Goal: Task Accomplishment & Management: Manage account settings

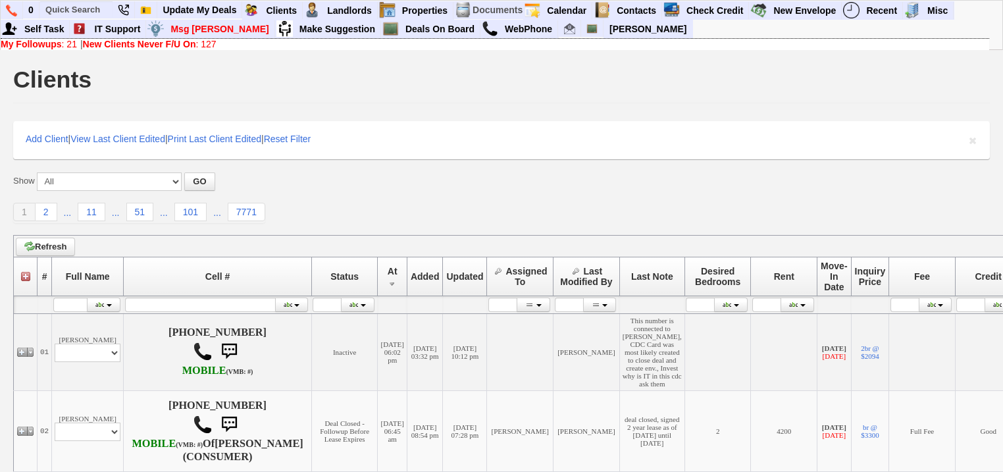
click at [114, 42] on b "New Clients Never F/U On" at bounding box center [139, 44] width 113 height 11
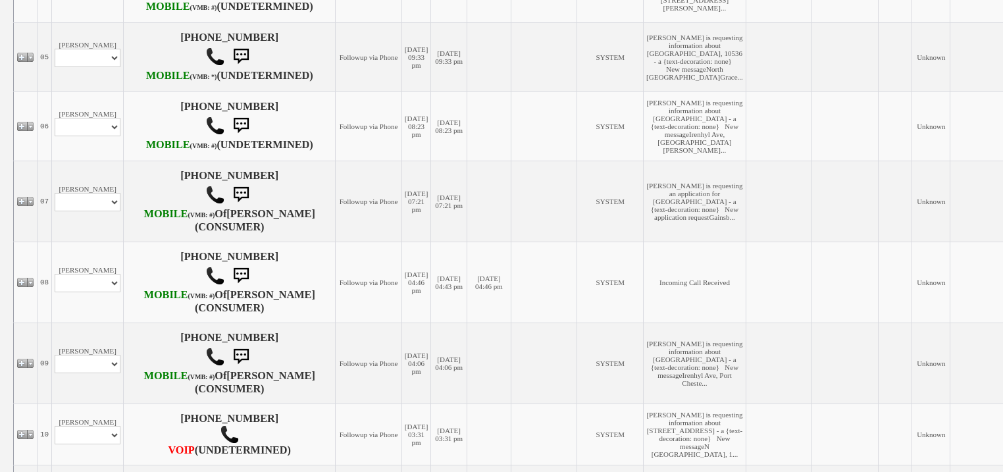
scroll to position [632, 0]
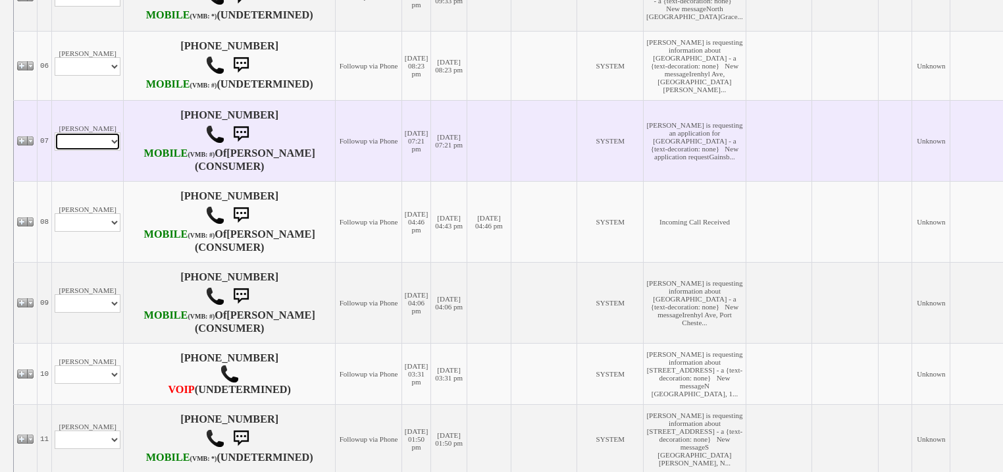
click at [103, 151] on select "Profile Edit Print Email Externally (Will Not Be Tracked In CRM) Closed Deals" at bounding box center [88, 141] width 66 height 18
select select "ChangeURL,/crm/custom/edit_client_form.php?redirect=%2Fcrm%2Fclients.php&id=167…"
click at [55, 151] on select "Profile Edit Print Email Externally (Will Not Be Tracked In CRM) Closed Deals" at bounding box center [88, 141] width 66 height 18
select select
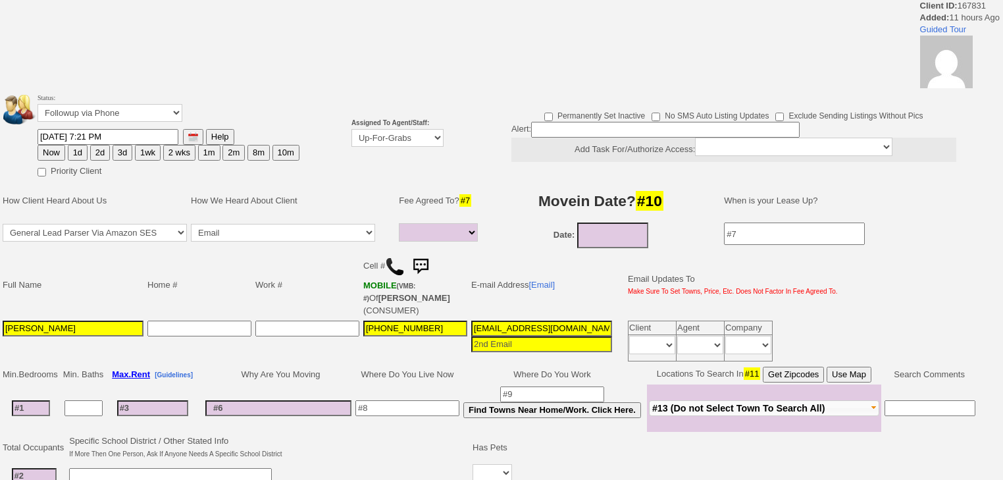
select select
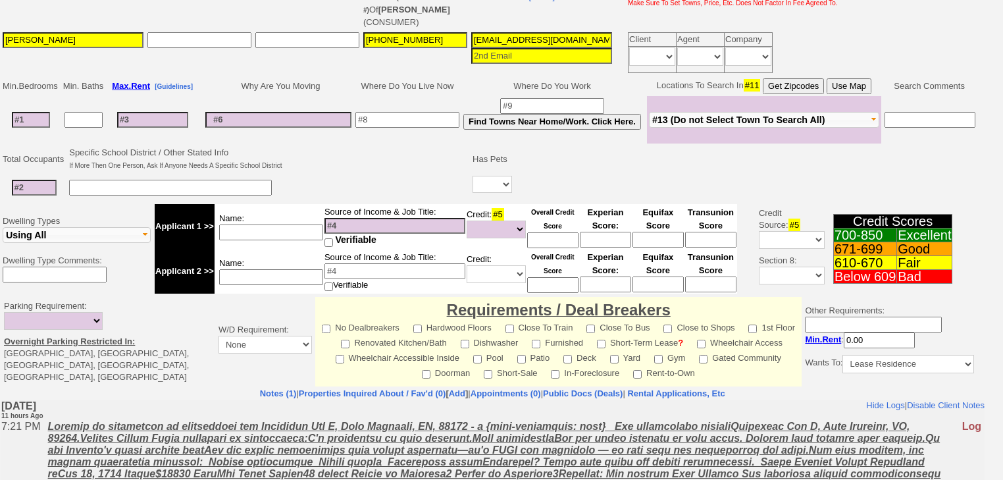
scroll to position [369, 0]
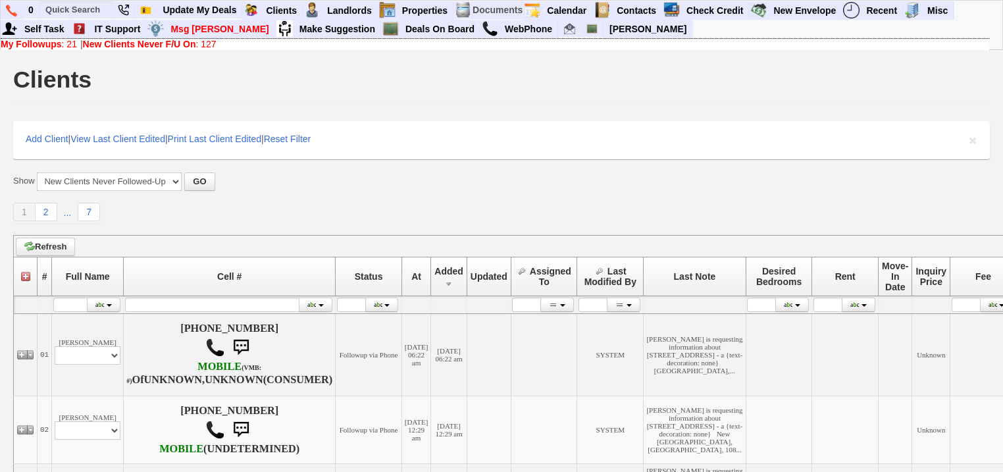
click at [65, 45] on link "My Followups : 21" at bounding box center [39, 44] width 76 height 11
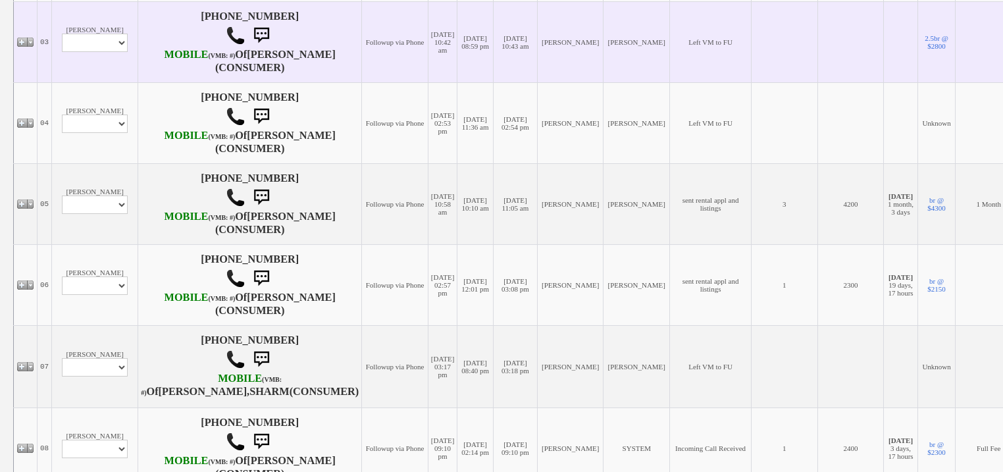
scroll to position [421, 0]
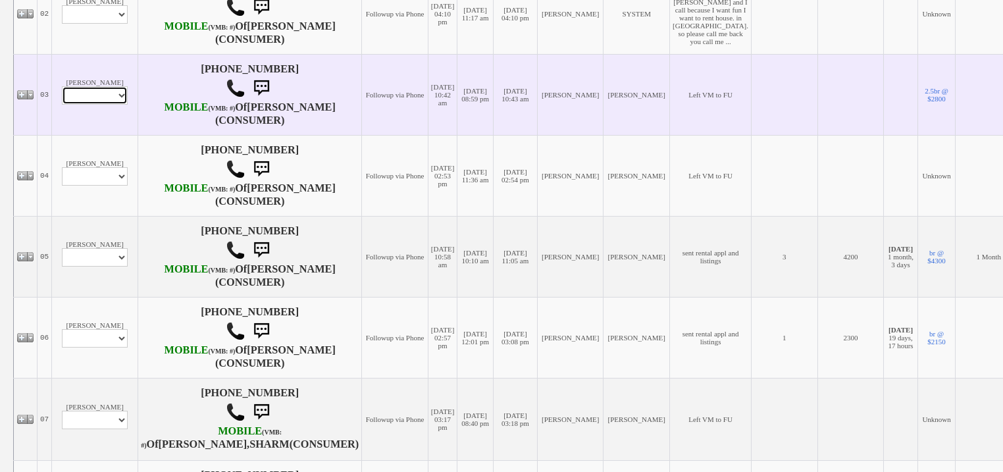
click at [104, 105] on select "Profile Edit Print Email Externally (Will Not Be Tracked In CRM) Closed Deals" at bounding box center [95, 95] width 66 height 18
select select "ChangeURL,/crm/custom/edit_client_form.php?redirect=%2Fcrm%2Fclients.php&id=167…"
click at [62, 105] on select "Profile Edit Print Email Externally (Will Not Be Tracked In CRM) Closed Deals" at bounding box center [95, 95] width 66 height 18
select select
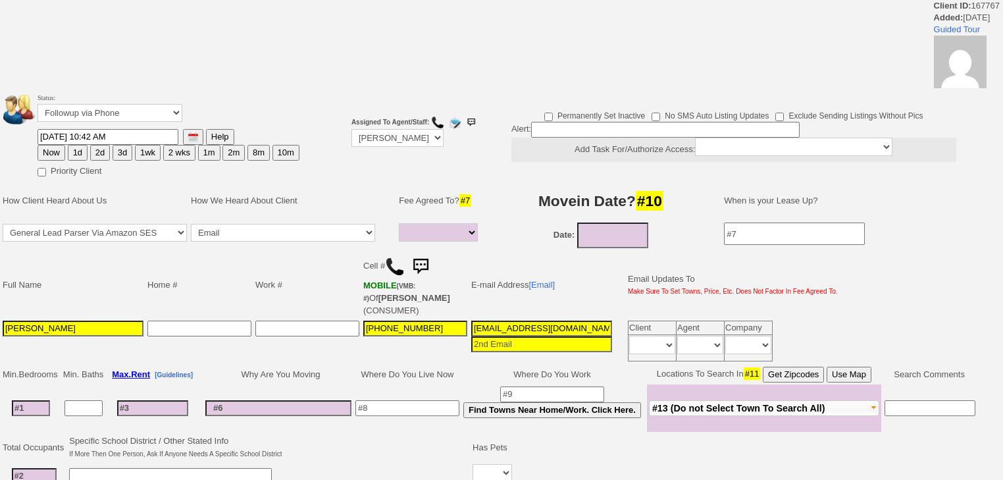
select select
click at [92, 115] on select "Followup via Phone Followup via Email Followup When Section 8 Property Found De…" at bounding box center [110, 113] width 145 height 18
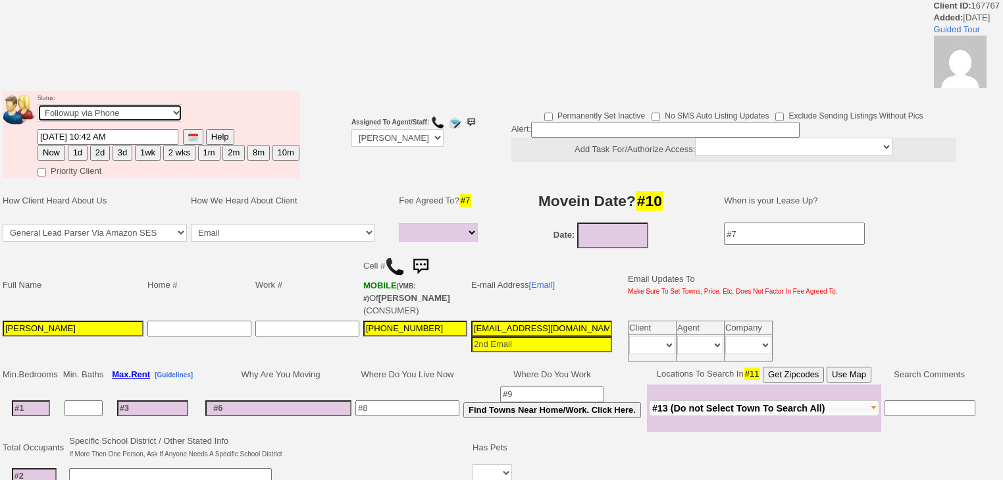
select select "Inactive"
click at [38, 108] on select "Followup via Phone Followup via Email Followup When Section 8 Property Found De…" at bounding box center [110, 113] width 145 height 18
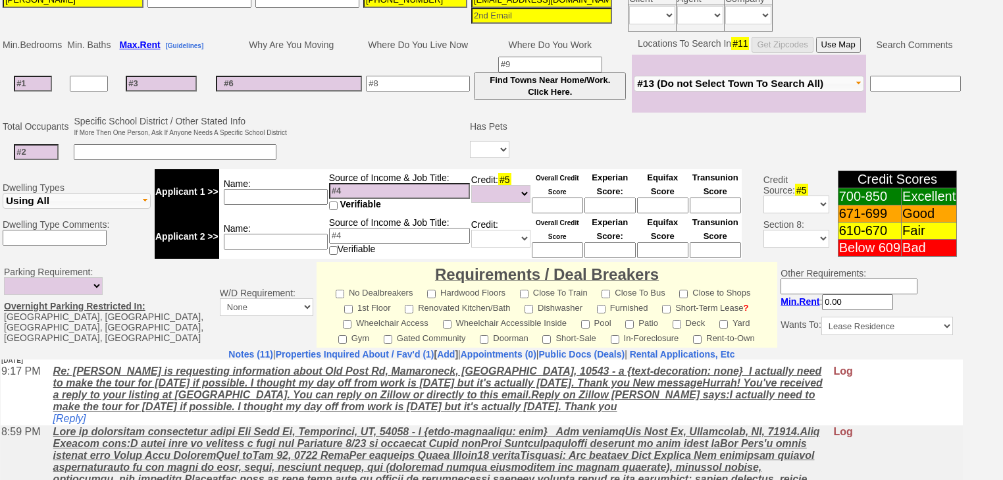
scroll to position [549, 0]
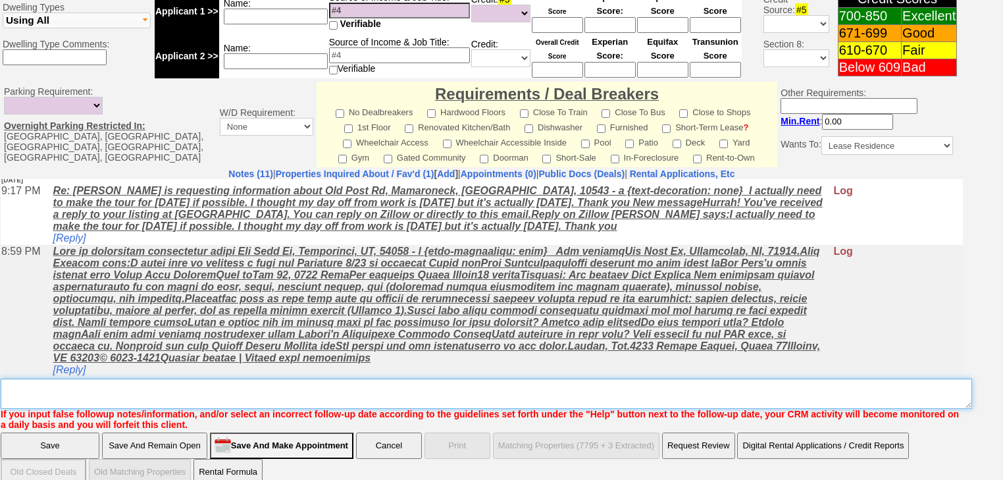
click at [449, 378] on textarea "Insert New Note Here" at bounding box center [487, 393] width 972 height 30
drag, startPoint x: 158, startPoint y: 363, endPoint x: 0, endPoint y: 354, distance: 158.2
click at [0, 354] on td "Notes (11) | Properties Inquired About / Fav'd (1) [ Add ] | Appointments (0) |…" at bounding box center [482, 299] width 964 height 263
type textarea "never heard back from client"
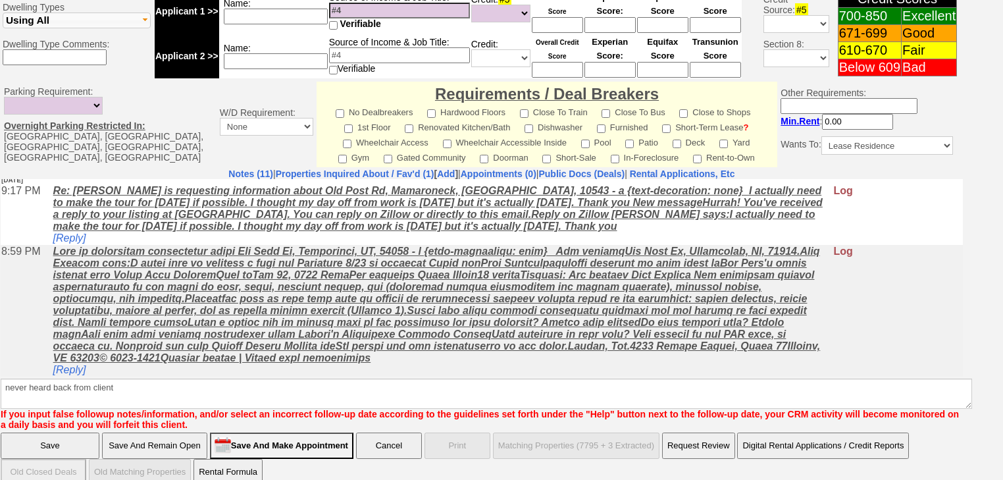
click at [80, 432] on input "Save" at bounding box center [50, 445] width 99 height 26
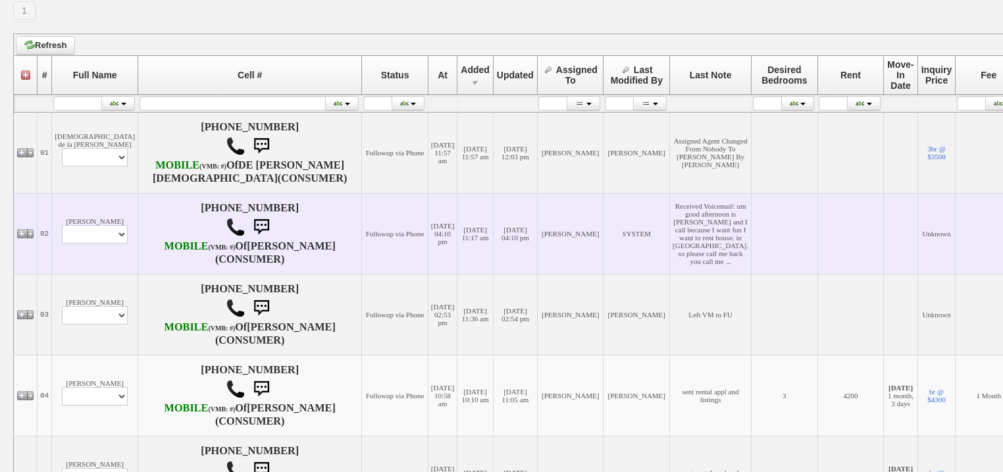
scroll to position [421, 0]
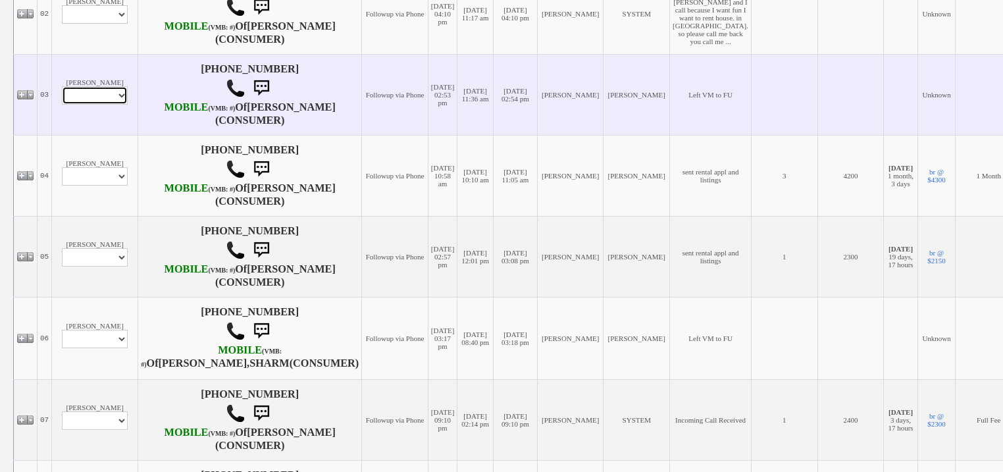
click at [77, 135] on td "joel resnick Profile Edit Print Email Externally (Will Not Be Tracked In CRM) C…" at bounding box center [95, 94] width 86 height 81
select select "ChangeURL,/crm/custom/edit_client_form.php?redirect=%2Fcrm%2Fclients.php&id=167…"
click at [62, 105] on select "Profile Edit Print Email Externally (Will Not Be Tracked In CRM) Closed Deals" at bounding box center [95, 95] width 66 height 18
select select
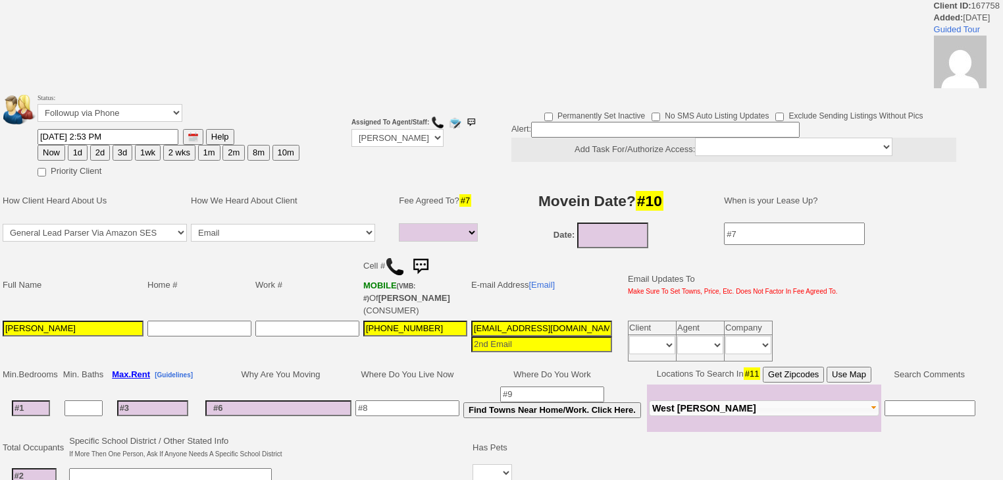
select select
drag, startPoint x: 0, startPoint y: 0, endPoint x: 95, endPoint y: 120, distance: 153.3
click at [95, 120] on select "Followup via Phone Followup via Email Followup When Section 8 Property Found De…" at bounding box center [110, 113] width 145 height 18
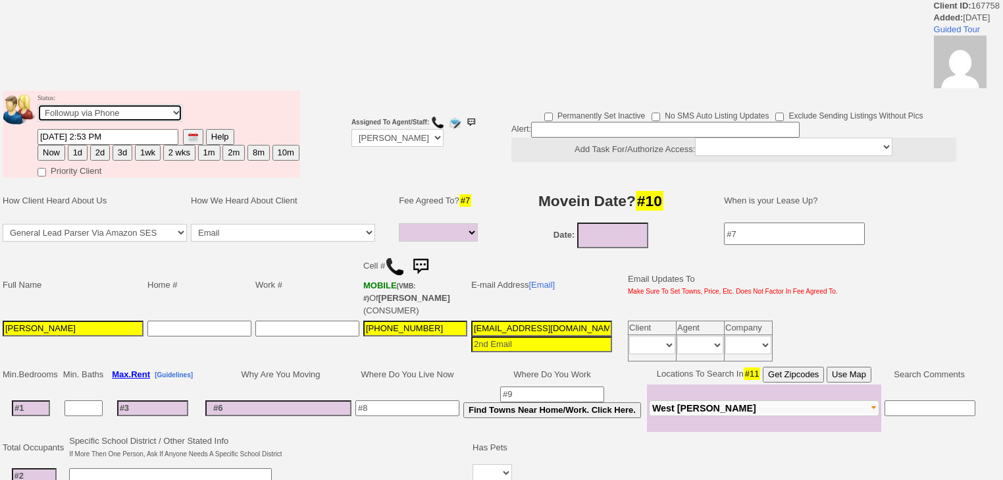
select select "Inactive"
click at [38, 108] on select "Followup via Phone Followup via Email Followup When Section 8 Property Found De…" at bounding box center [110, 113] width 145 height 18
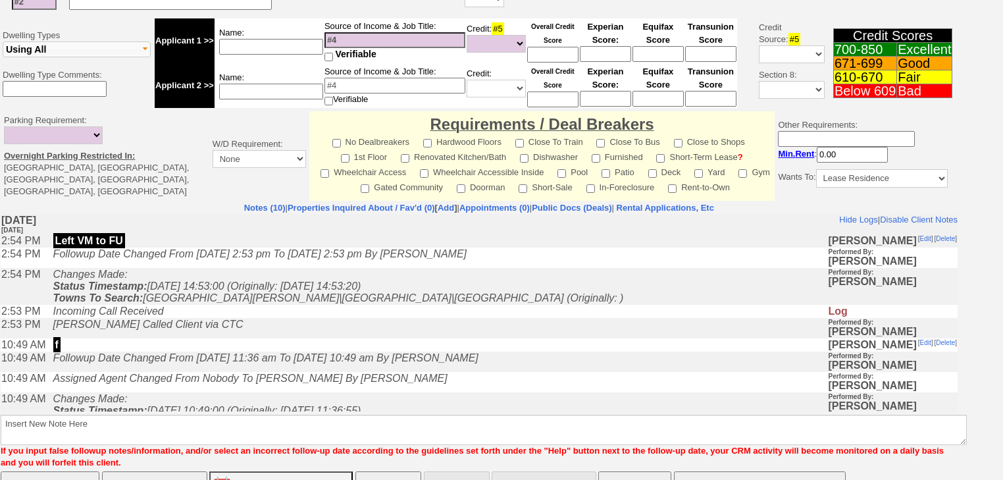
scroll to position [491, 0]
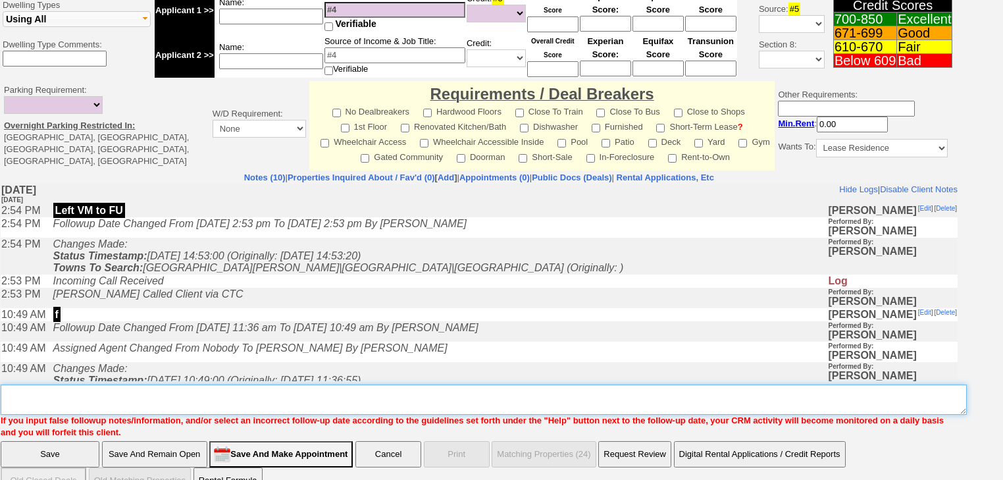
click at [80, 384] on textarea "Insert New Note Here" at bounding box center [484, 399] width 966 height 30
paste textarea "never heard back from client"
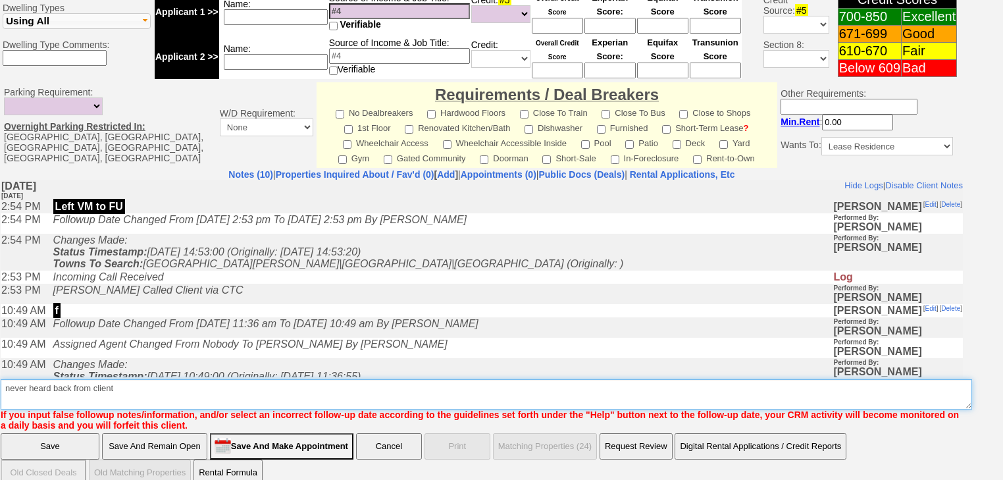
type textarea "never heard back from client"
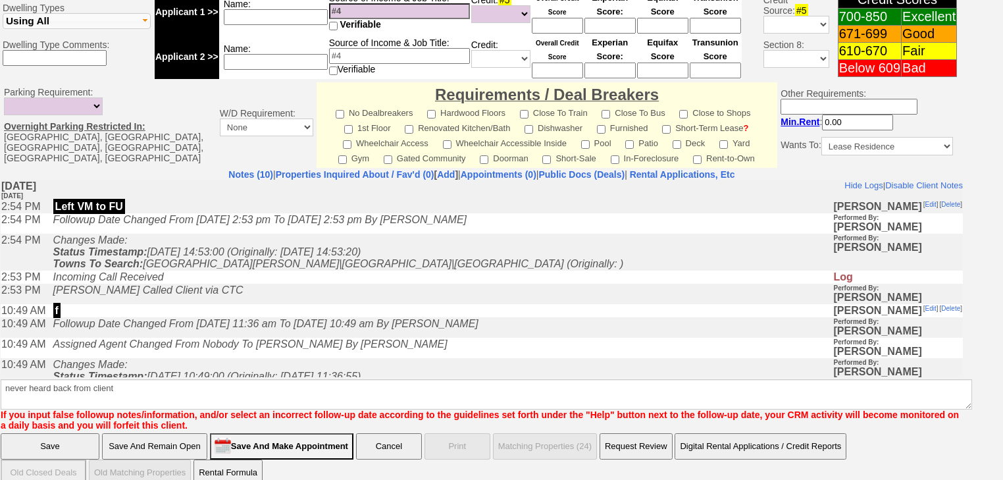
click at [77, 433] on input "Save" at bounding box center [50, 446] width 99 height 26
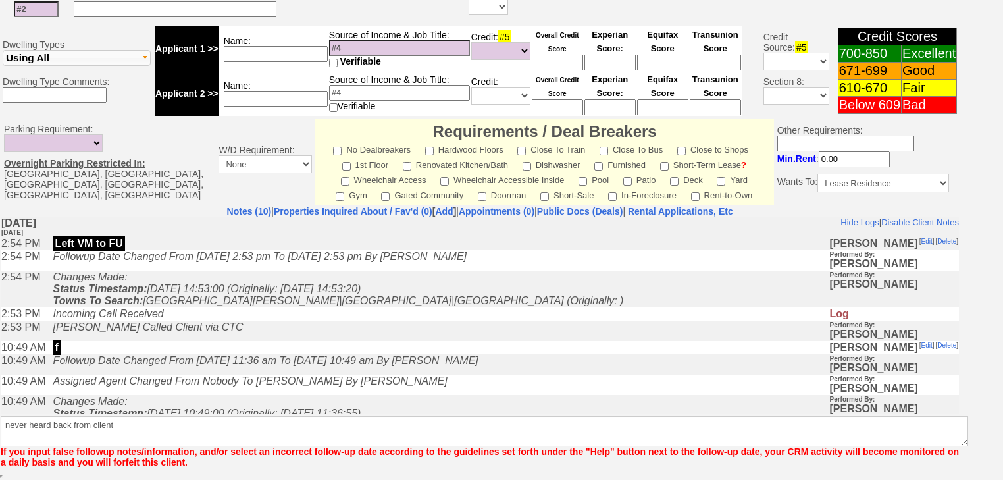
scroll to position [495, 0]
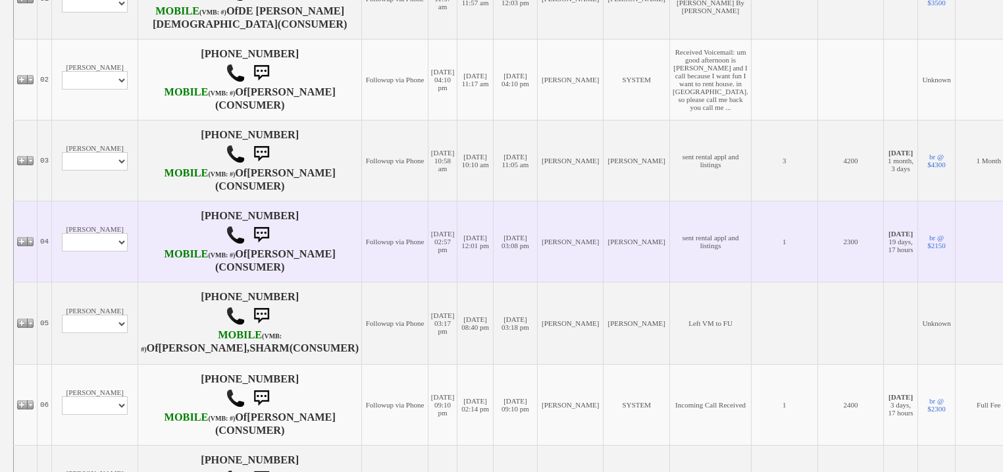
scroll to position [369, 0]
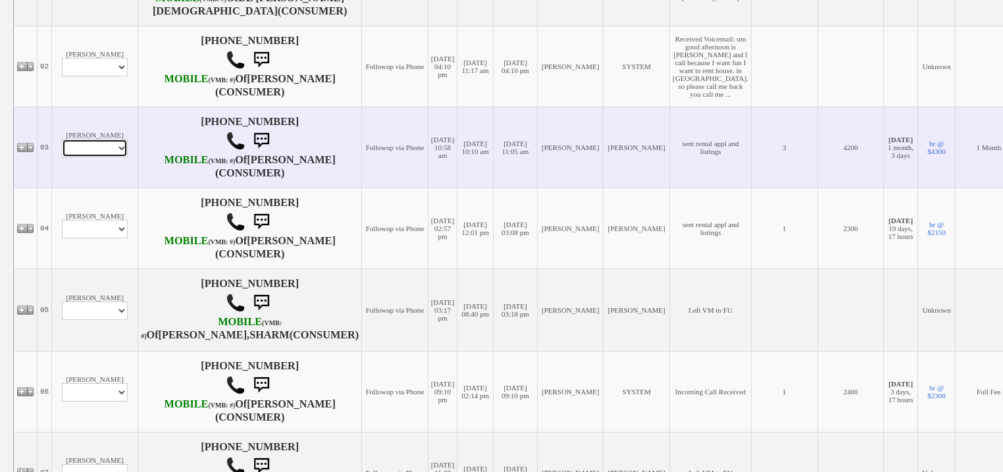
click at [76, 157] on select "Profile Edit Print Email Externally (Will Not Be Tracked In CRM) Closed Deals" at bounding box center [95, 148] width 66 height 18
select select "ChangeURL,/crm/custom/edit_client_form.php?redirect=%2Fcrm%2Fclients.php&id=167…"
click at [62, 157] on select "Profile Edit Print Email Externally (Will Not Be Tracked In CRM) Closed Deals" at bounding box center [95, 148] width 66 height 18
select select
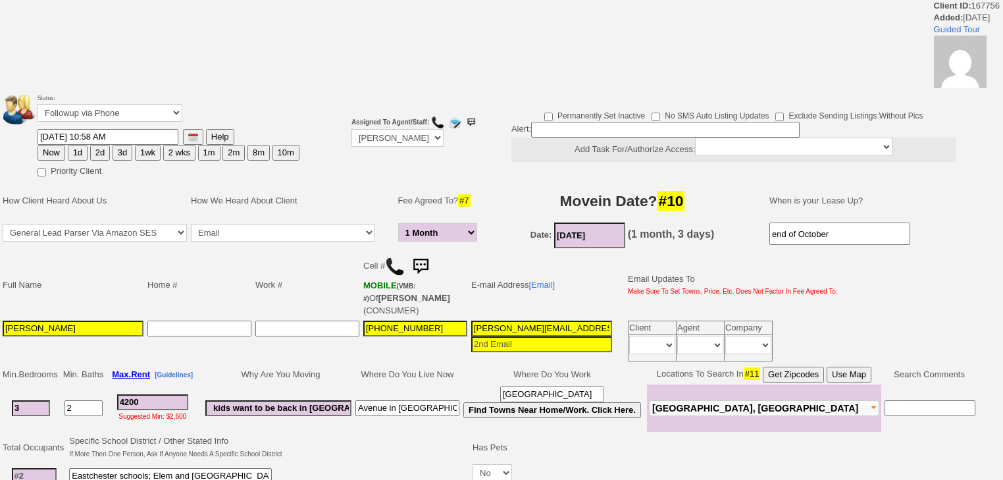
select select "1 Month"
click at [77, 116] on select "Followup via Phone Followup via Email Followup When Section 8 Property Found De…" at bounding box center [110, 113] width 145 height 18
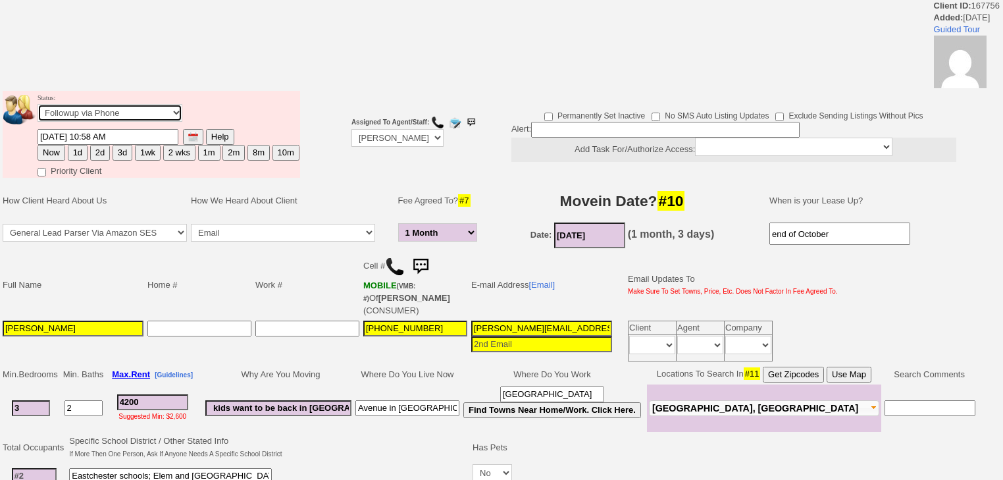
select select "Inactive"
click at [38, 108] on select "Followup via Phone Followup via Email Followup When Section 8 Property Found De…" at bounding box center [110, 113] width 145 height 18
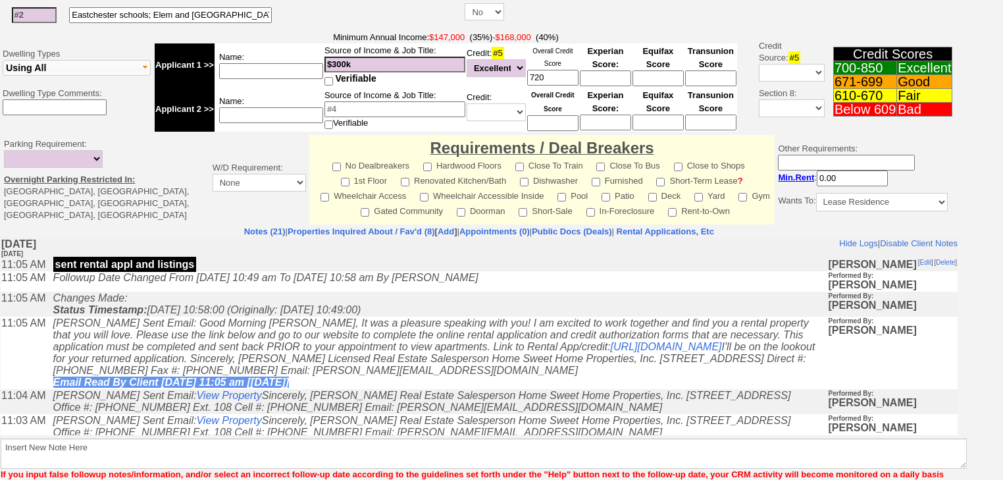
scroll to position [502, 0]
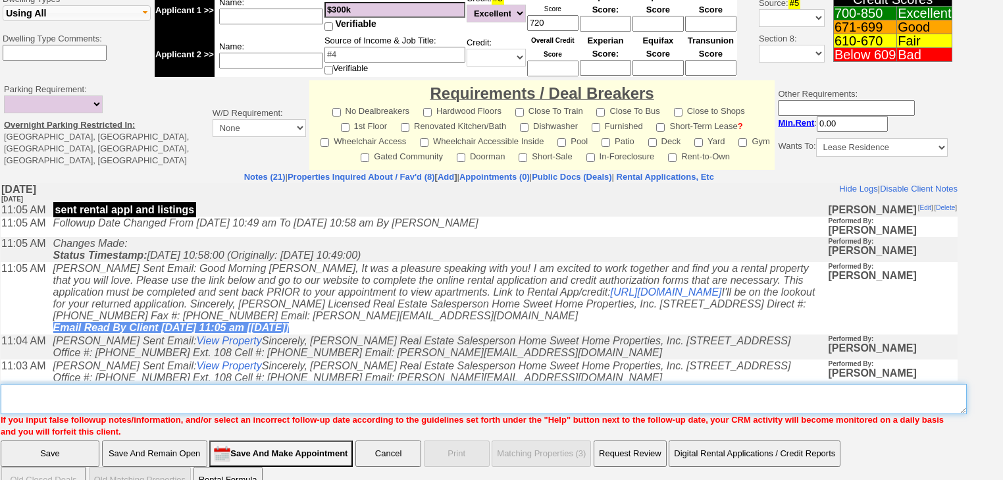
click at [131, 384] on textarea "Insert New Note Here" at bounding box center [484, 399] width 966 height 30
paste textarea "never heard back from client"
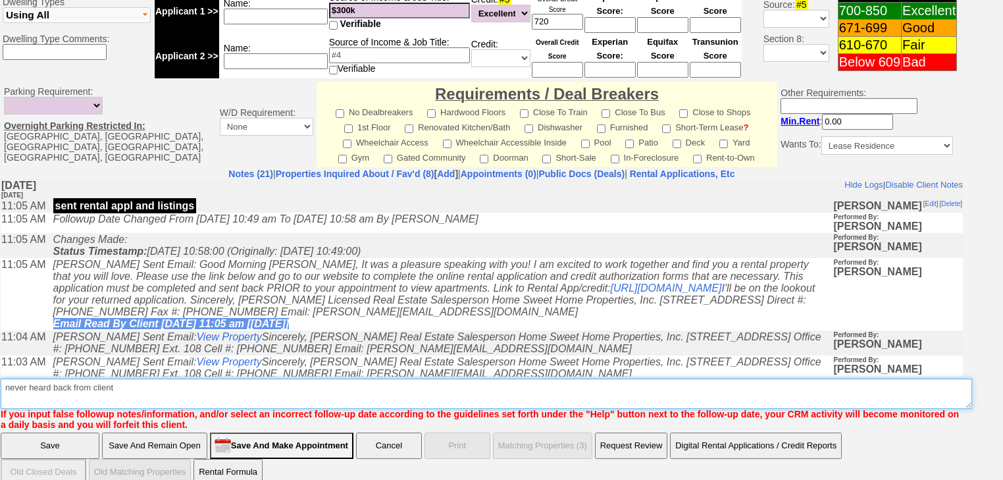
type textarea "never heard back from client"
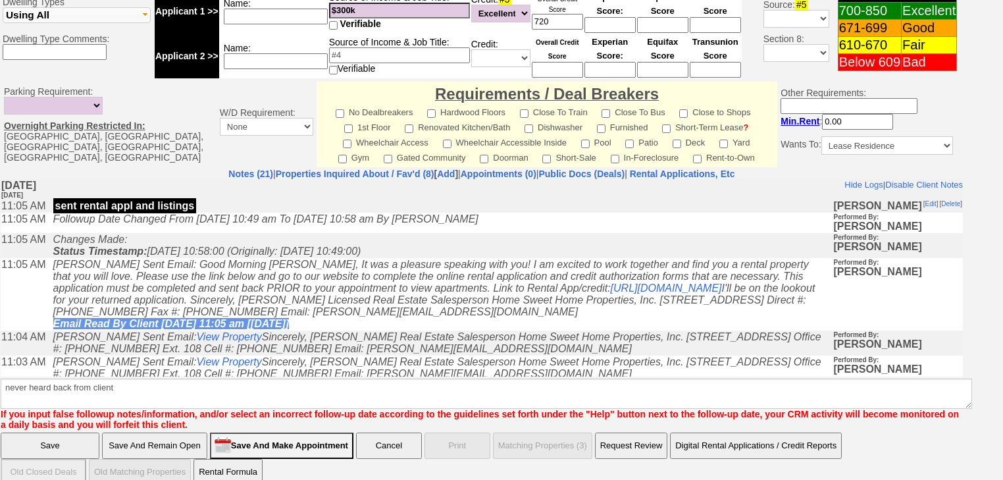
click at [87, 432] on input "Save" at bounding box center [50, 445] width 99 height 26
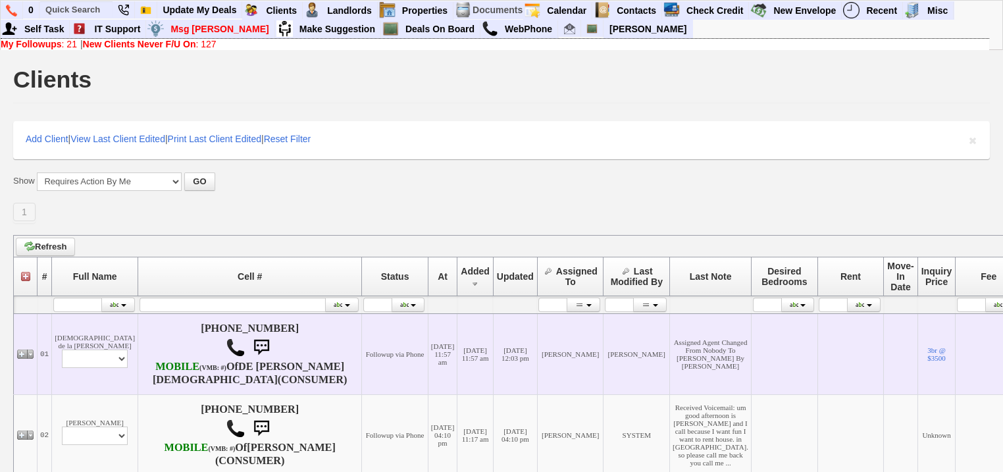
scroll to position [421, 0]
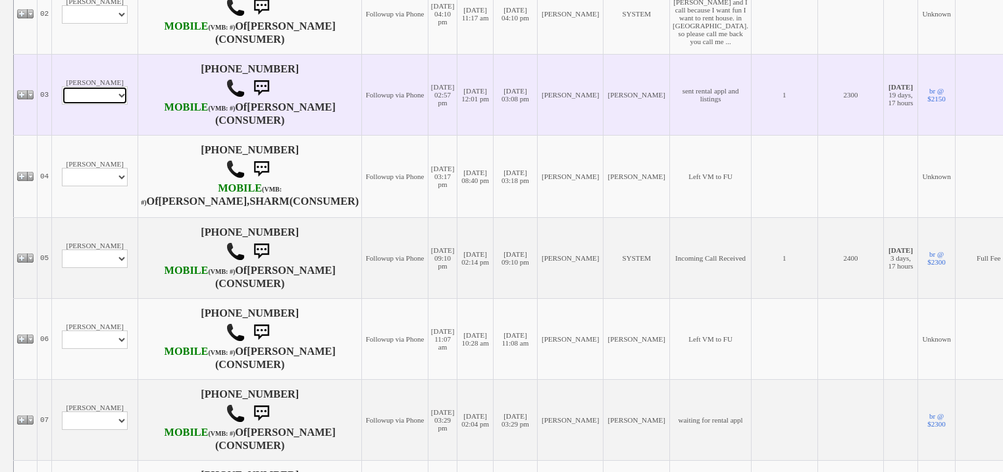
drag, startPoint x: 78, startPoint y: 182, endPoint x: 78, endPoint y: 189, distance: 7.3
click at [78, 105] on select "Profile Edit Print Email Externally (Will Not Be Tracked In CRM) Closed Deals" at bounding box center [95, 95] width 66 height 18
select select "ChangeURL,/crm/custom/edit_client_form.php?redirect=%2Fcrm%2Fclients.php&id=167…"
click at [62, 105] on select "Profile Edit Print Email Externally (Will Not Be Tracked In CRM) Closed Deals" at bounding box center [95, 95] width 66 height 18
select select
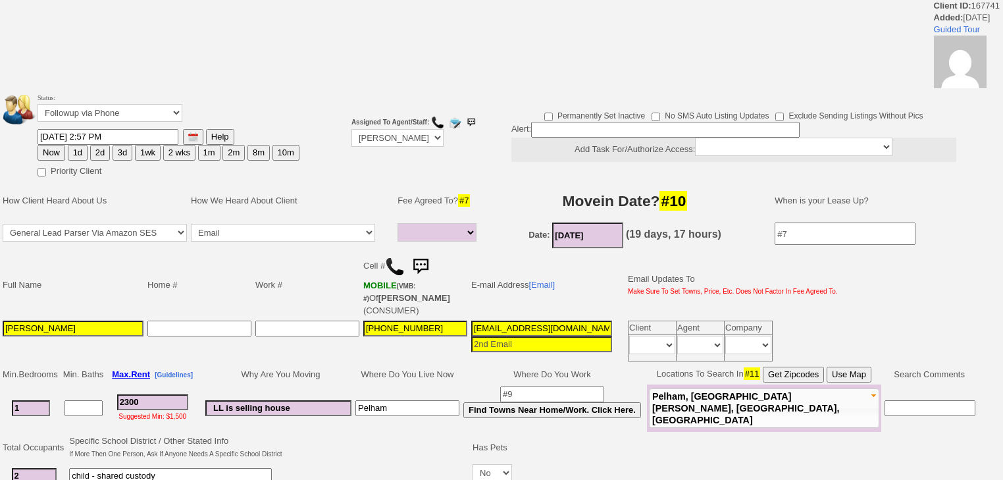
select select
click at [68, 123] on td "Status: Followup via Phone Followup via Email Followup When Section 8 Property …" at bounding box center [168, 110] width 263 height 38
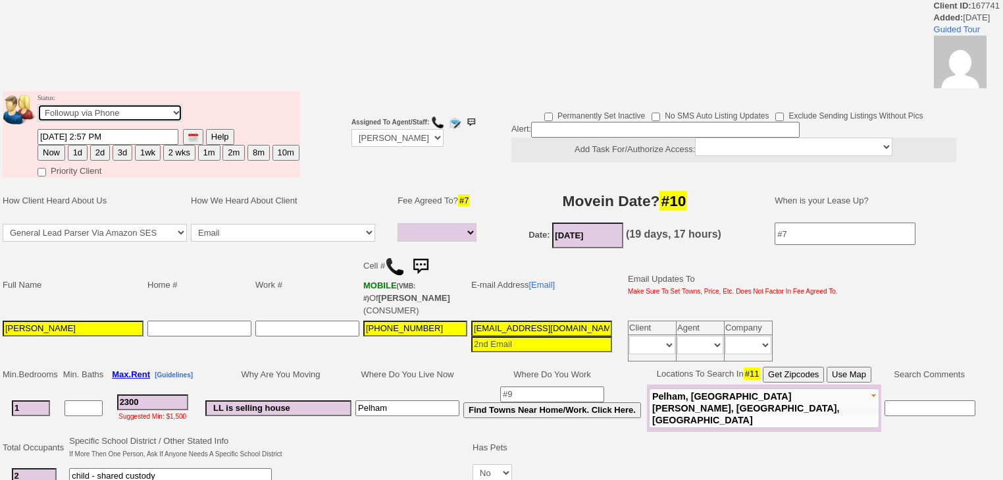
select select "Inactive"
click at [38, 108] on select "Followup via Phone Followup via Email Followup When Section 8 Property Found De…" at bounding box center [110, 113] width 145 height 18
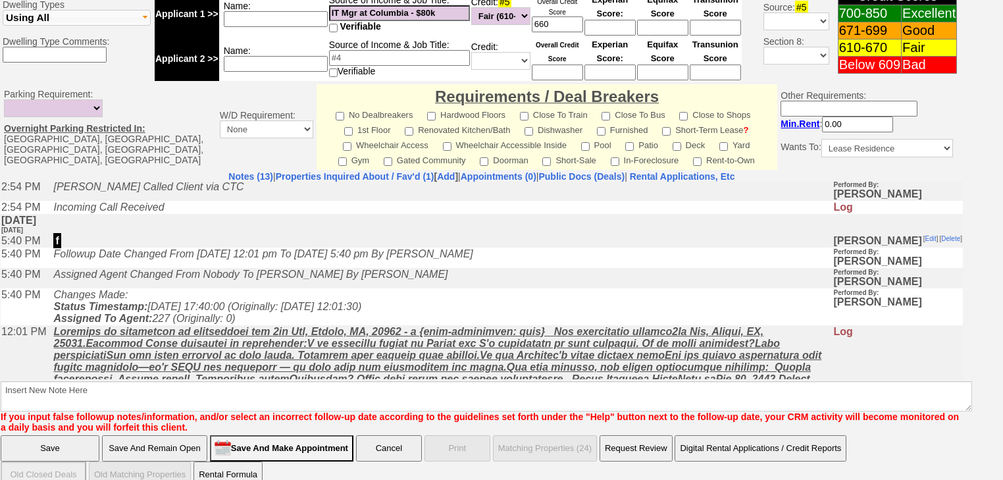
scroll to position [561, 0]
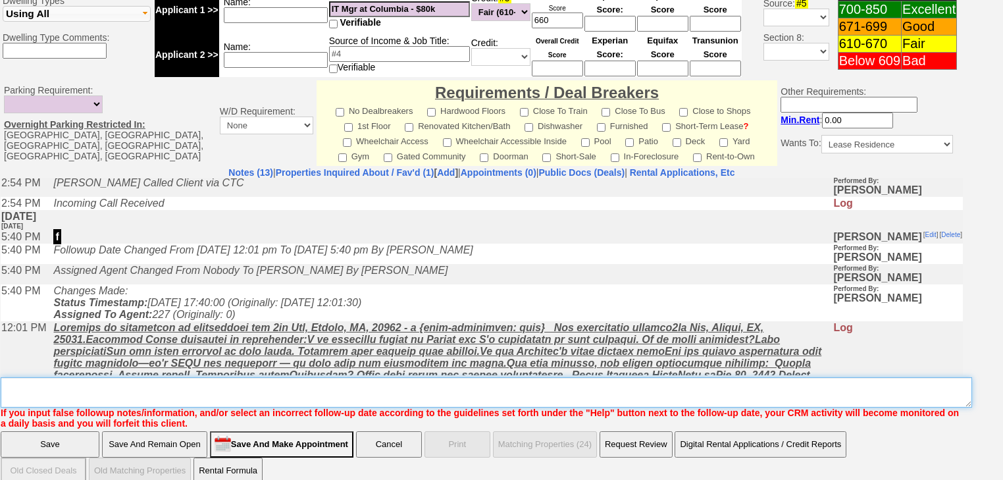
click at [371, 377] on textarea "Insert New Note Here" at bounding box center [487, 392] width 972 height 30
paste textarea "never heard back from client"
type textarea "never heard back from client"
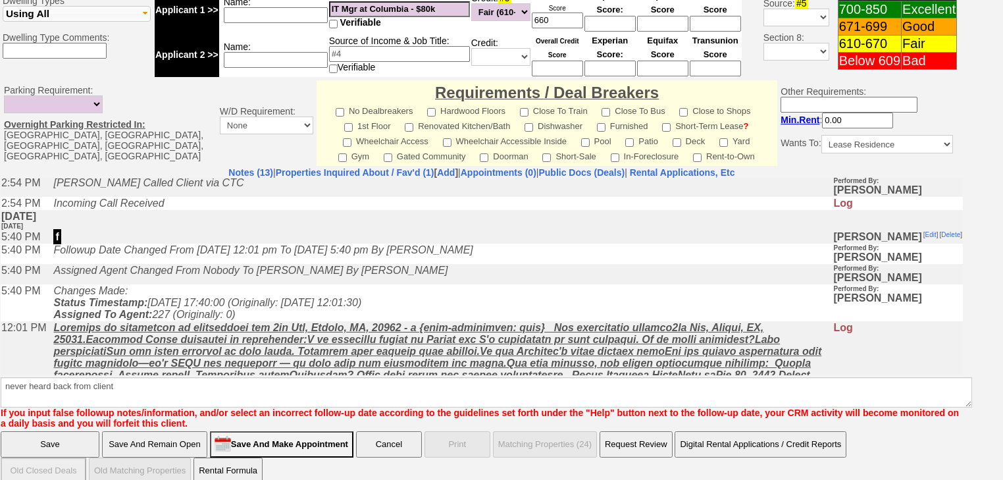
click at [42, 431] on input "Save" at bounding box center [50, 444] width 99 height 26
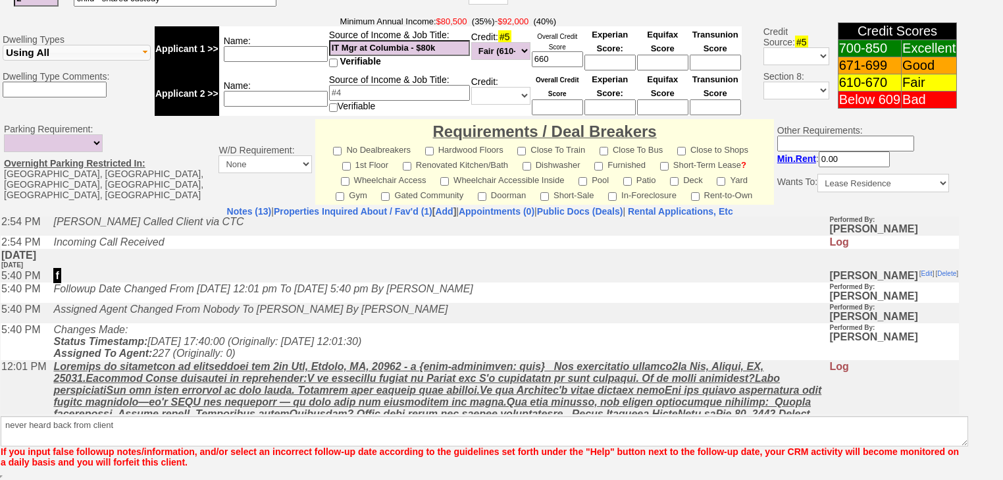
scroll to position [506, 0]
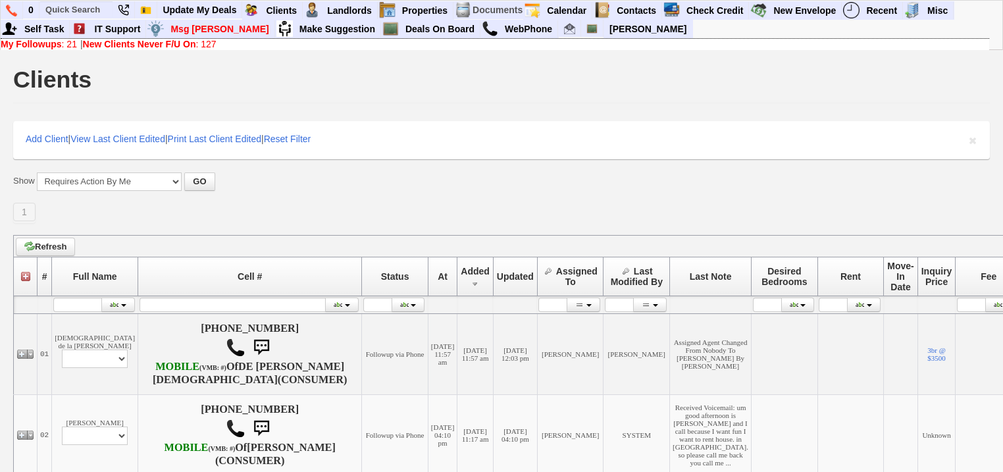
scroll to position [316, 0]
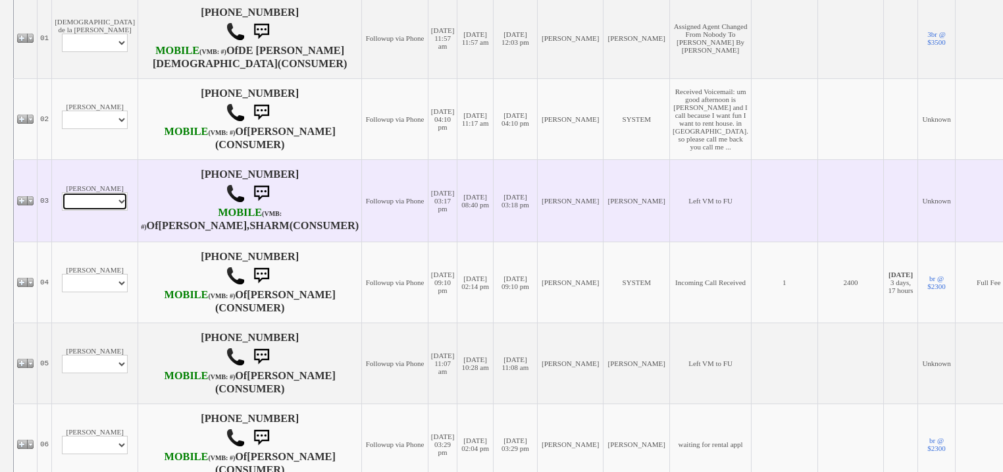
click at [74, 211] on select "Profile Edit Print Email Externally (Will Not Be Tracked In CRM) Closed Deals" at bounding box center [95, 201] width 66 height 18
select select "ChangeURL,/crm/custom/edit_client_form.php?redirect=%2Fcrm%2Fclients.php&id=167…"
click at [62, 211] on select "Profile Edit Print Email Externally (Will Not Be Tracked In CRM) Closed Deals" at bounding box center [95, 201] width 66 height 18
select select
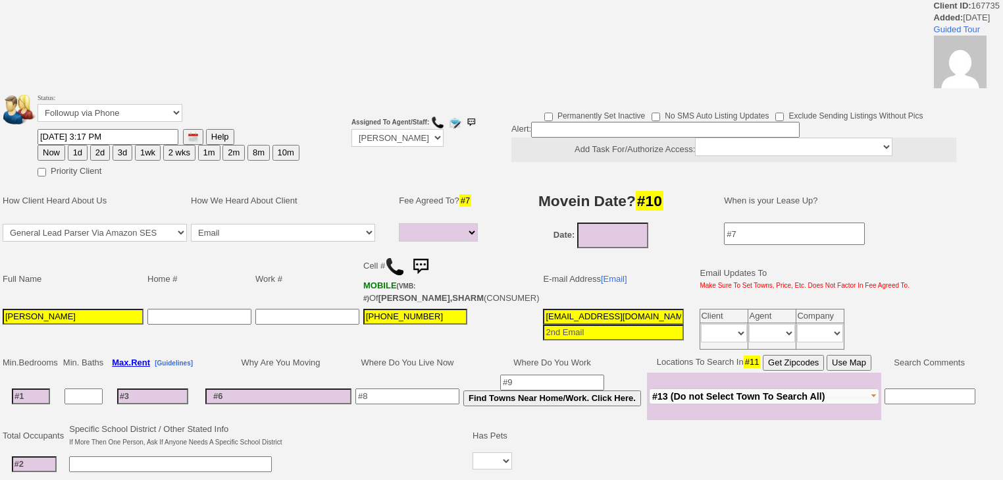
select select
drag, startPoint x: 84, startPoint y: 112, endPoint x: 84, endPoint y: 119, distance: 7.2
click at [84, 113] on select "Followup via Phone Followup via Email Followup When Section 8 Property Found De…" at bounding box center [110, 113] width 145 height 18
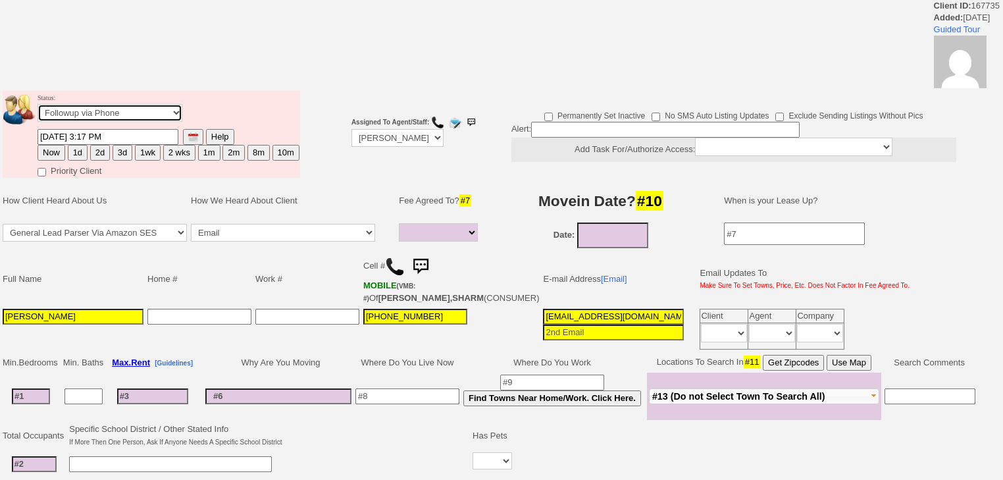
select select "Inactive"
click at [38, 108] on select "Followup via Phone Followup via Email Followup When Section 8 Property Found De…" at bounding box center [110, 113] width 145 height 18
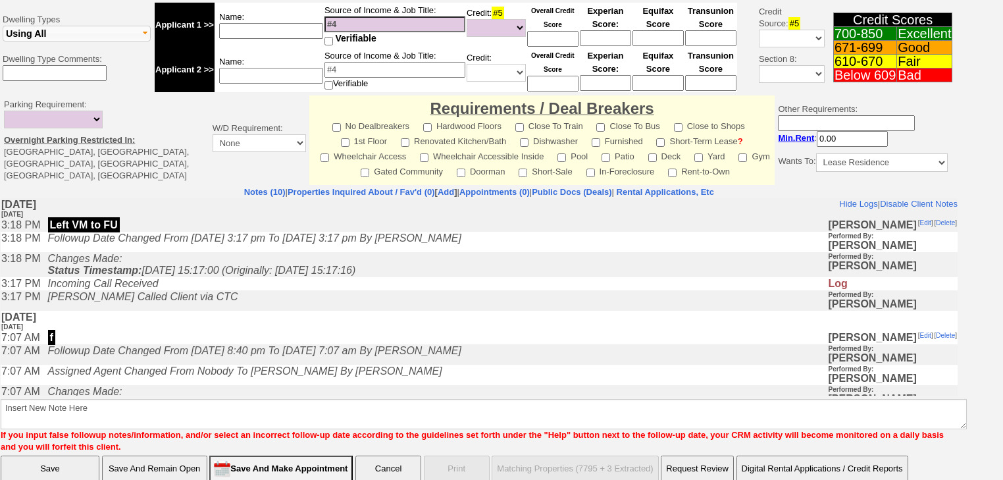
scroll to position [503, 0]
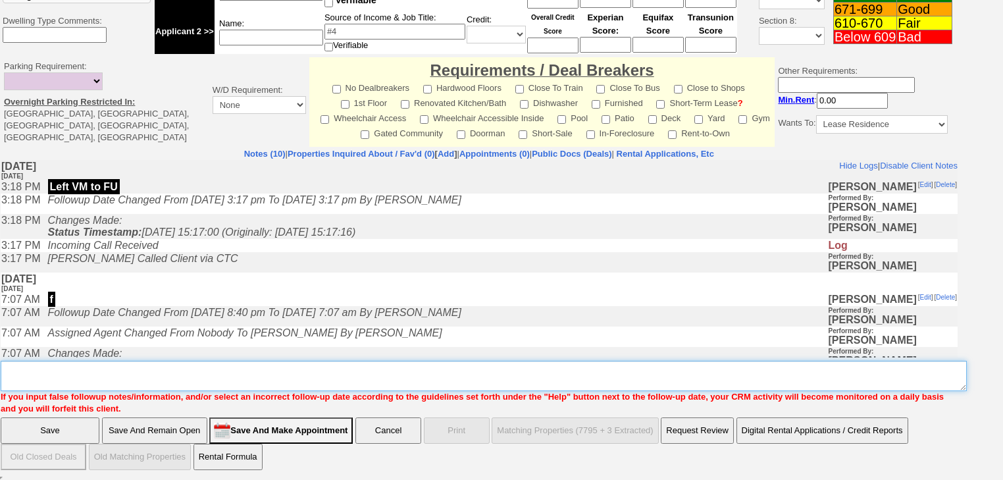
click at [65, 368] on textarea "Insert New Note Here" at bounding box center [484, 376] width 966 height 30
paste textarea "never heard back from client"
type textarea "never heard back from client"
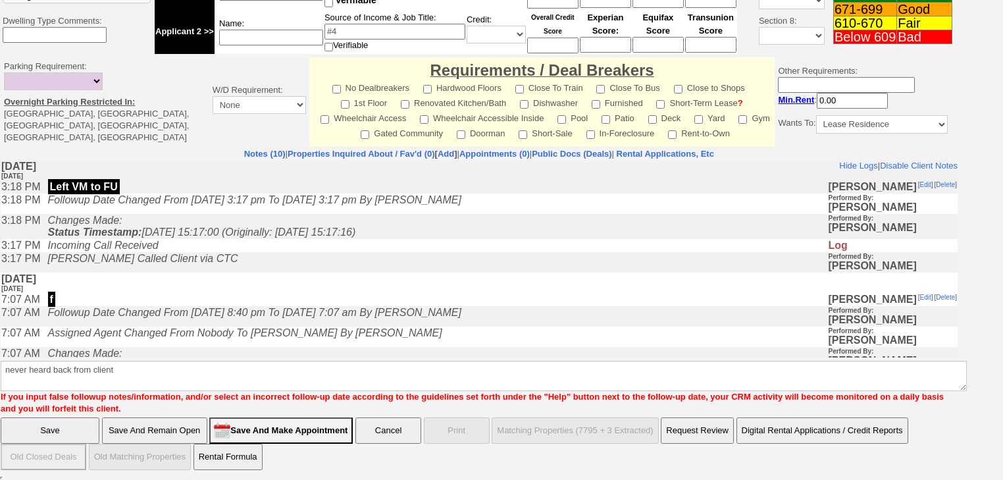
click at [65, 428] on input "Save" at bounding box center [50, 430] width 99 height 26
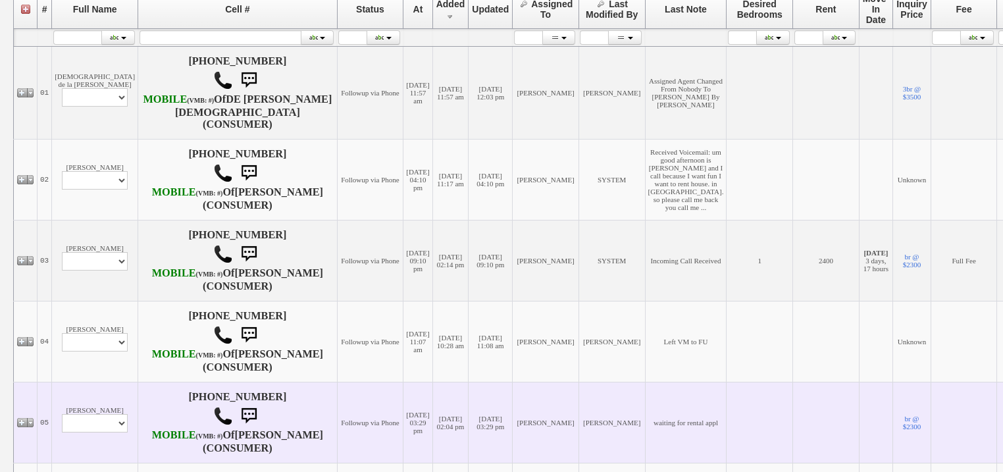
scroll to position [421, 0]
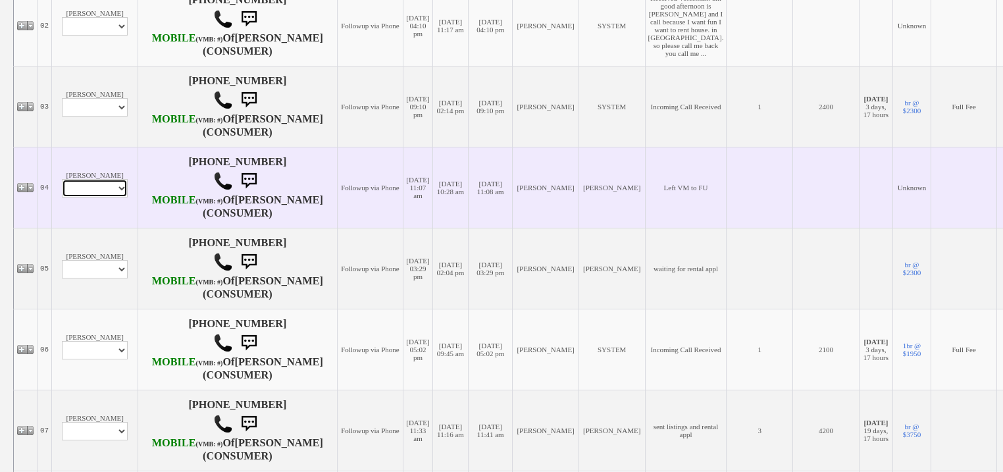
drag, startPoint x: 100, startPoint y: 276, endPoint x: 103, endPoint y: 284, distance: 8.3
click at [100, 197] on select "Profile Edit Print Email Externally (Will Not Be Tracked In CRM) Closed Deals" at bounding box center [95, 188] width 66 height 18
select select "ChangeURL,/crm/custom/edit_client_form.php?redirect=%2Fcrm%2Fclients.php&id=167…"
click at [62, 197] on select "Profile Edit Print Email Externally (Will Not Be Tracked In CRM) Closed Deals" at bounding box center [95, 188] width 66 height 18
select select
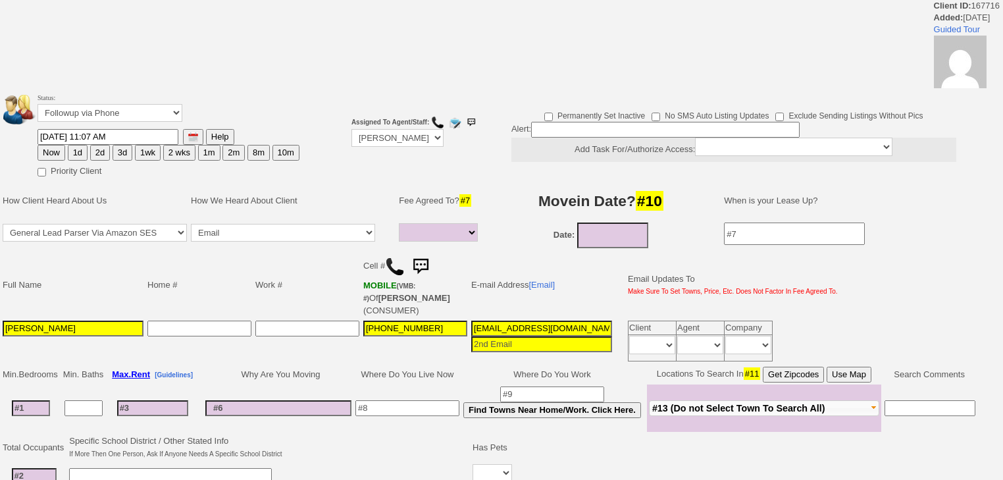
select select
click at [124, 118] on select "Followup via Phone Followup via Email Followup When Section 8 Property Found De…" at bounding box center [110, 113] width 145 height 18
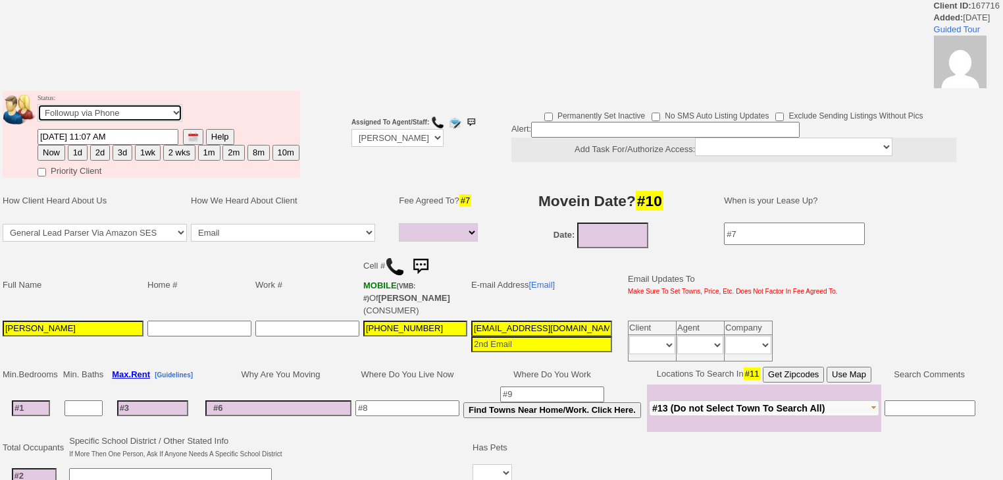
select select "Inactive"
click at [38, 108] on select "Followup via Phone Followup via Email Followup When Section 8 Property Found De…" at bounding box center [110, 113] width 145 height 18
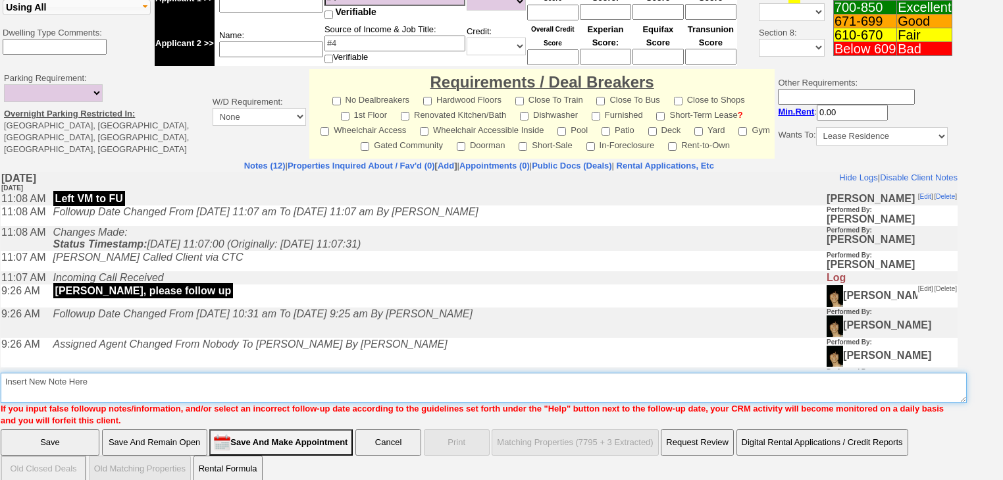
click at [180, 373] on textarea "Insert New Note Here" at bounding box center [484, 388] width 966 height 30
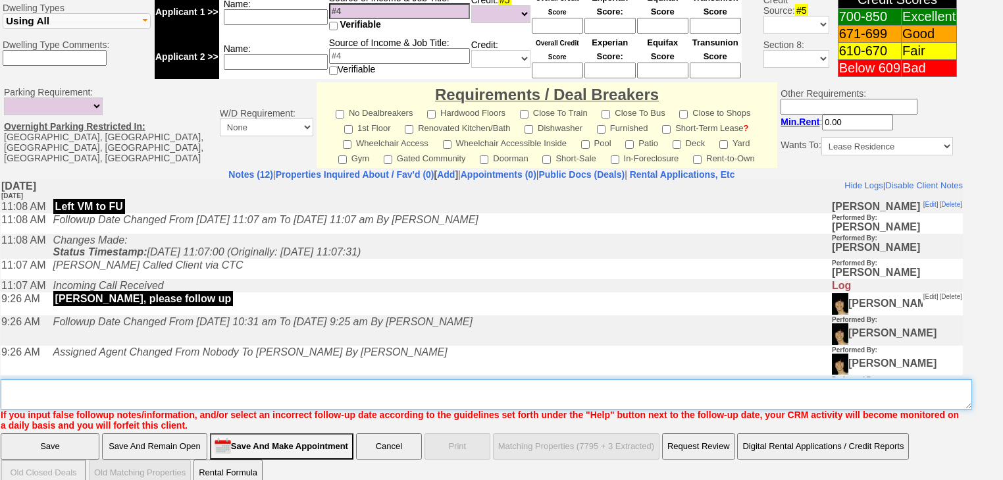
paste textarea "never heard back from client"
type textarea "never heard back from client"
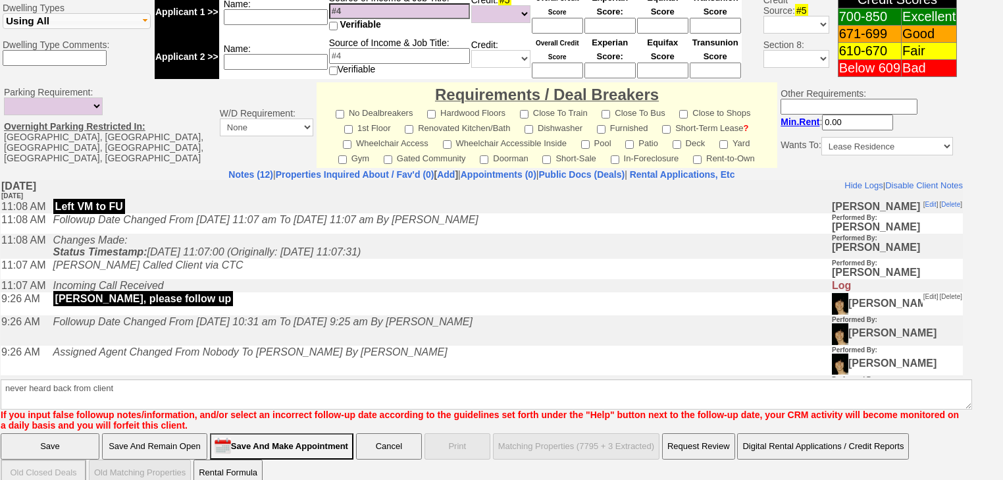
click at [47, 433] on input "Save" at bounding box center [50, 446] width 99 height 26
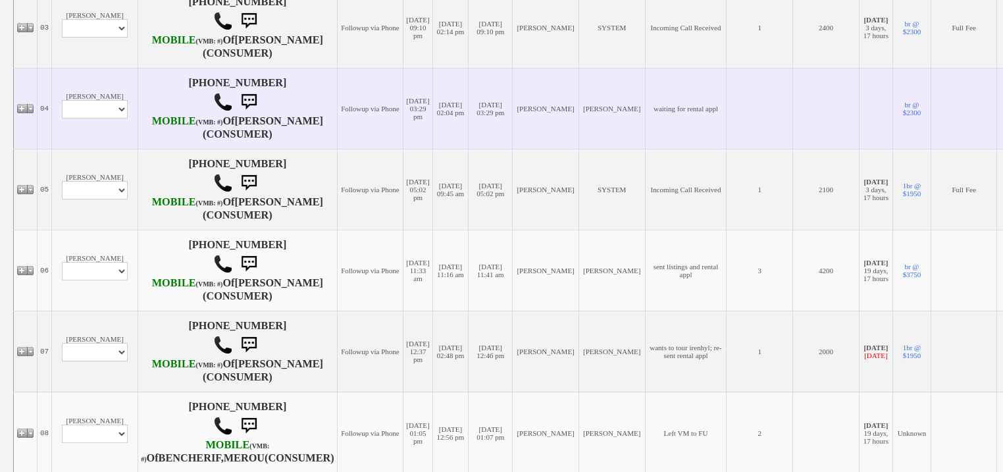
scroll to position [579, 0]
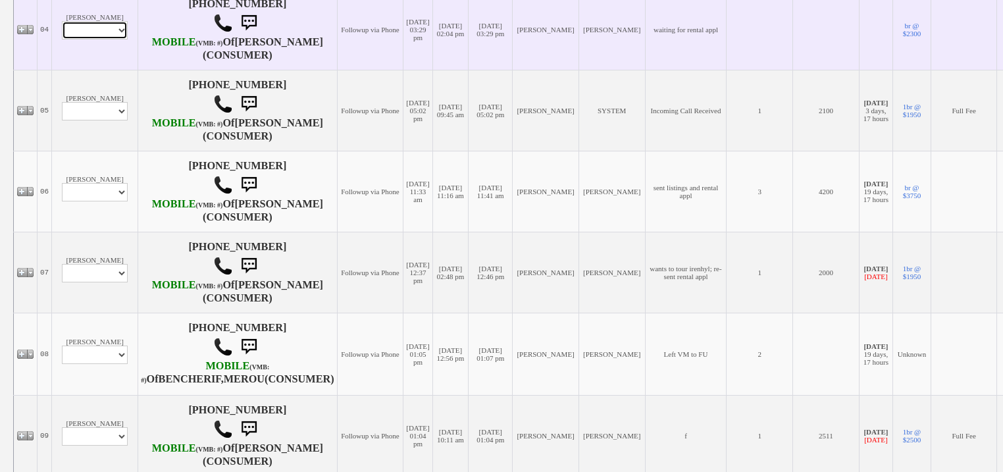
click at [79, 39] on select "Profile Edit Print Email Externally (Will Not Be Tracked In CRM) Closed Deals" at bounding box center [95, 30] width 66 height 18
select select "ChangeURL,/crm/custom/edit_client_form.php?redirect=%2Fcrm%2Fclients.php&id=167…"
click at [62, 39] on select "Profile Edit Print Email Externally (Will Not Be Tracked In CRM) Closed Deals" at bounding box center [95, 30] width 66 height 18
select select
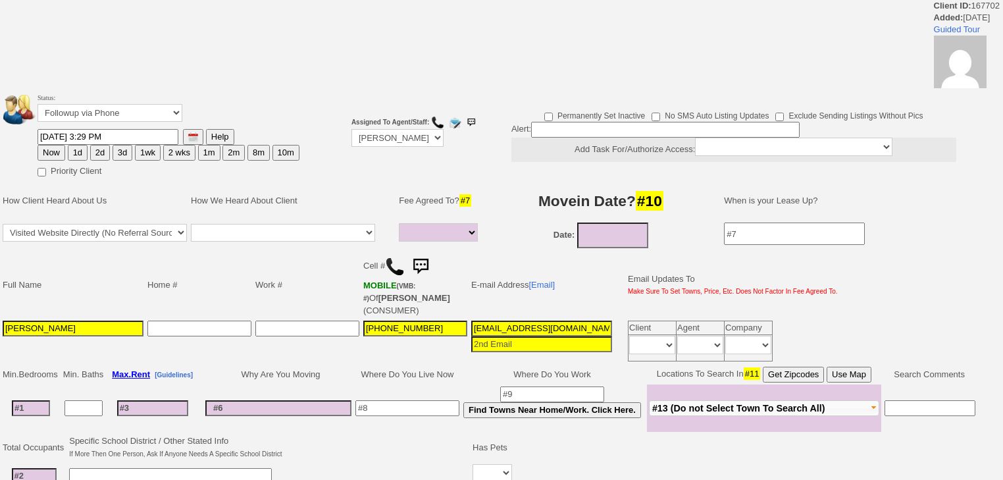
select select
drag, startPoint x: 105, startPoint y: 112, endPoint x: 107, endPoint y: 119, distance: 7.4
click at [106, 115] on select "Followup via Phone Followup via Email Followup When Section 8 Property Found De…" at bounding box center [110, 113] width 145 height 18
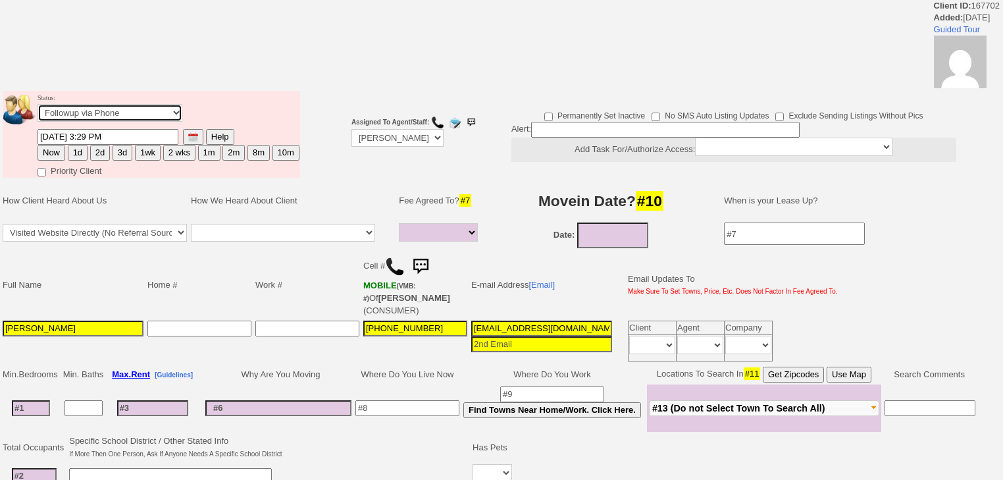
select select "Inactive"
click at [38, 108] on select "Followup via Phone Followup via Email Followup When Section 8 Property Found De…" at bounding box center [110, 113] width 145 height 18
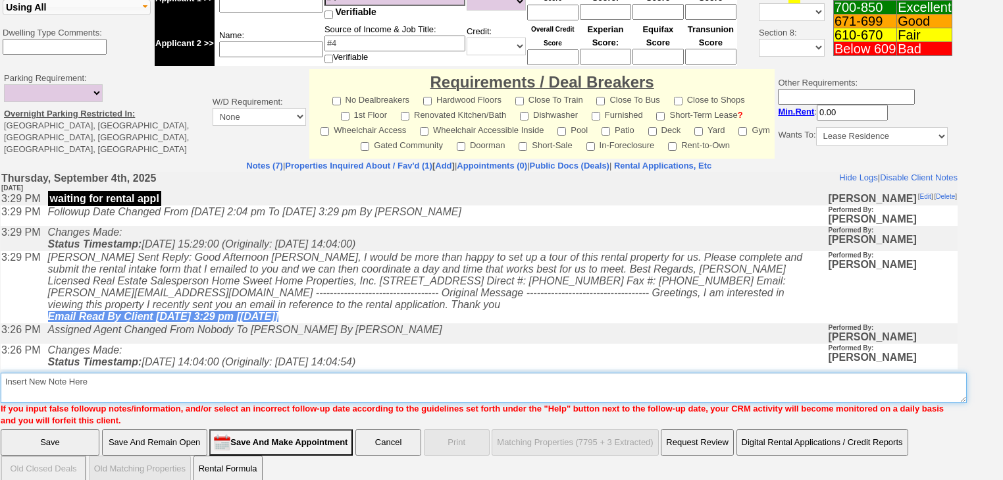
click at [145, 373] on textarea "Insert New Note Here" at bounding box center [484, 388] width 966 height 30
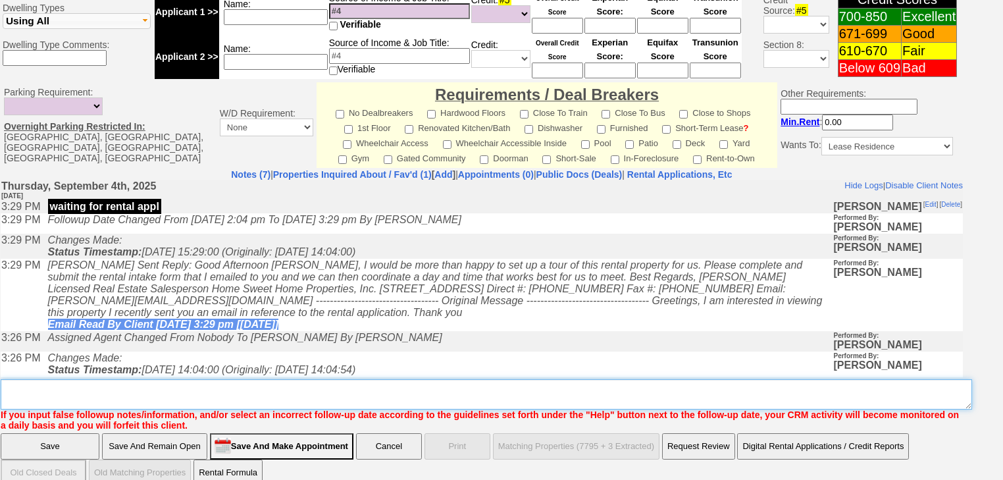
paste textarea "never heard back from client"
type textarea "never heard back from client"
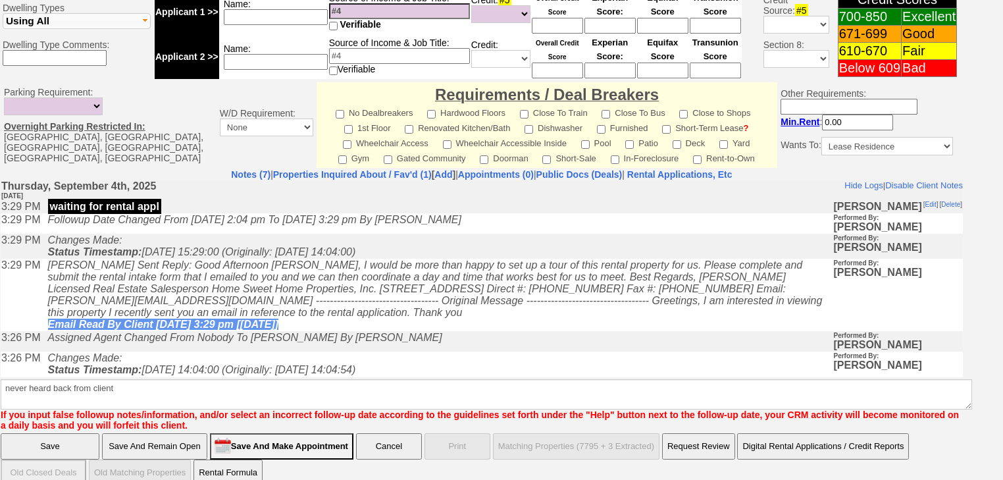
click at [78, 433] on input "Save" at bounding box center [50, 446] width 99 height 26
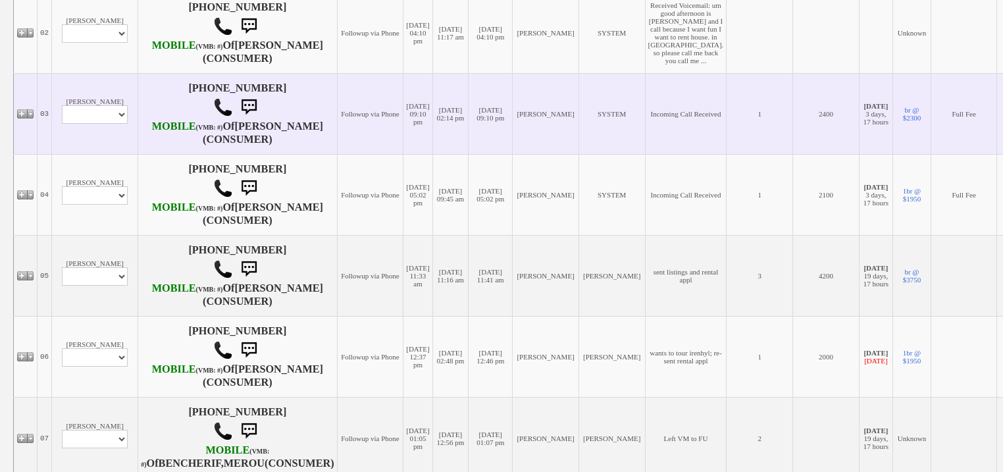
scroll to position [474, 0]
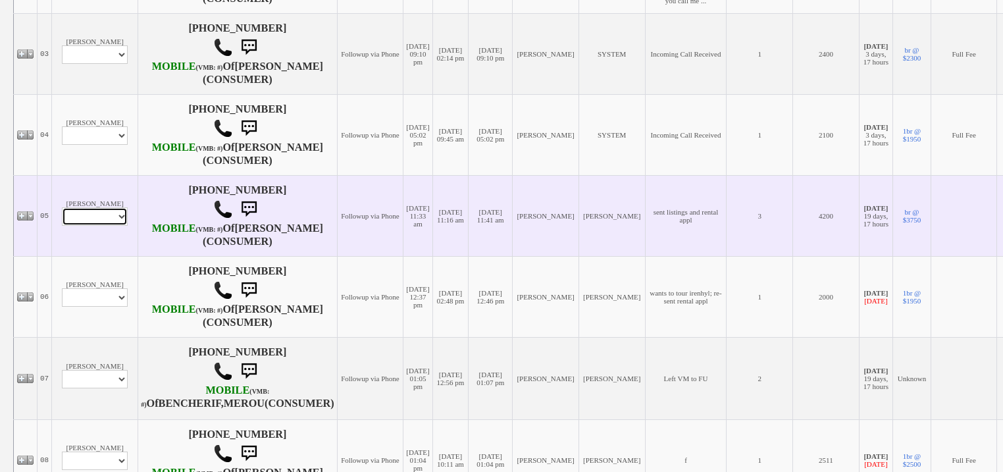
click at [83, 226] on select "Profile Edit Print Email Externally (Will Not Be Tracked In CRM) Closed Deals" at bounding box center [95, 216] width 66 height 18
select select "ChangeURL,/crm/custom/edit_client_form.php?redirect=%2Fcrm%2Fclients.php&id=167…"
click at [62, 226] on select "Profile Edit Print Email Externally (Will Not Be Tracked In CRM) Closed Deals" at bounding box center [95, 216] width 66 height 18
select select
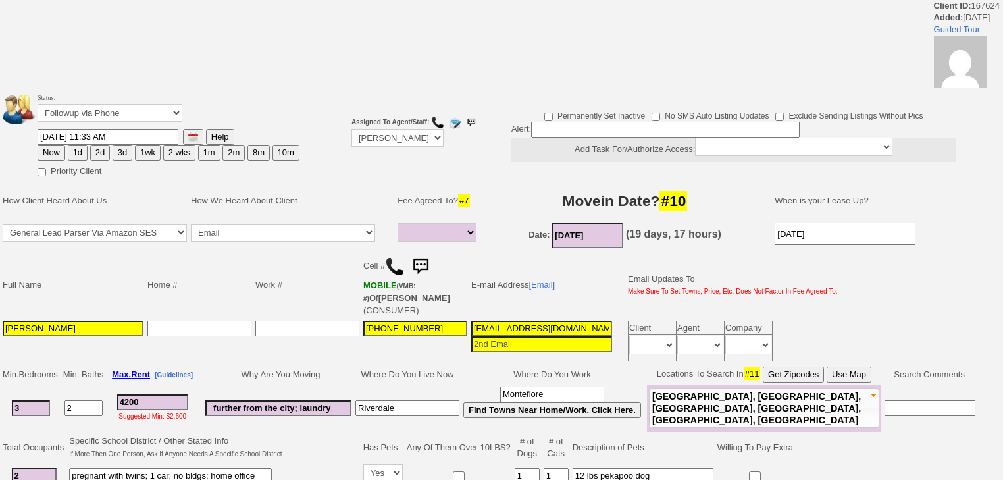
select select
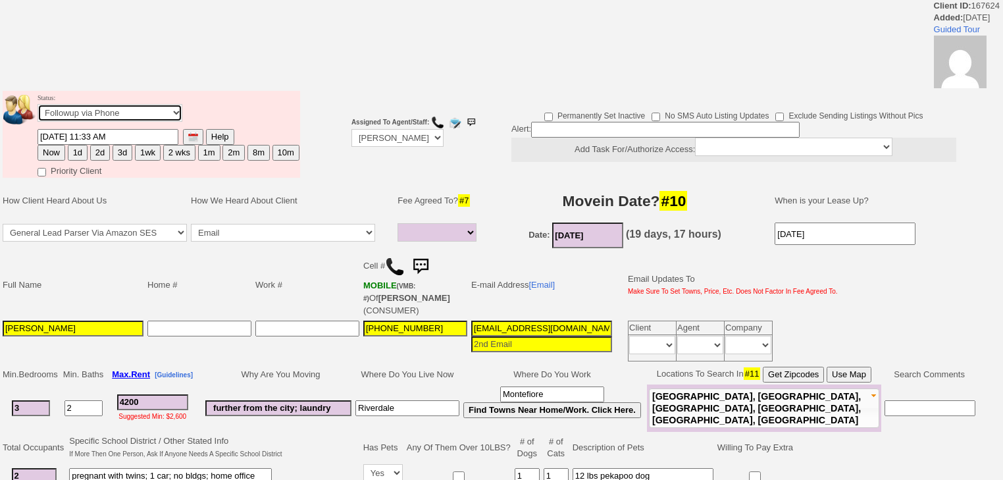
click at [71, 117] on select "Followup via Phone Followup via Email Followup When Section 8 Property Found De…" at bounding box center [110, 113] width 145 height 18
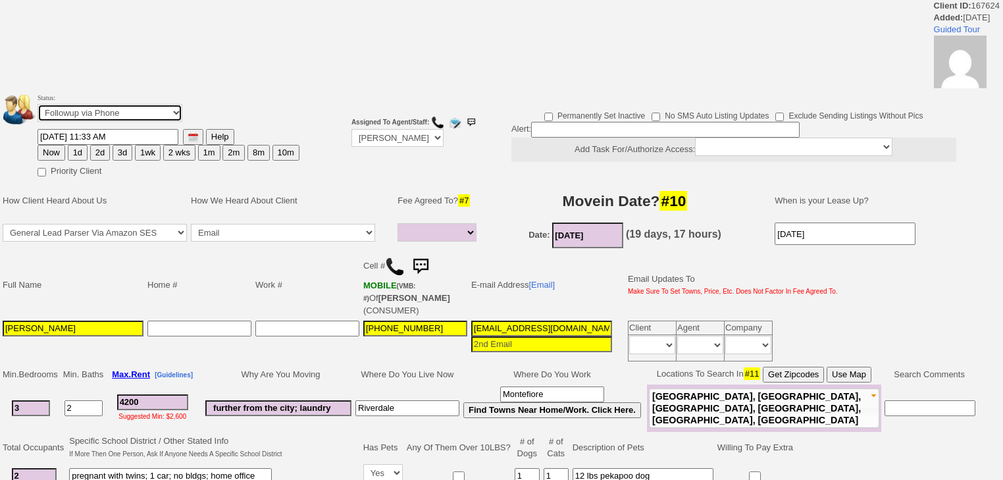
select select "Inactive"
click at [38, 108] on select "Followup via Phone Followup via Email Followup When Section 8 Property Found De…" at bounding box center [110, 113] width 145 height 18
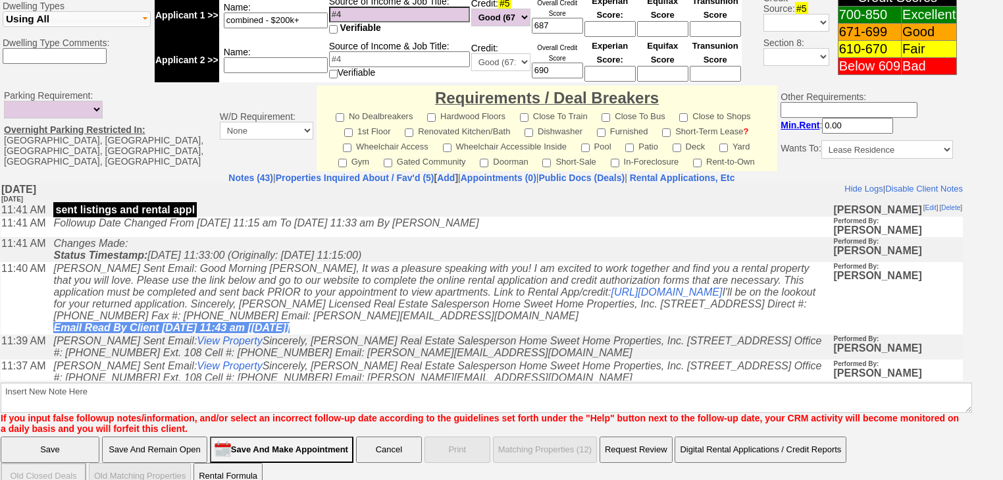
scroll to position [561, 0]
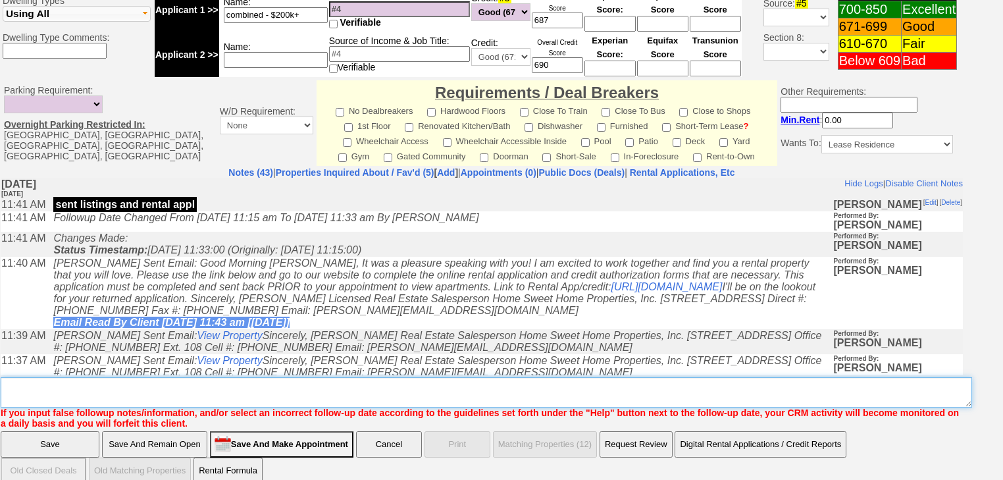
click at [134, 377] on textarea "Insert New Note Here" at bounding box center [487, 392] width 972 height 30
paste textarea "never heard back from client"
type textarea "never heard back from client"
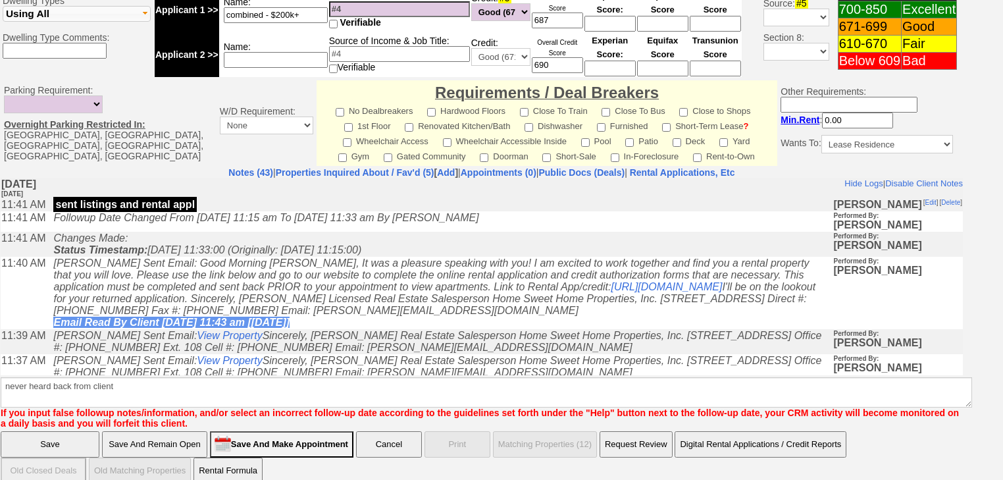
click at [71, 434] on input "Save" at bounding box center [50, 444] width 99 height 26
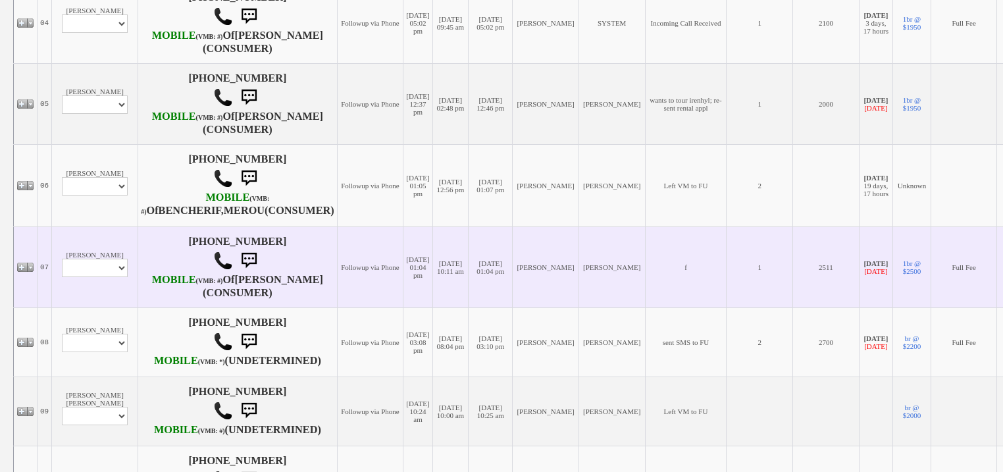
scroll to position [685, 0]
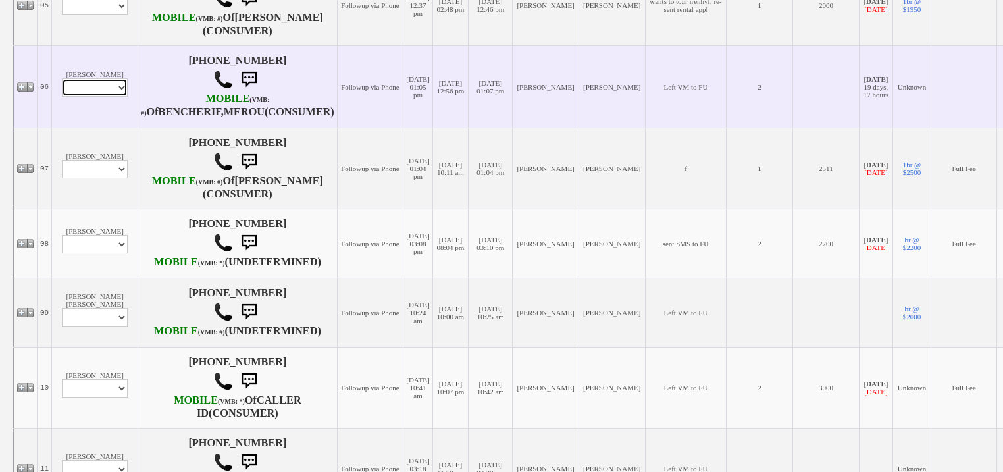
drag, startPoint x: 66, startPoint y: 197, endPoint x: 66, endPoint y: 207, distance: 9.9
click at [66, 97] on select "Profile Edit Print Closed Deals" at bounding box center [95, 87] width 66 height 18
select select "ChangeURL,/crm/custom/edit_client_form.php?redirect=%2Fcrm%2Fclients.php&id=166…"
click at [62, 97] on select "Profile Edit Print Closed Deals" at bounding box center [95, 87] width 66 height 18
select select
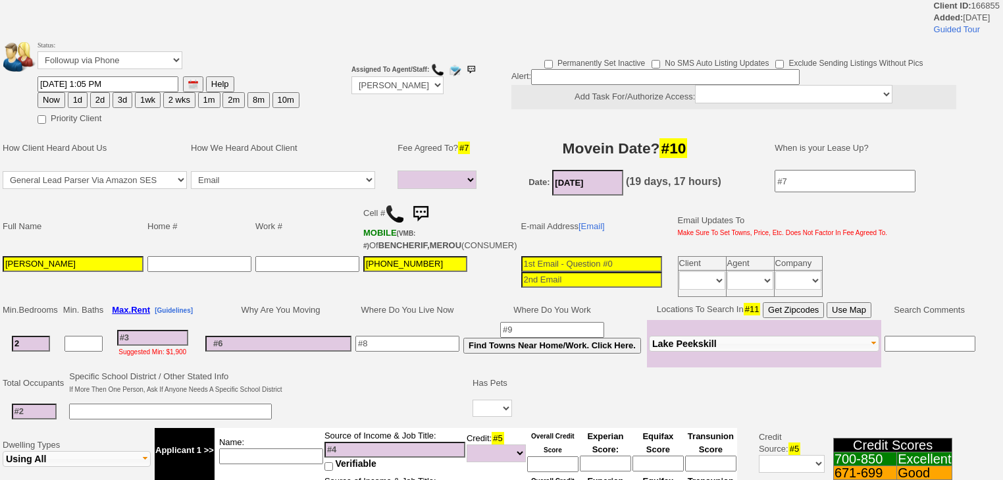
select select
drag, startPoint x: 111, startPoint y: 57, endPoint x: 110, endPoint y: 68, distance: 10.6
click at [111, 61] on select "Followup via Phone Followup via Email Followup When Section 8 Property Found De…" at bounding box center [110, 60] width 145 height 18
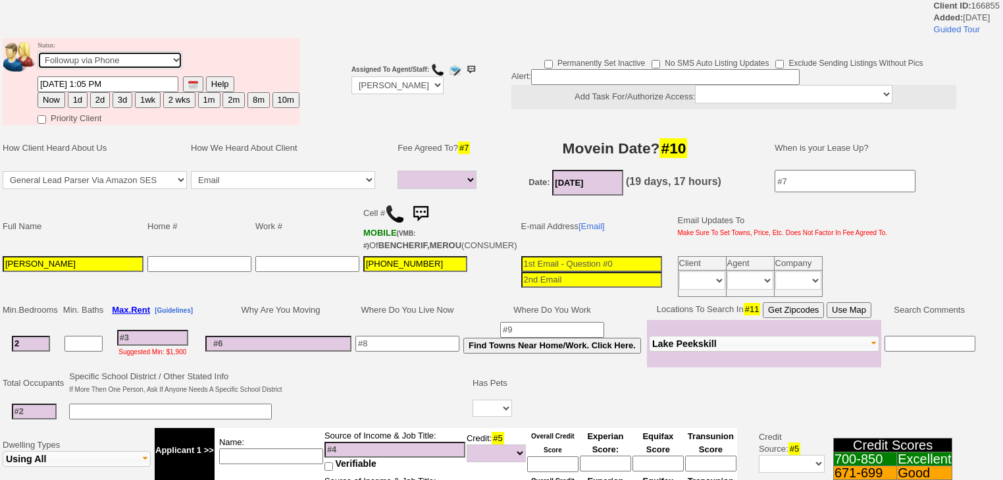
select select "Inactive"
click at [38, 55] on select "Followup via Phone Followup via Email Followup When Section 8 Property Found De…" at bounding box center [110, 60] width 145 height 18
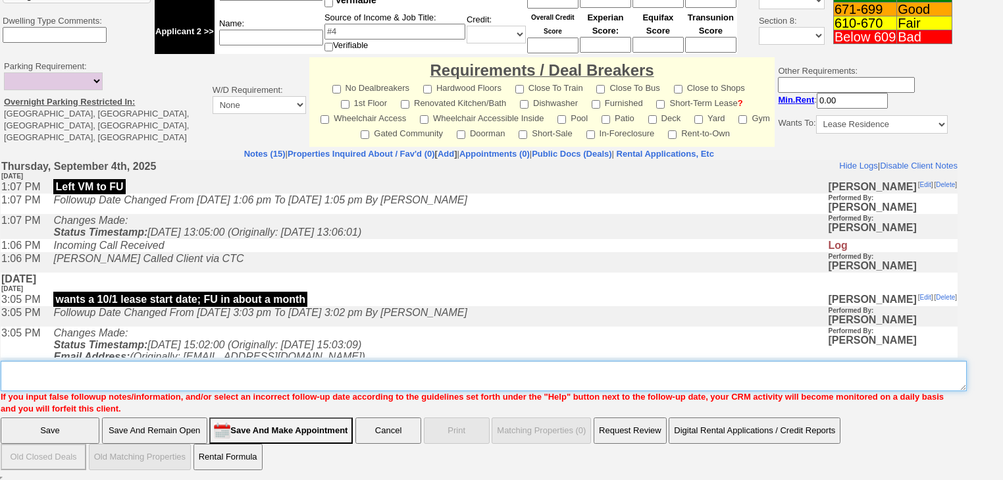
click at [80, 372] on textarea "Insert New Note Here" at bounding box center [484, 376] width 966 height 30
paste textarea "never heard back from client"
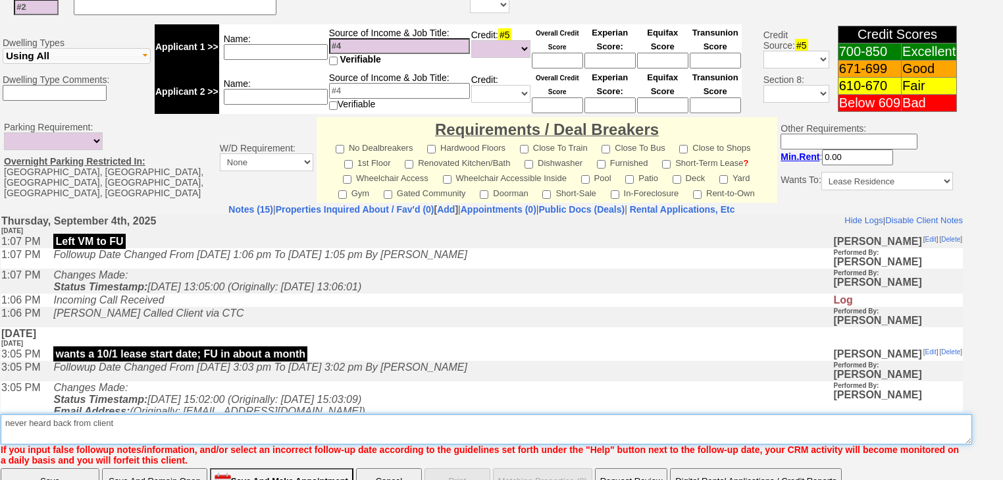
type textarea "never heard back from client"
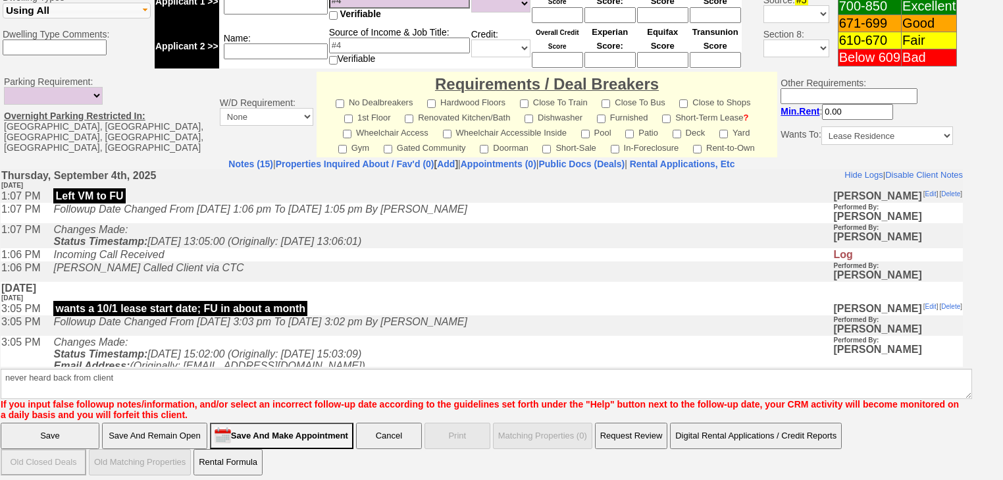
click at [74, 423] on input "Save" at bounding box center [50, 436] width 99 height 26
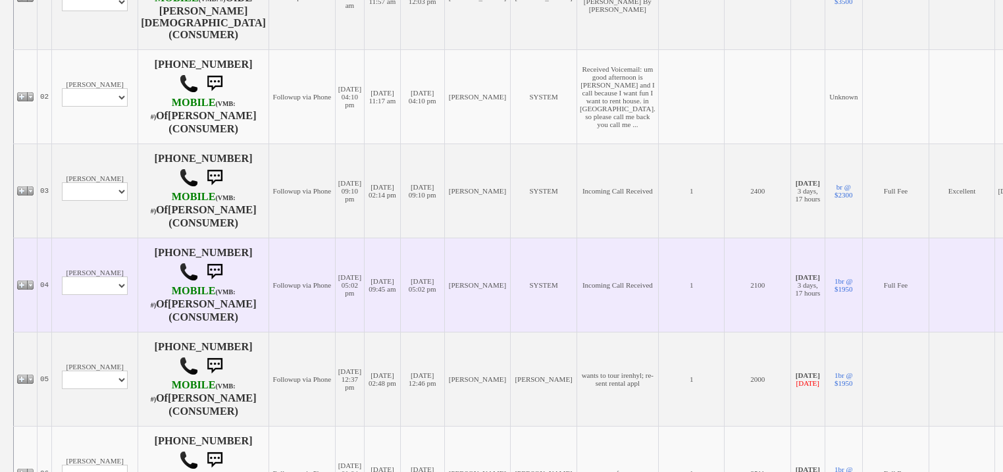
scroll to position [685, 0]
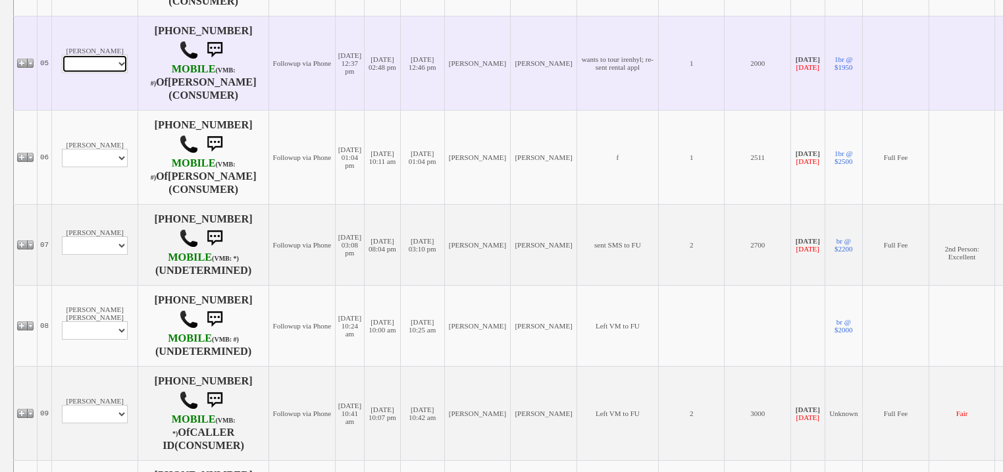
click at [93, 73] on select "Profile Edit Print Email Externally (Will Not Be Tracked In CRM) Closed Deals" at bounding box center [95, 64] width 66 height 18
select select "ChangeURL,/crm/custom/edit_client_form.php?redirect=%2Fcrm%2Fclients.php&id=167…"
click at [62, 73] on select "Profile Edit Print Email Externally (Will Not Be Tracked In CRM) Closed Deals" at bounding box center [95, 64] width 66 height 18
select select
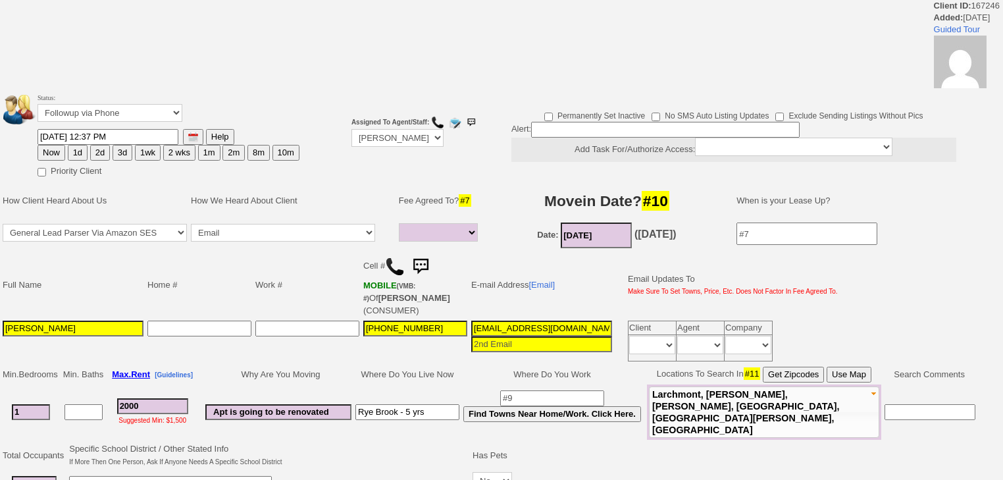
select select
drag, startPoint x: 95, startPoint y: 112, endPoint x: 94, endPoint y: 118, distance: 6.6
click at [95, 112] on select "Followup via Phone Followup via Email Followup When Section 8 Property Found De…" at bounding box center [110, 113] width 145 height 18
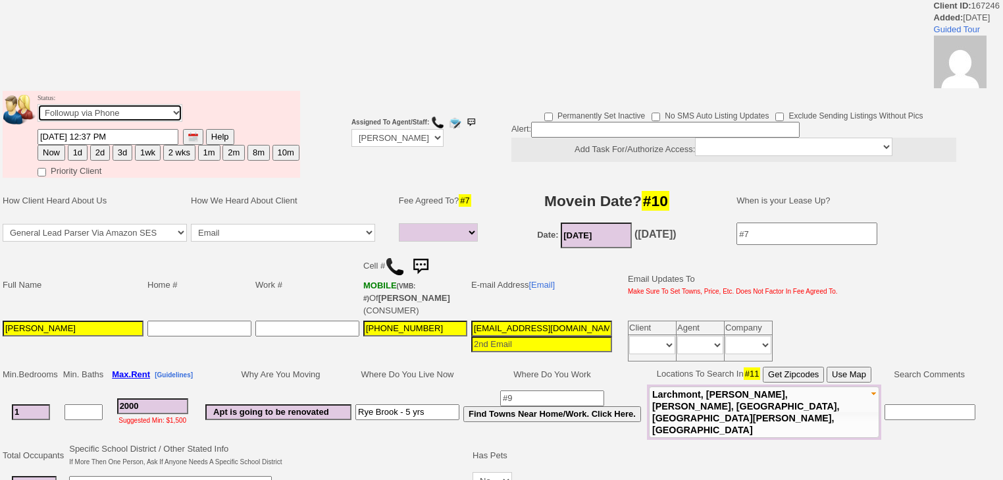
select select "Inactive"
click at [38, 108] on select "Followup via Phone Followup via Email Followup When Section 8 Property Found De…" at bounding box center [110, 113] width 145 height 18
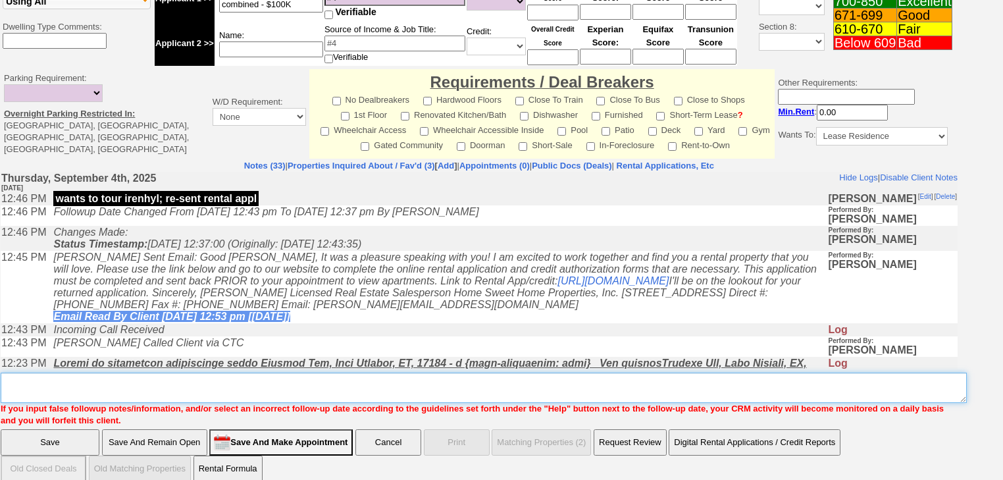
click at [101, 382] on textarea "Insert New Note Here" at bounding box center [484, 388] width 966 height 30
paste textarea "never heard back from client"
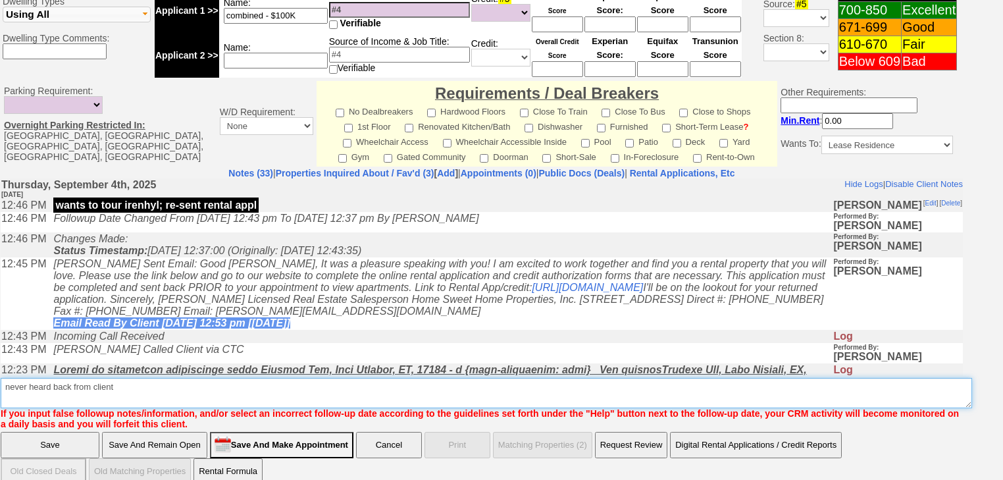
type textarea "never heard back from client"
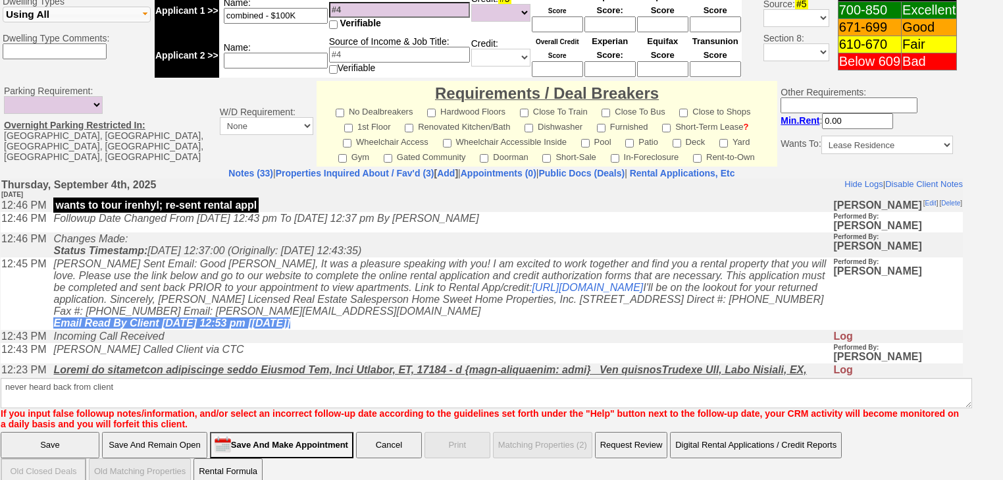
click at [70, 432] on input "Save" at bounding box center [50, 445] width 99 height 26
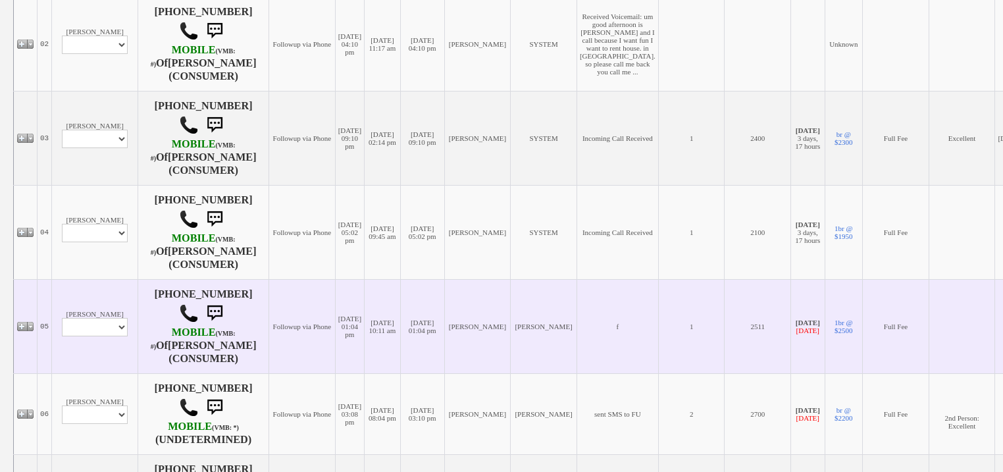
scroll to position [737, 0]
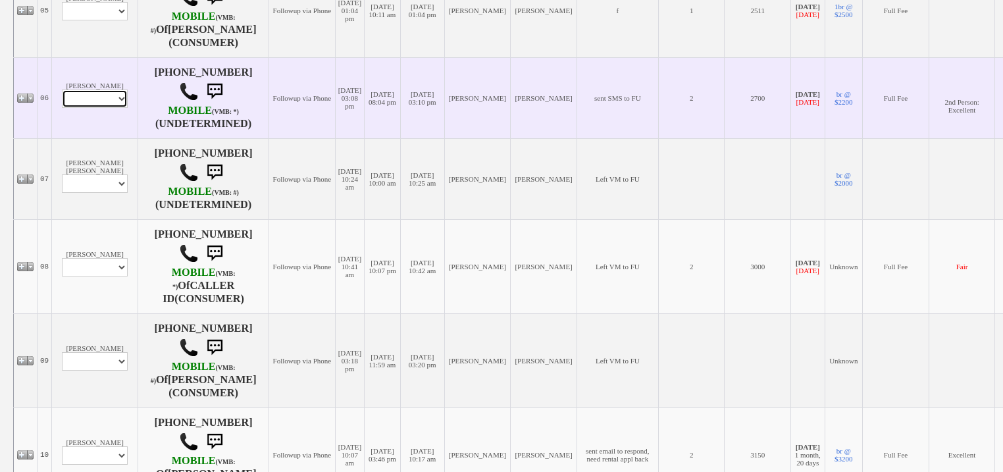
click at [90, 108] on select "Profile Edit Print Email Externally (Will Not Be Tracked In CRM) Closed Deals" at bounding box center [95, 99] width 66 height 18
select select "ChangeURL,/crm/custom/edit_client_form.php?redirect=%2Fcrm%2Fclients.php&id=161…"
click at [62, 108] on select "Profile Edit Print Email Externally (Will Not Be Tracked In CRM) Closed Deals" at bounding box center [95, 99] width 66 height 18
select select
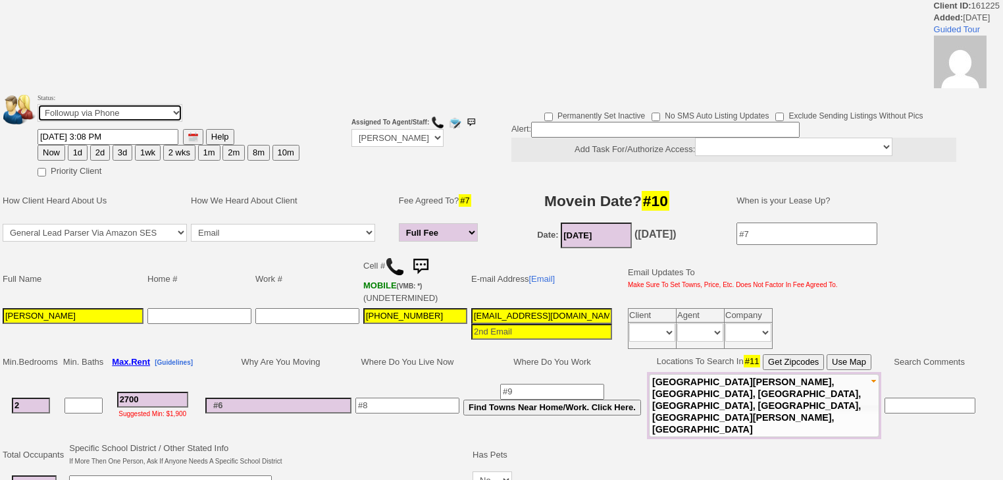
click at [92, 111] on select "Followup via Phone Followup via Email Followup When Section 8 Property Found De…" at bounding box center [110, 113] width 145 height 18
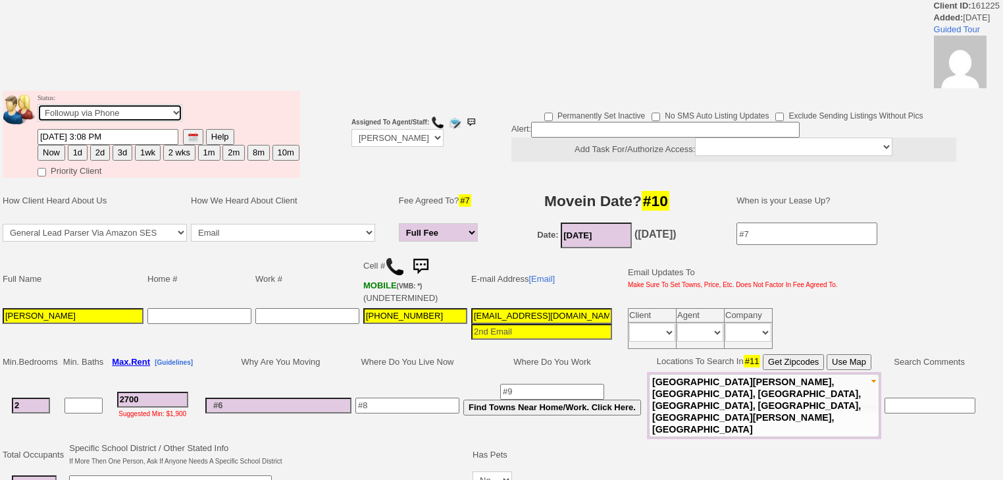
select select "Inactive"
click at [38, 108] on select "Followup via Phone Followup via Email Followup When Section 8 Property Found De…" at bounding box center [110, 113] width 145 height 18
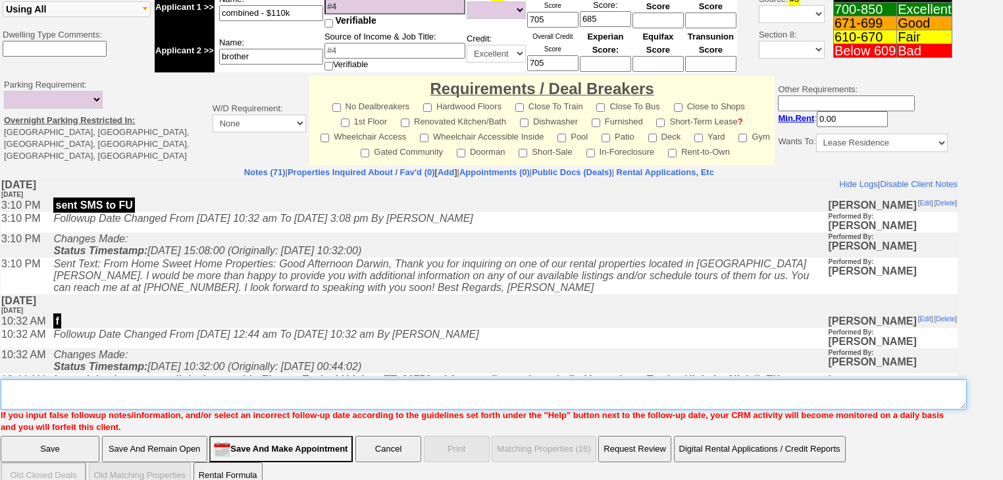
click at [100, 379] on textarea "Insert New Note Here" at bounding box center [484, 394] width 966 height 30
paste textarea "never heard back from client"
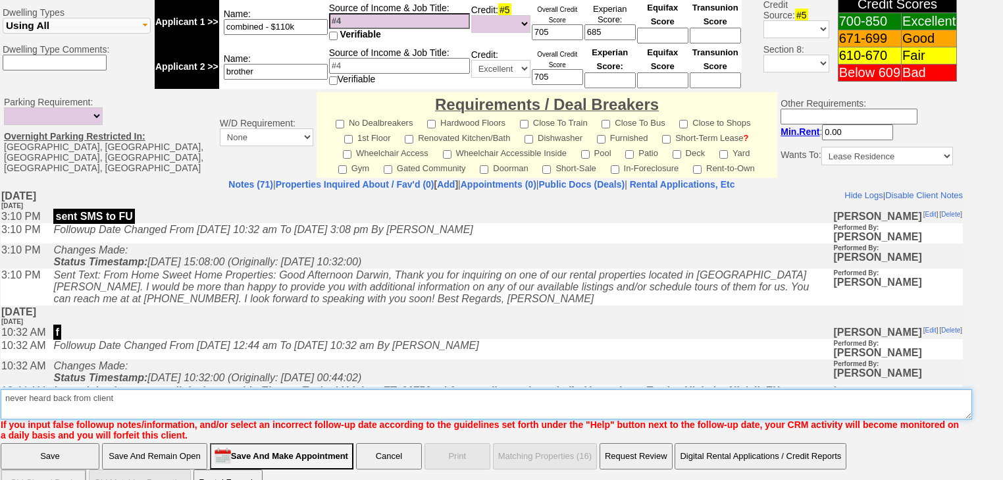
type textarea "never heard back from client"
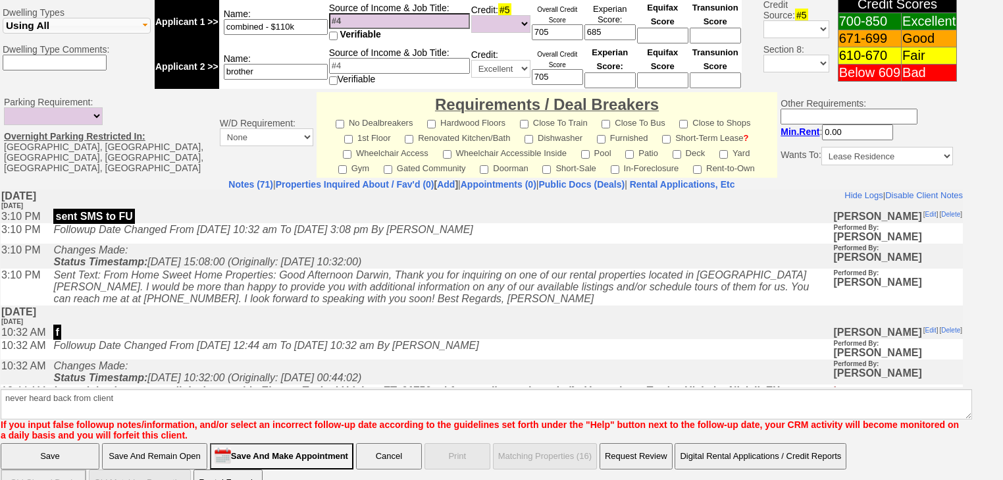
click at [66, 443] on input "Save" at bounding box center [50, 456] width 99 height 26
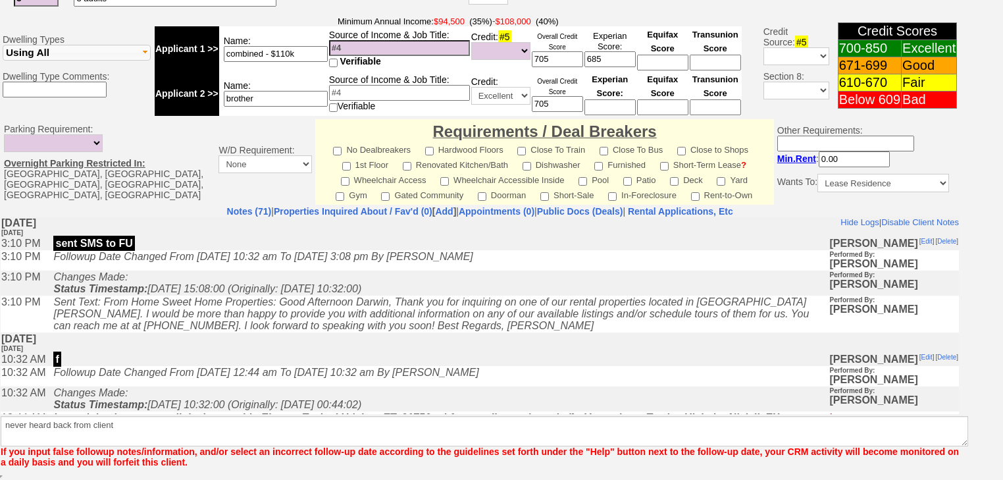
scroll to position [495, 0]
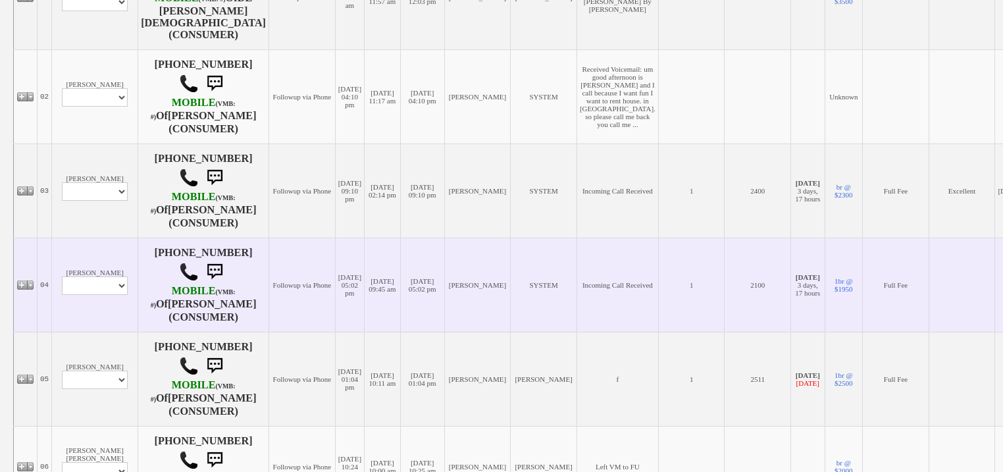
scroll to position [685, 0]
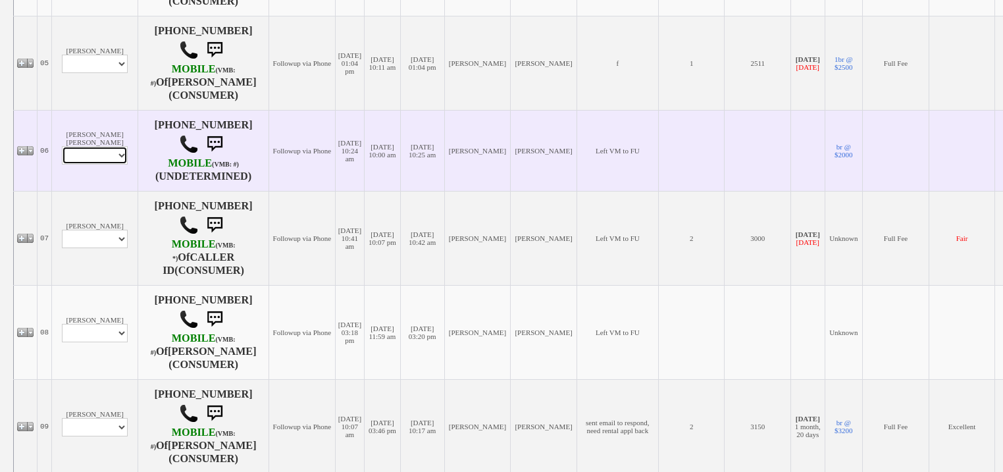
click at [62, 165] on select "Profile Edit Print Email Externally (Will Not Be Tracked In CRM) Closed Deals" at bounding box center [95, 155] width 66 height 18
select select "ChangeURL,/crm/custom/edit_client_form.php?redirect=%2Fcrm%2Fclients.php&id=158…"
click at [62, 165] on select "Profile Edit Print Email Externally (Will Not Be Tracked In CRM) Closed Deals" at bounding box center [95, 155] width 66 height 18
select select
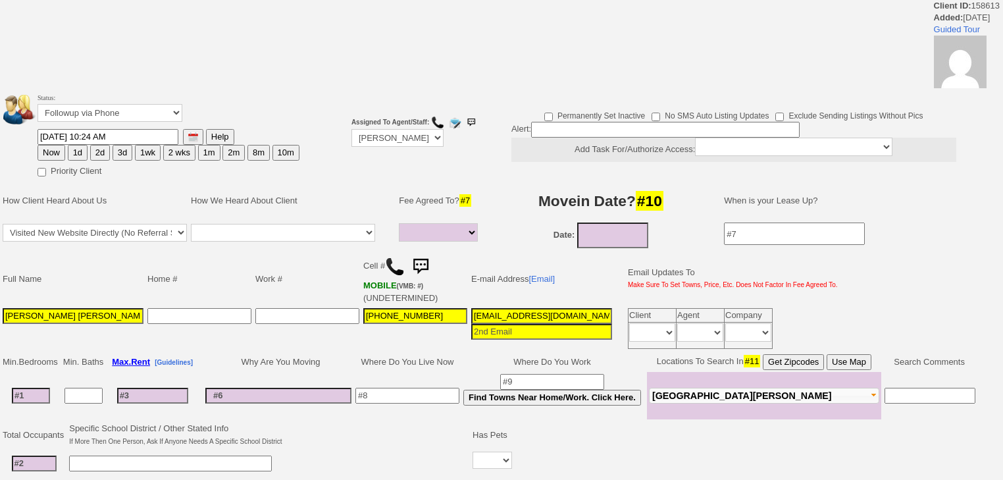
select select
click at [82, 114] on select "Followup via Phone Followup via Email Followup When Section 8 Property Found De…" at bounding box center [110, 113] width 145 height 18
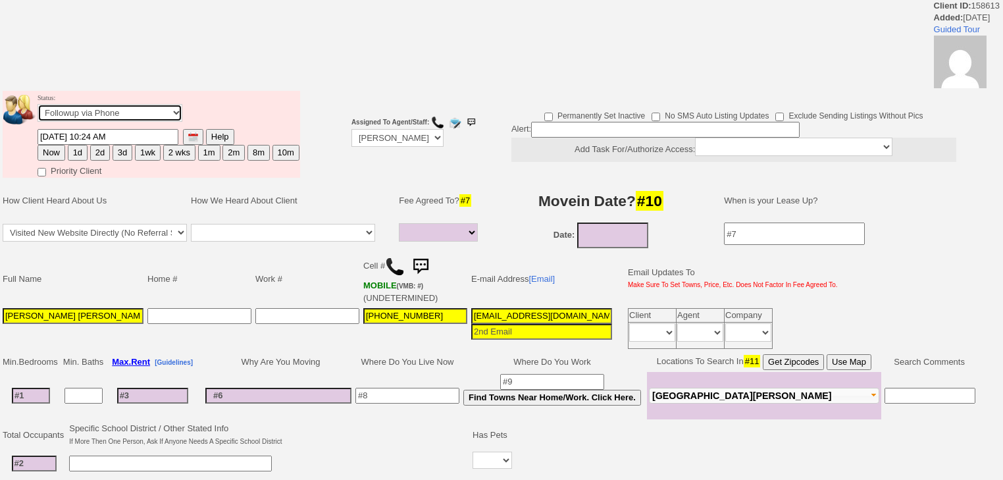
select select "Inactive"
click at [38, 108] on select "Followup via Phone Followup via Email Followup When Section 8 Property Found De…" at bounding box center [110, 113] width 145 height 18
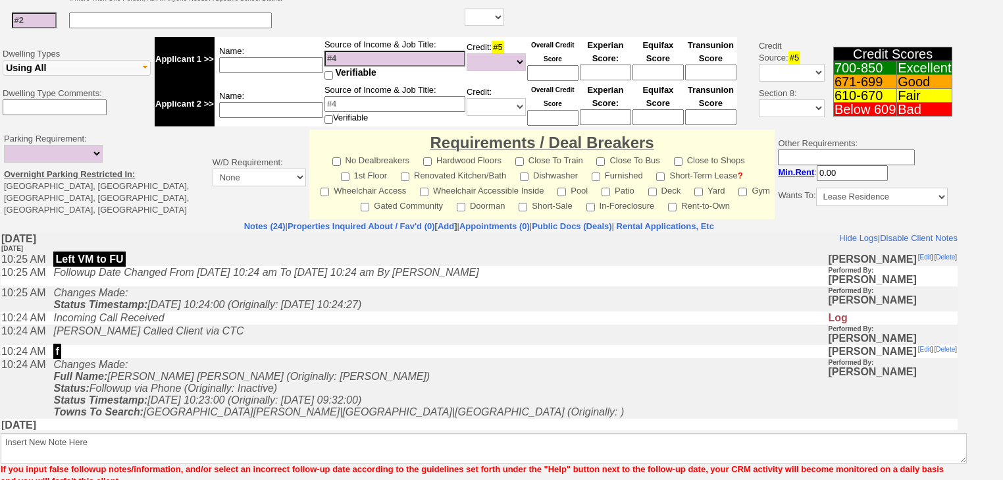
scroll to position [491, 0]
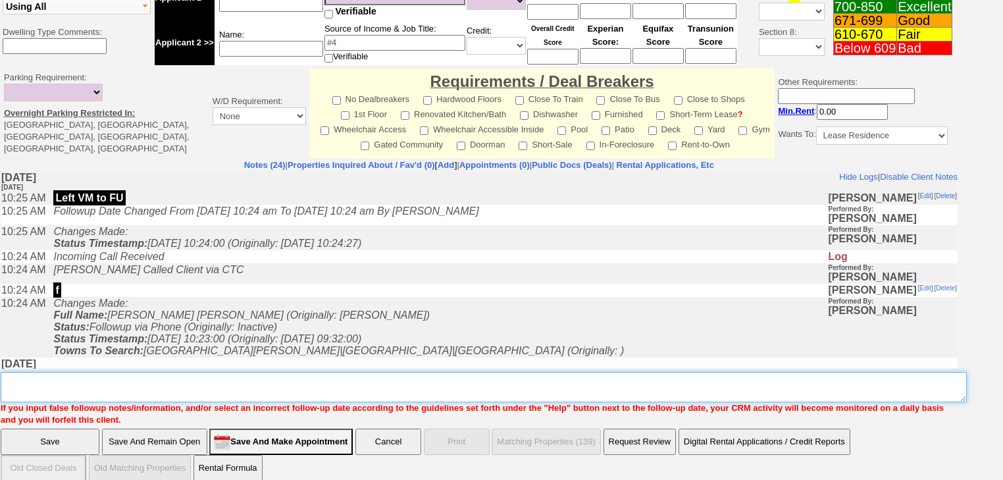
click at [118, 376] on textarea "Insert New Note Here" at bounding box center [484, 387] width 966 height 30
paste textarea "never heard back from client"
type textarea "never heard back from client"
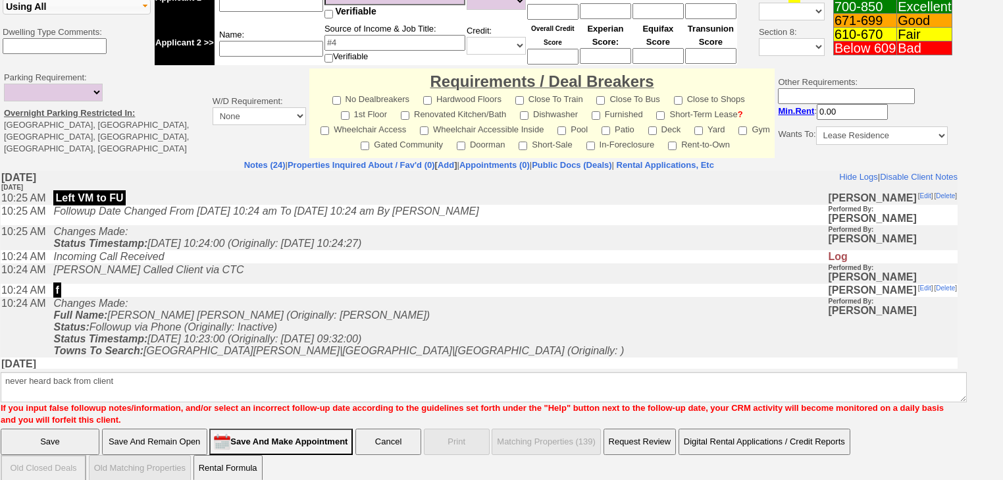
click at [67, 429] on input "Save" at bounding box center [50, 442] width 99 height 26
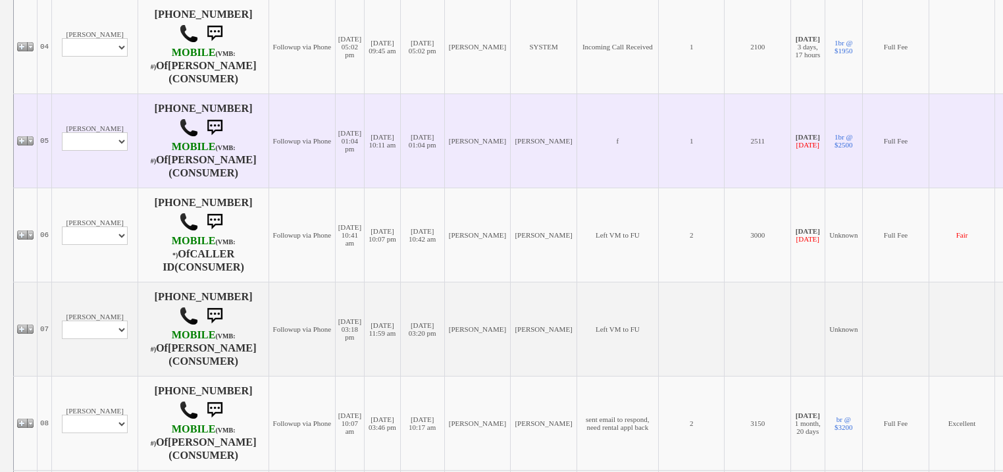
scroll to position [737, 0]
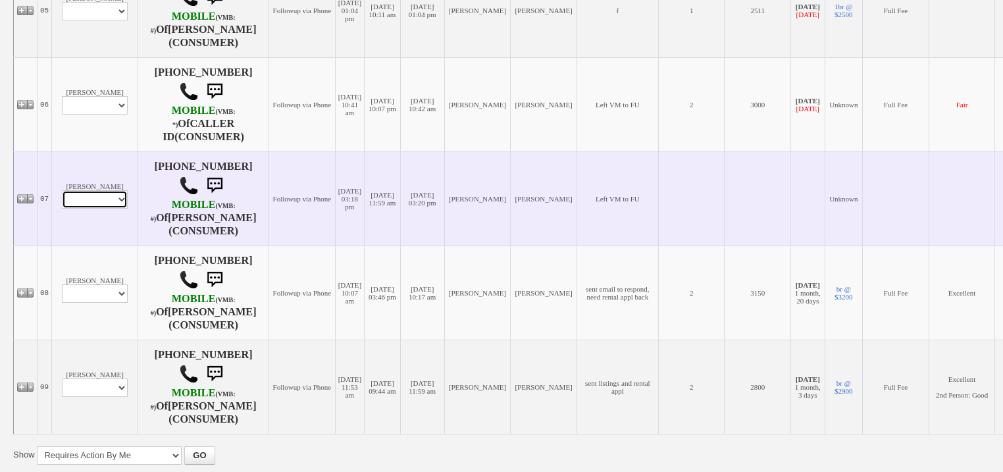
click at [72, 209] on select "Profile Edit Print Email Externally (Will Not Be Tracked In CRM) Closed Deals" at bounding box center [95, 199] width 66 height 18
select select "ChangeURL,/crm/custom/edit_client_form.php?redirect=%2Fcrm%2Fclients.php&id=146…"
click at [62, 209] on select "Profile Edit Print Email Externally (Will Not Be Tracked In CRM) Closed Deals" at bounding box center [95, 199] width 66 height 18
select select
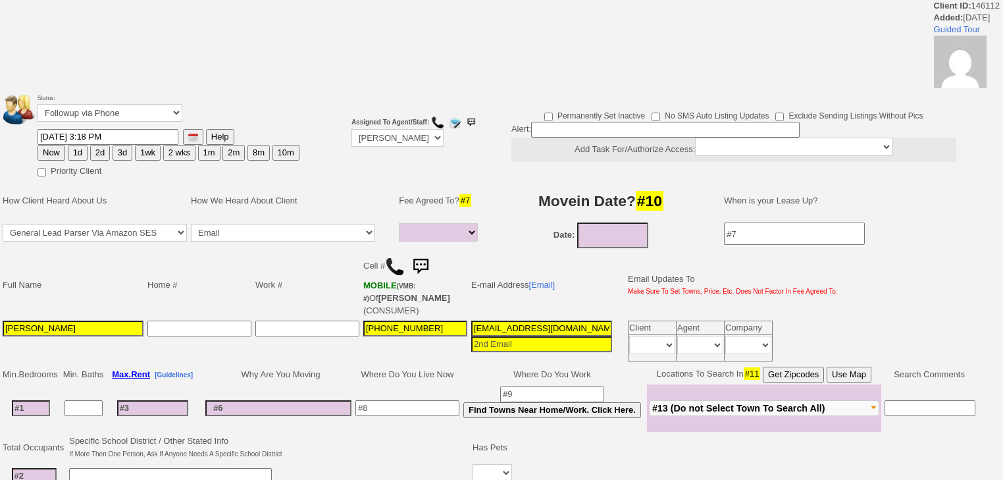
select select
click at [79, 118] on select "Followup via Phone Followup via Email Followup When Section 8 Property Found De…" at bounding box center [110, 113] width 145 height 18
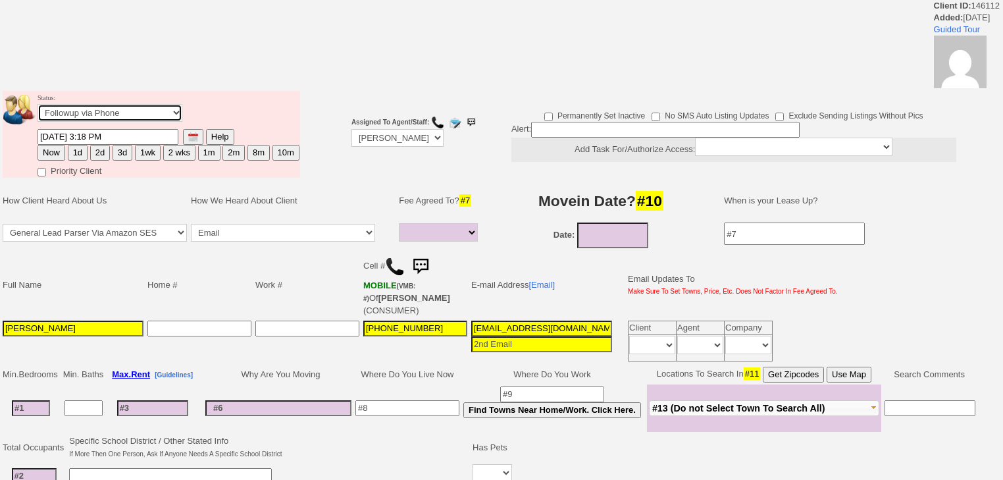
select select "Inactive"
click at [38, 108] on select "Followup via Phone Followup via Email Followup When Section 8 Property Found De…" at bounding box center [110, 113] width 145 height 18
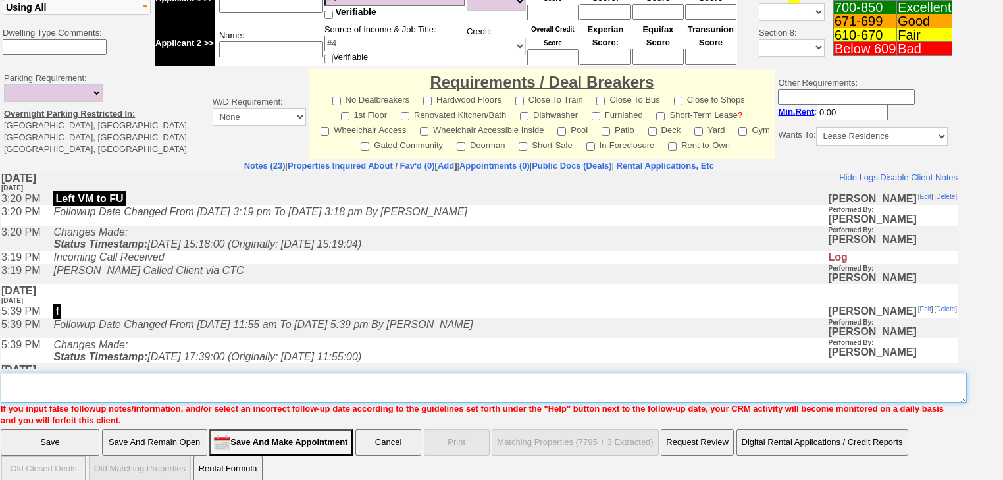
click at [118, 373] on textarea "Insert New Note Here" at bounding box center [484, 388] width 966 height 30
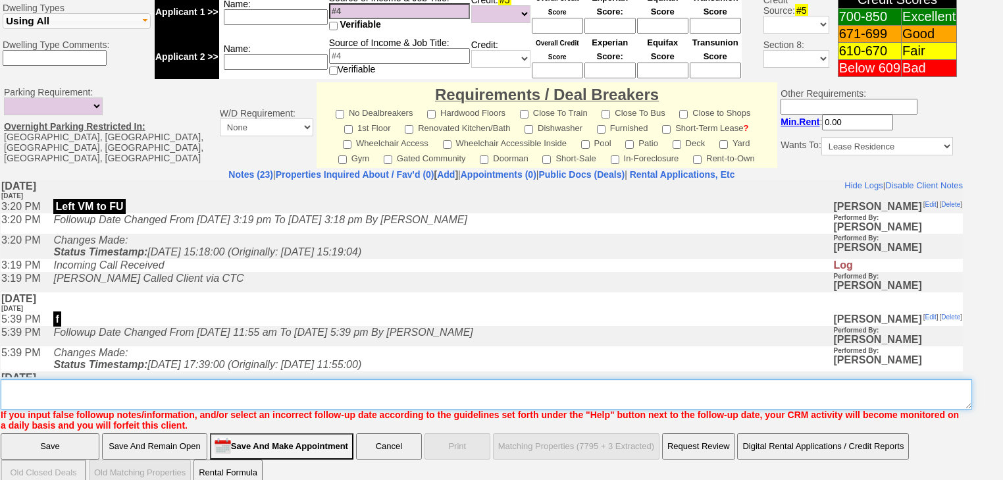
paste textarea "never heard back from client"
type textarea "never heard back from client"
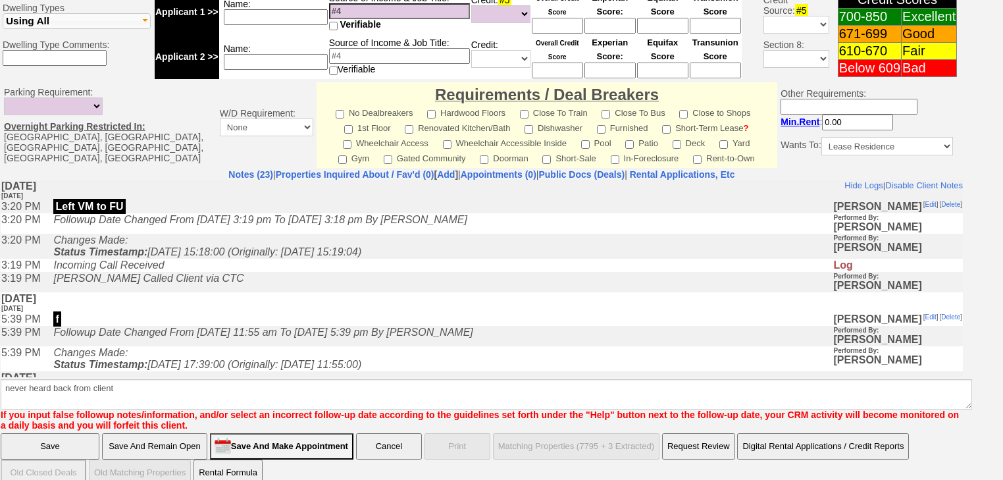
click at [79, 433] on input "Save" at bounding box center [50, 446] width 99 height 26
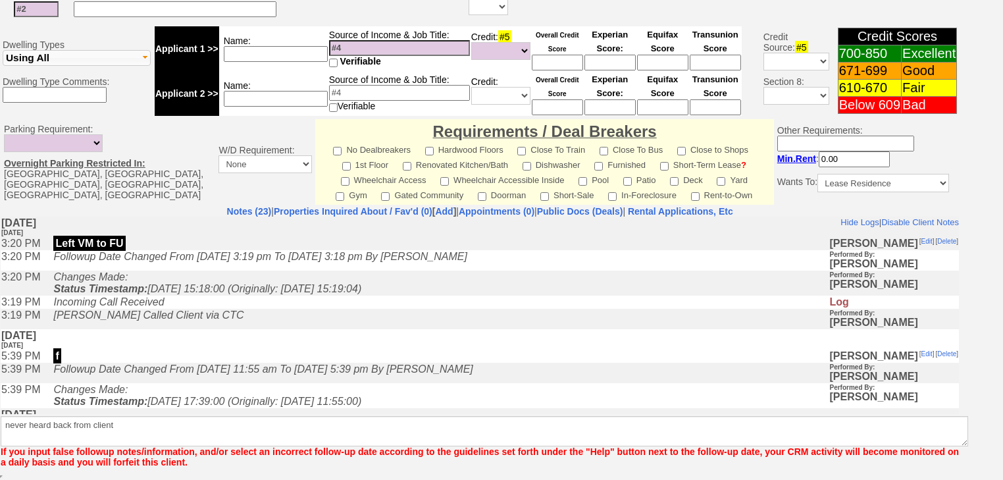
scroll to position [495, 0]
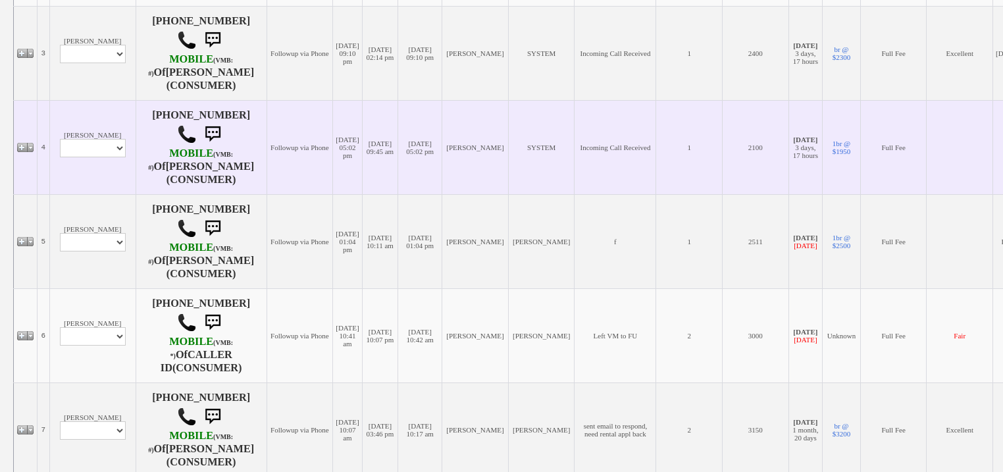
scroll to position [685, 0]
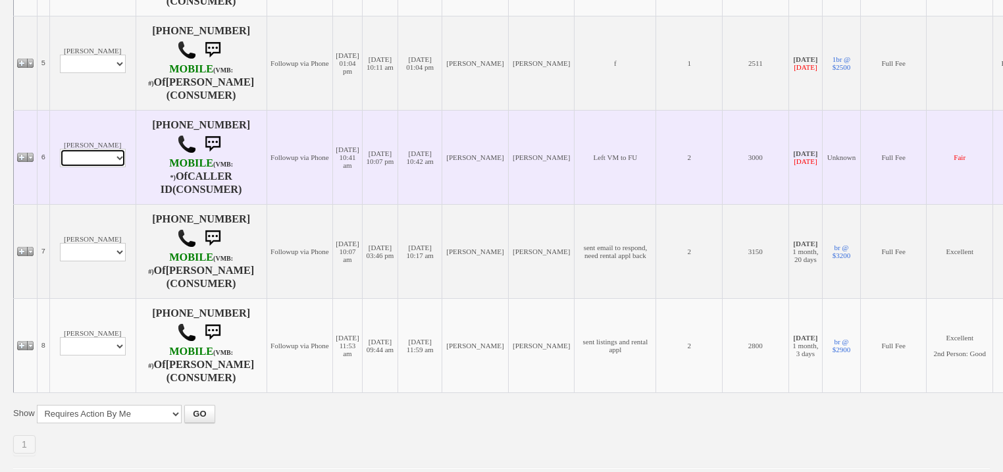
click at [76, 167] on select "Profile Edit Print Email Externally (Will Not Be Tracked In CRM) Closed Deals" at bounding box center [93, 158] width 66 height 18
select select "ChangeURL,/crm/custom/edit_client_form.php?redirect=%2Fcrm%2Fclients.php&id=152…"
click at [60, 167] on select "Profile Edit Print Email Externally (Will Not Be Tracked In CRM) Closed Deals" at bounding box center [93, 158] width 66 height 18
select select
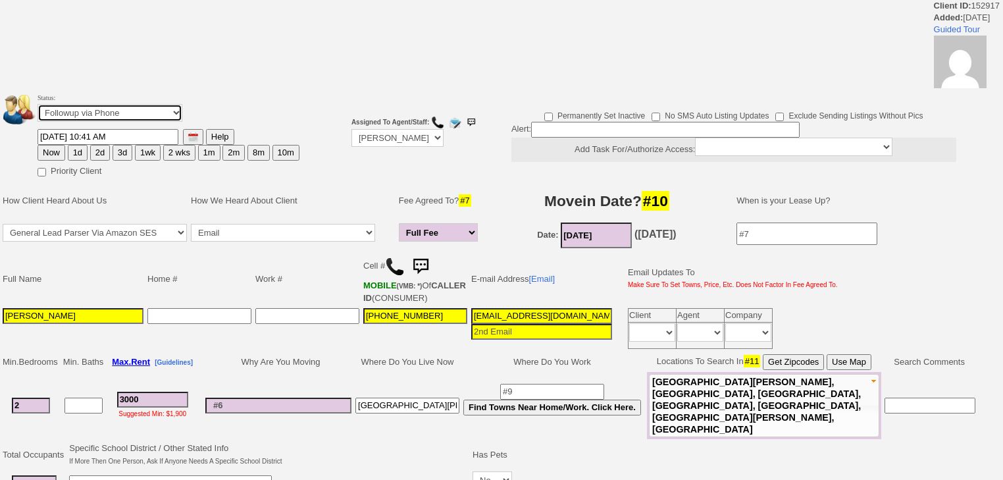
click at [70, 114] on select "Followup via Phone Followup via Email Followup When Section 8 Property Found De…" at bounding box center [110, 113] width 145 height 18
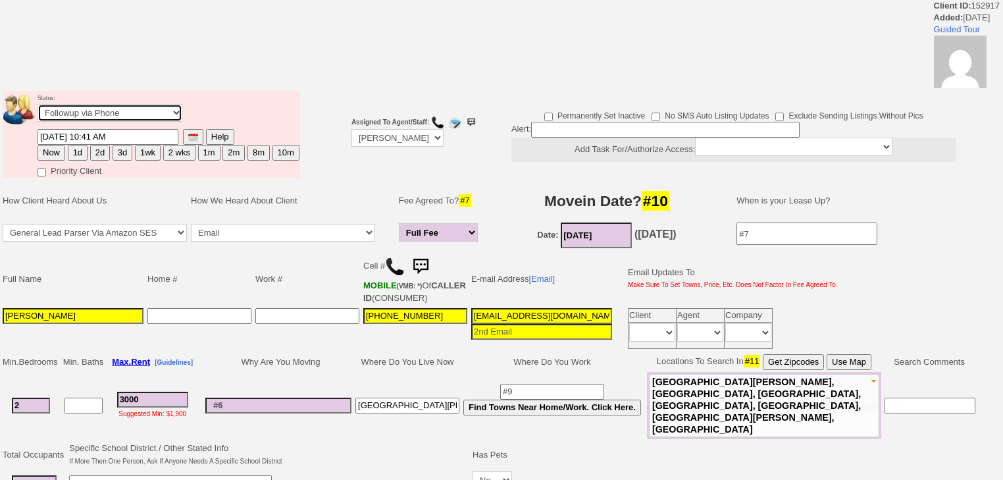
select select "Inactive"
click at [38, 108] on select "Followup via Phone Followup via Email Followup When Section 8 Property Found De…" at bounding box center [110, 113] width 145 height 18
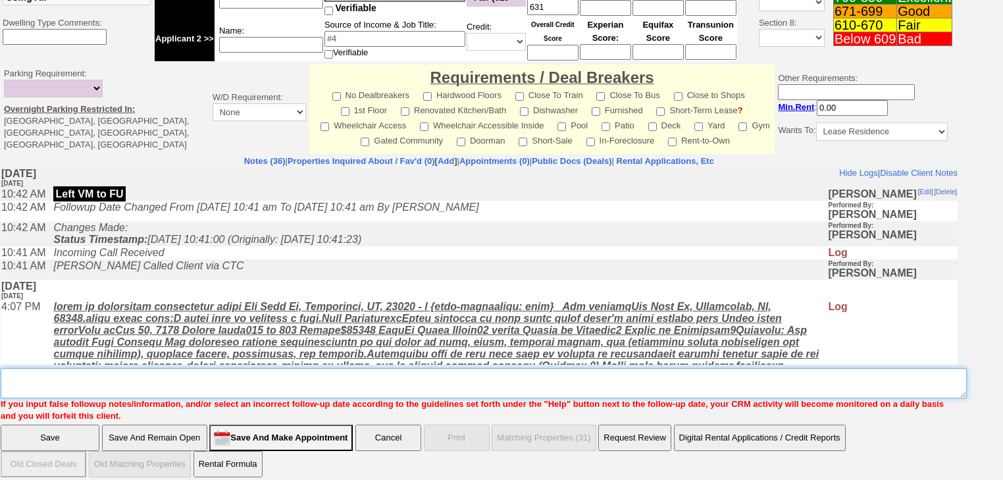
click at [147, 368] on textarea "Insert New Note Here" at bounding box center [484, 383] width 966 height 30
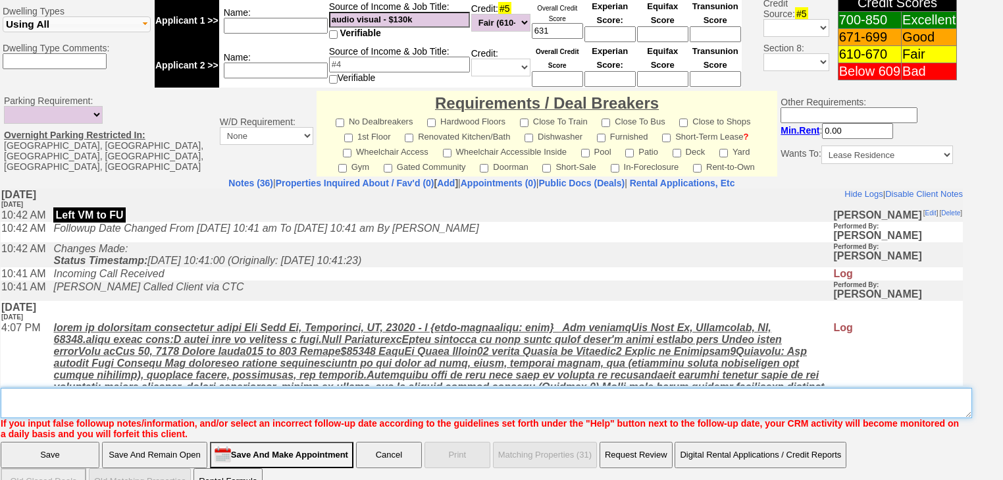
paste textarea "never heard back from client"
type textarea "never heard back from client"
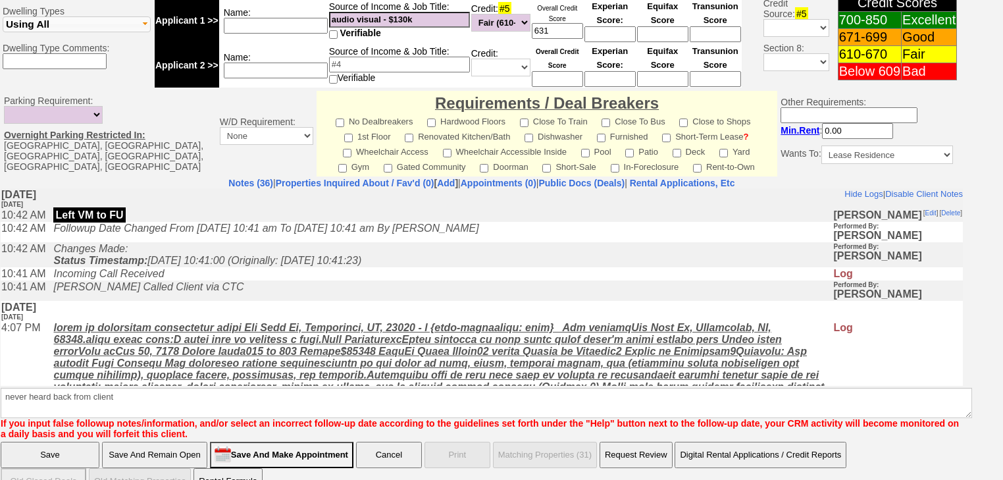
click at [90, 442] on input "Save" at bounding box center [50, 455] width 99 height 26
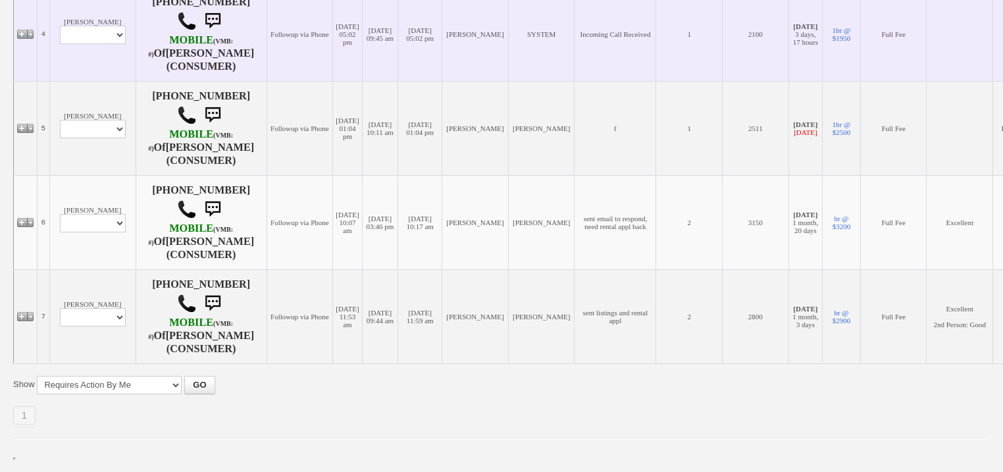
scroll to position [632, 0]
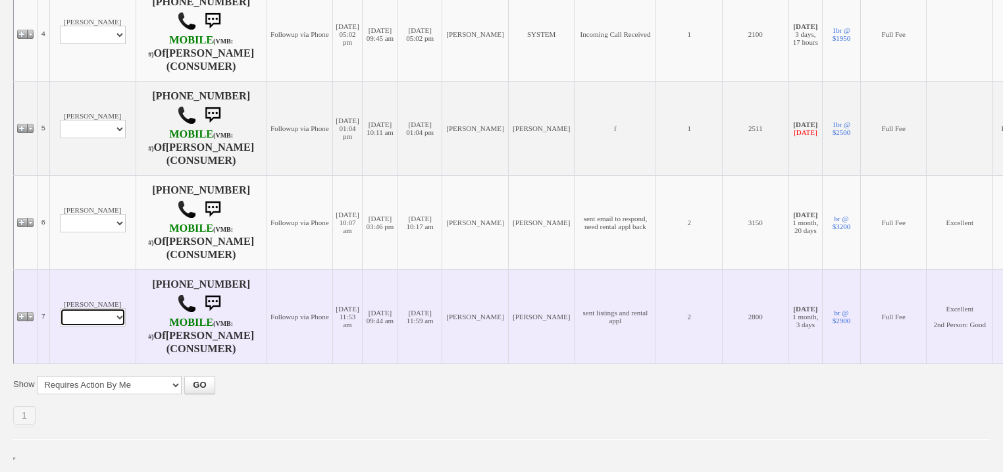
click at [80, 326] on select "Profile Edit Print Email Externally (Will Not Be Tracked In CRM) Closed Deals" at bounding box center [93, 317] width 66 height 18
select select "ChangeURL,/crm/custom/edit_client_form.php?redirect=%2Fcrm%2Fclients.php&id=111…"
click at [60, 326] on select "Profile Edit Print Email Externally (Will Not Be Tracked In CRM) Closed Deals" at bounding box center [93, 317] width 66 height 18
select select
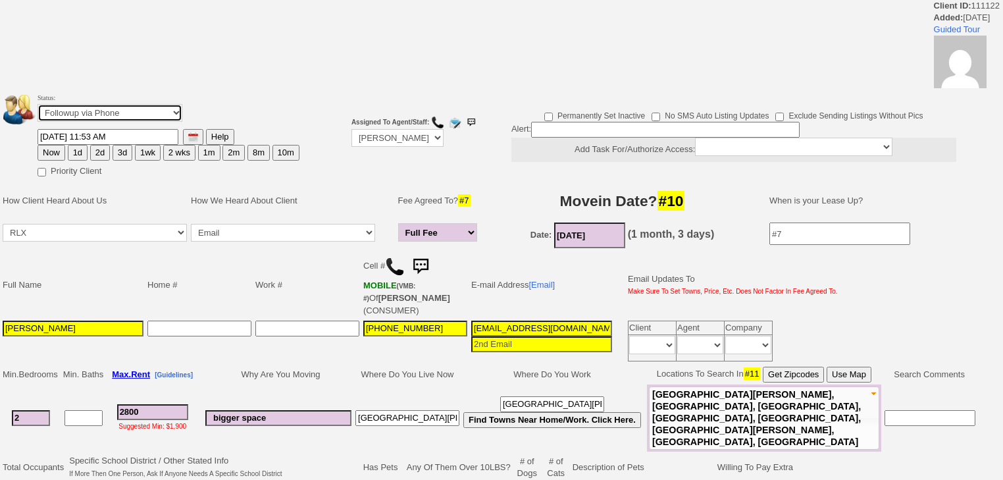
click at [88, 117] on select "Followup via Phone Followup via Email Followup When Section 8 Property Found De…" at bounding box center [110, 113] width 145 height 18
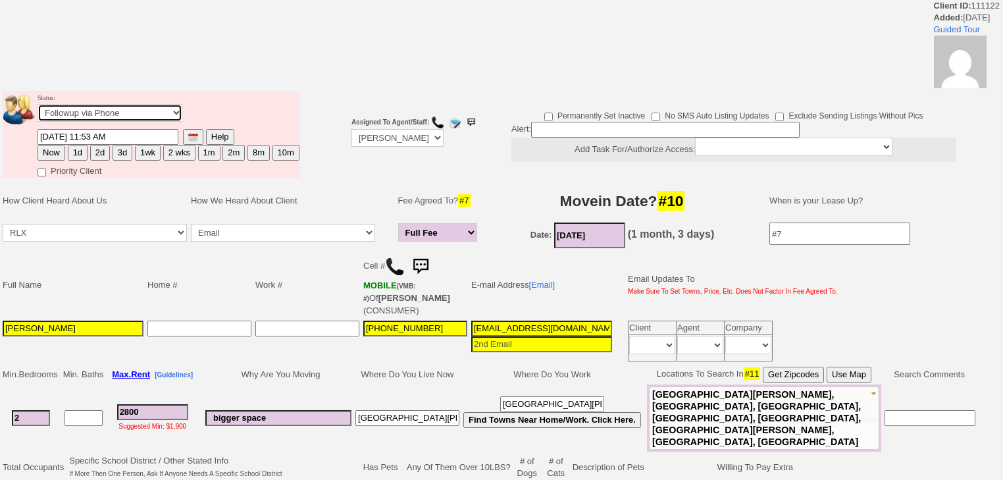
select select "Inactive"
click at [38, 108] on select "Followup via Phone Followup via Email Followup When Section 8 Property Found De…" at bounding box center [110, 113] width 145 height 18
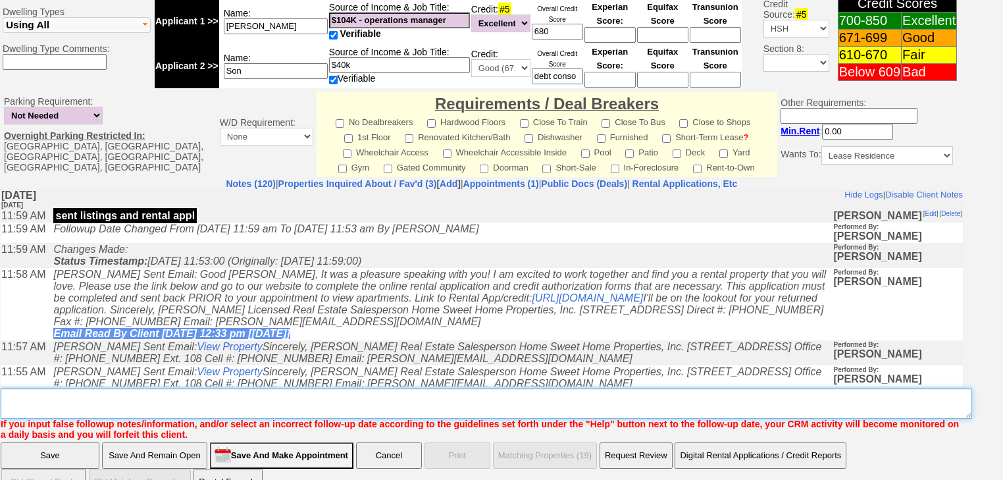
click at [103, 388] on textarea "Insert New Note Here" at bounding box center [487, 403] width 972 height 30
paste textarea "never heard back from client"
type textarea "never heard back from client"
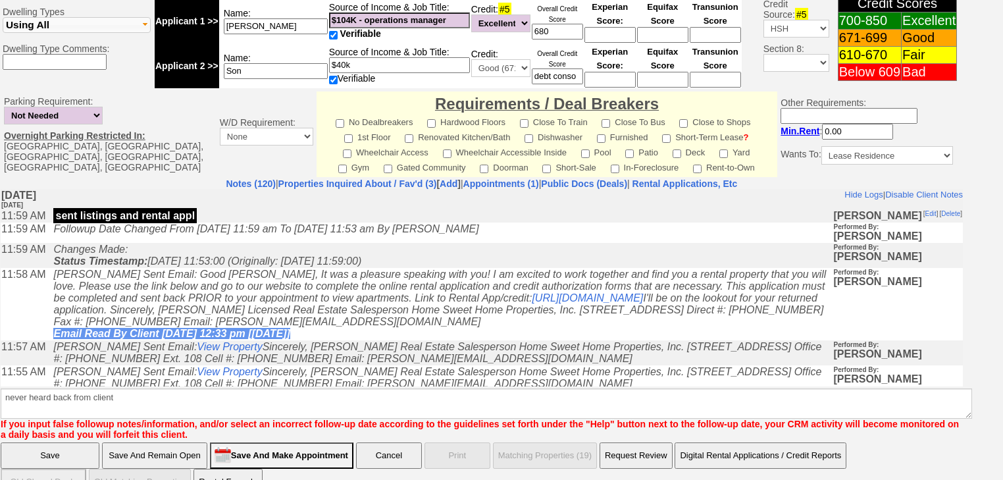
click at [68, 442] on input "Save" at bounding box center [50, 455] width 99 height 26
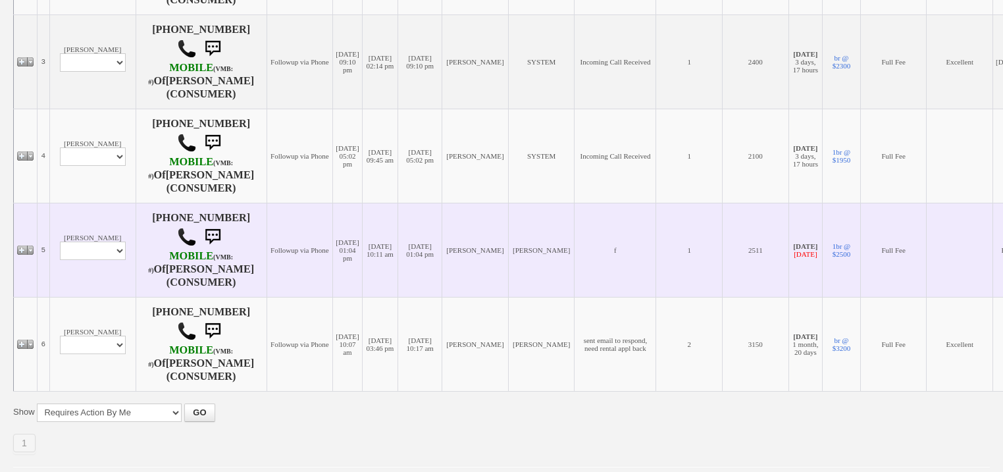
scroll to position [565, 0]
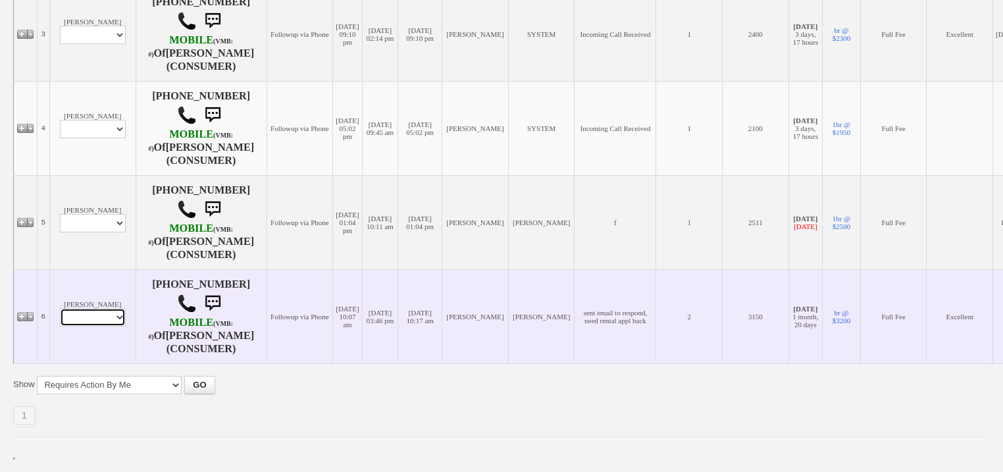
click at [69, 323] on select "Profile Edit Print Email Externally (Will Not Be Tracked In CRM) Closed Deals" at bounding box center [93, 317] width 66 height 18
select select "ChangeURL,/crm/custom/edit_client_form.php?redirect=%2Fcrm%2Fclients.php&id=119…"
click at [60, 309] on select "Profile Edit Print Email Externally (Will Not Be Tracked In CRM) Closed Deals" at bounding box center [93, 317] width 66 height 18
select select
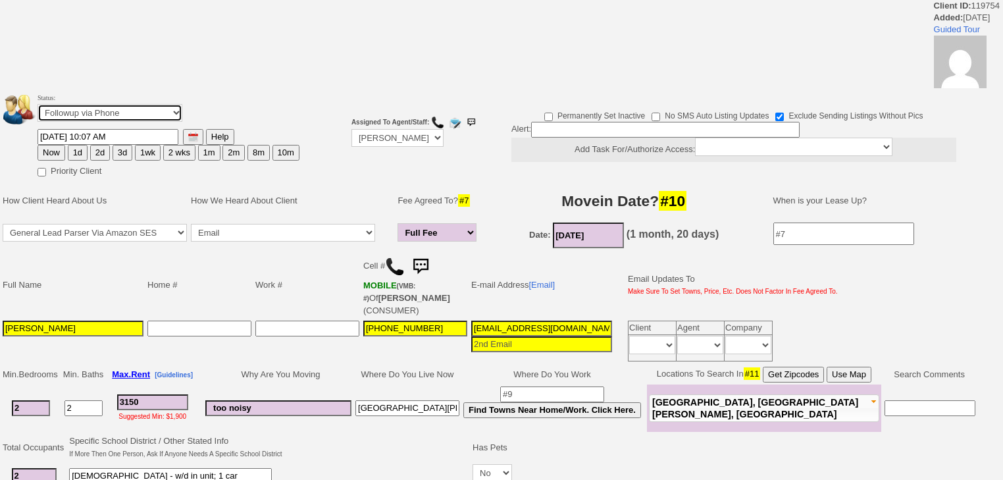
click at [86, 116] on select "Followup via Phone Followup via Email Followup When Section 8 Property Found De…" at bounding box center [110, 113] width 145 height 18
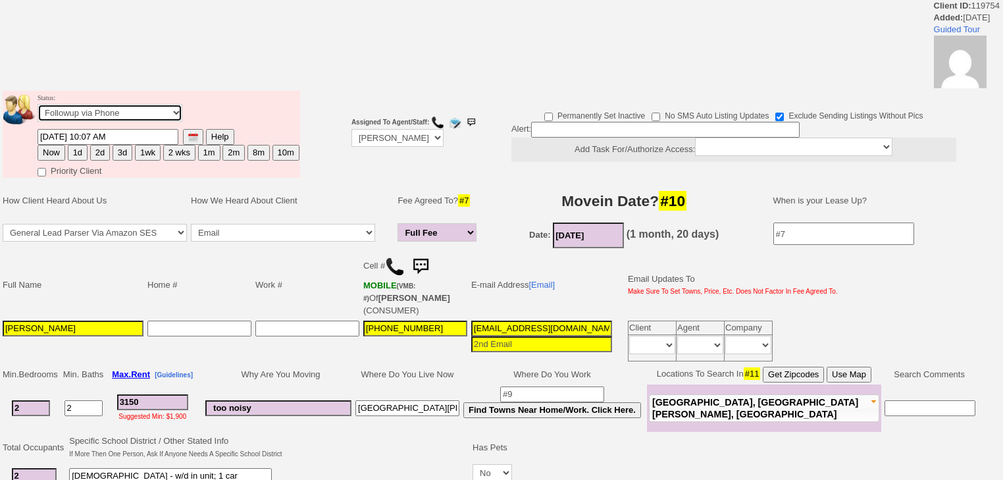
select select "Inactive"
click at [38, 108] on select "Followup via Phone Followup via Email Followup When Section 8 Property Found De…" at bounding box center [110, 113] width 145 height 18
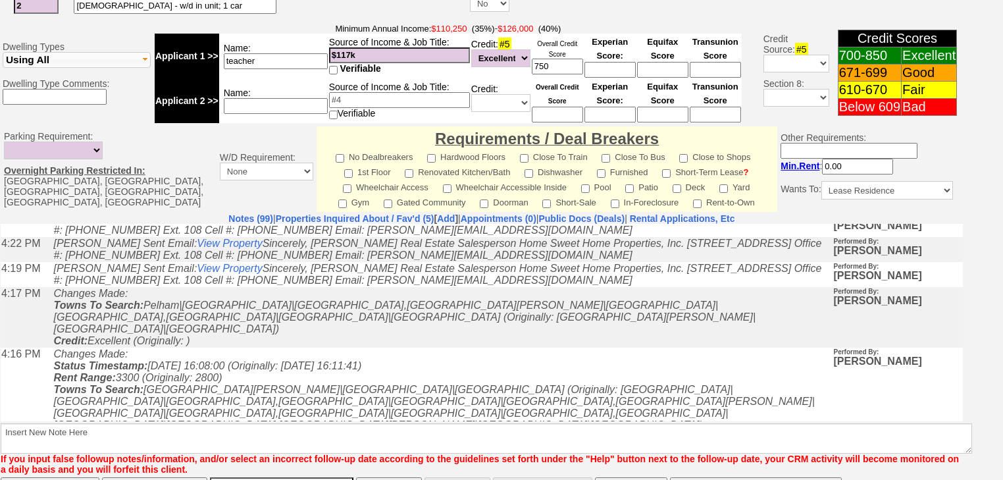
scroll to position [561, 0]
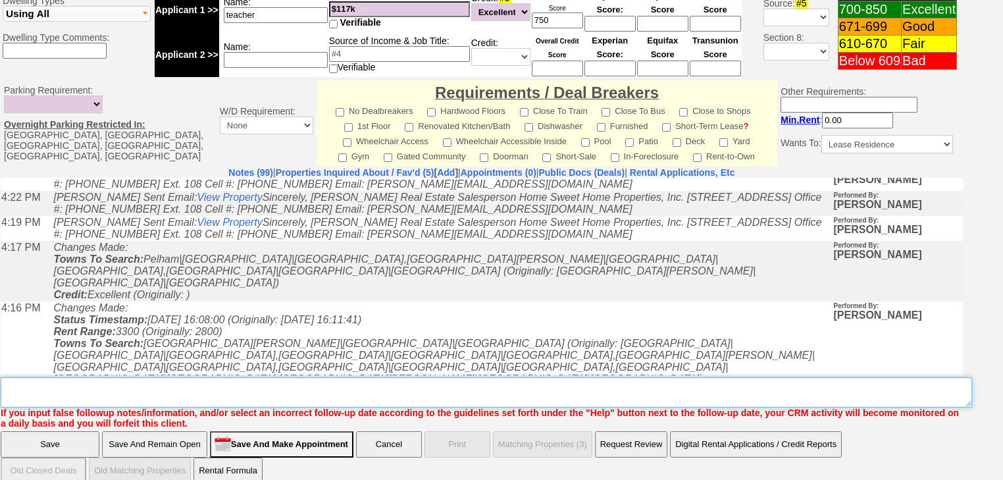
click at [93, 380] on textarea "Insert New Note Here" at bounding box center [487, 392] width 972 height 30
paste textarea "never heard back from client"
type textarea "never heard back from client"
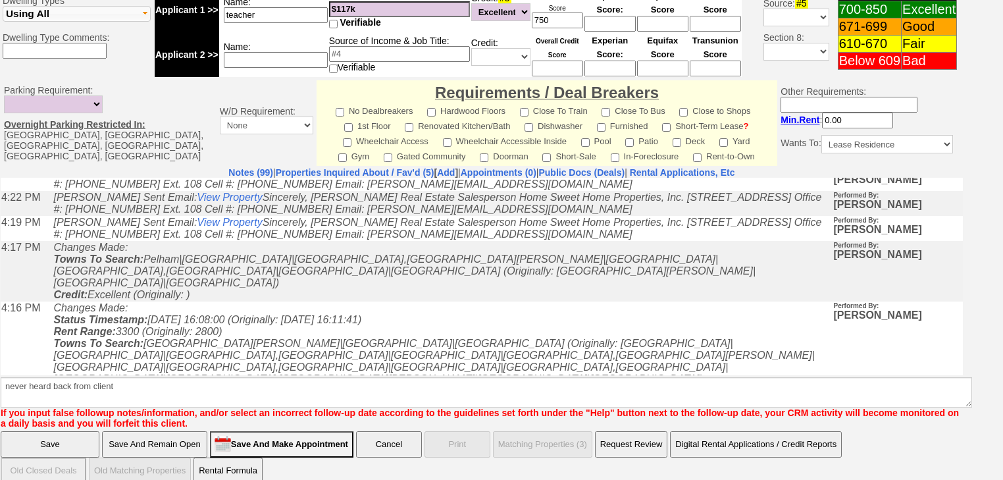
click at [79, 431] on input "Save" at bounding box center [50, 444] width 99 height 26
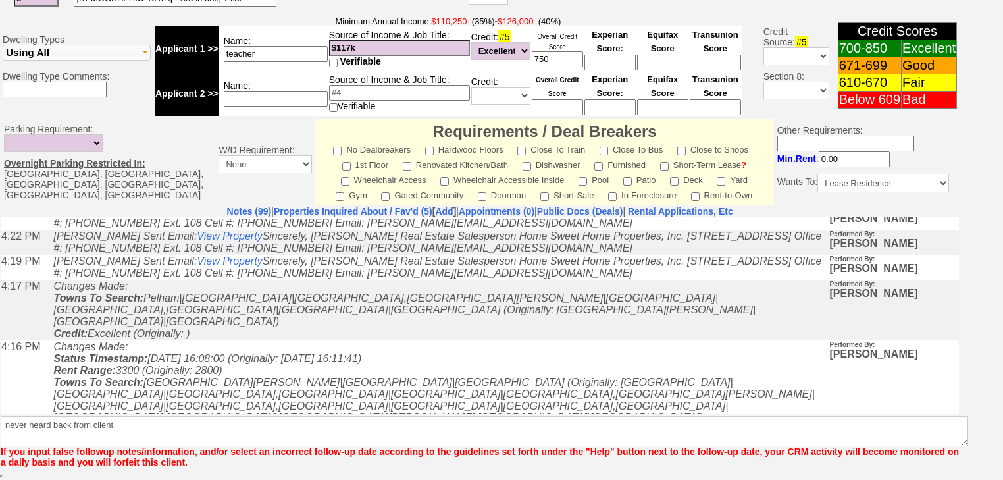
scroll to position [506, 0]
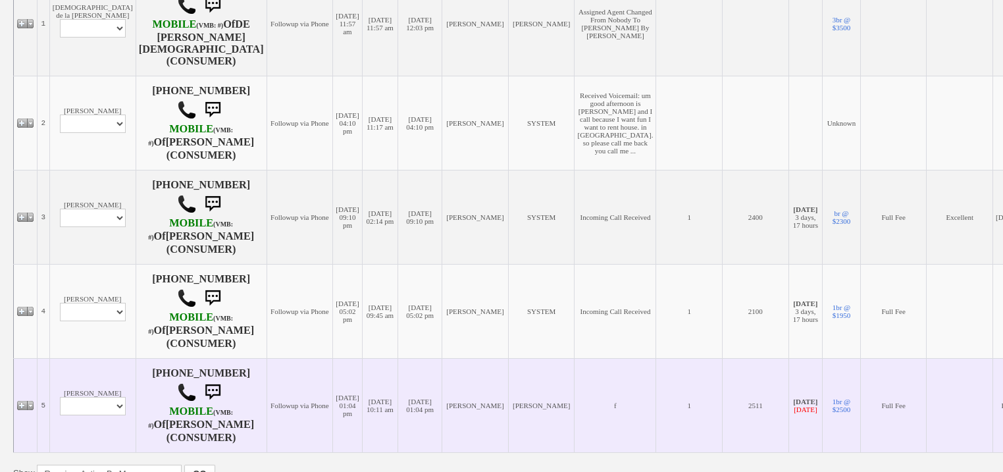
scroll to position [421, 0]
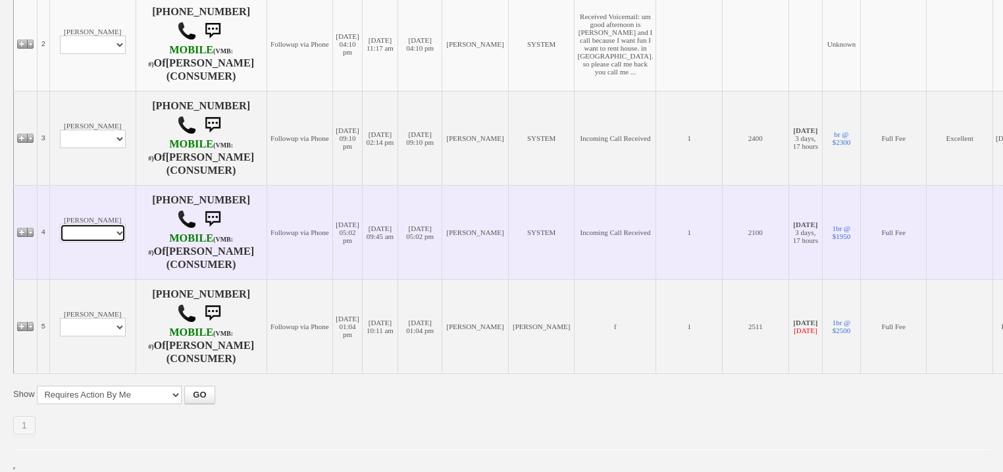
click at [103, 242] on select "Profile Edit Print Email Externally (Will Not Be Tracked In CRM) Closed Deals" at bounding box center [93, 233] width 66 height 18
select select "ChangeURL,/crm/custom/edit_client_form.php?redirect=%2Fcrm%2Fclients.php&id=167…"
click at [60, 242] on select "Profile Edit Print Email Externally (Will Not Be Tracked In CRM) Closed Deals" at bounding box center [93, 233] width 66 height 18
select select
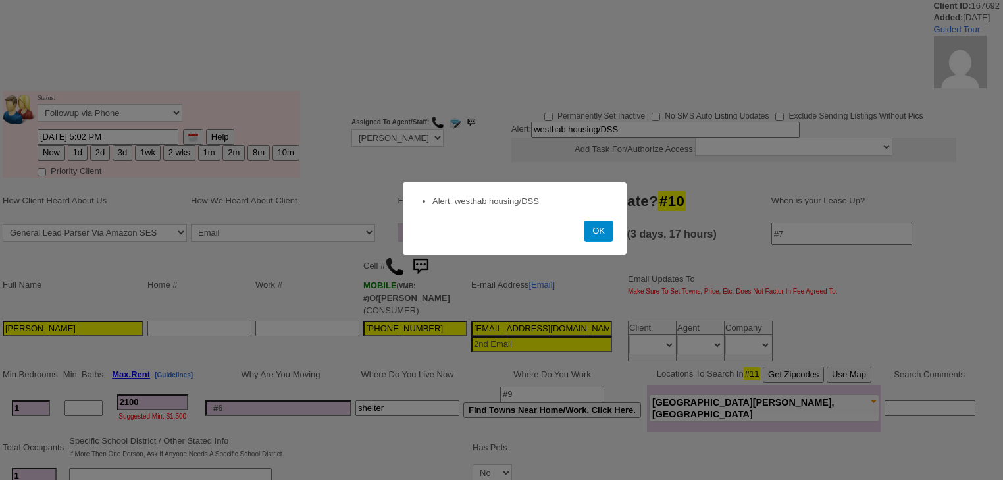
click at [605, 236] on button "OK" at bounding box center [599, 231] width 30 height 21
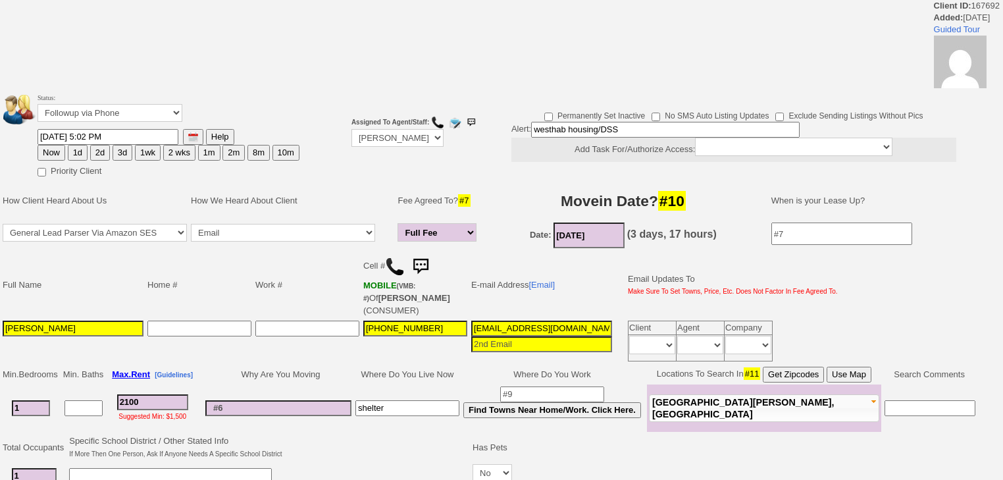
click at [53, 149] on button "Now" at bounding box center [52, 153] width 28 height 16
type input "09/11/2025 06:58 AM"
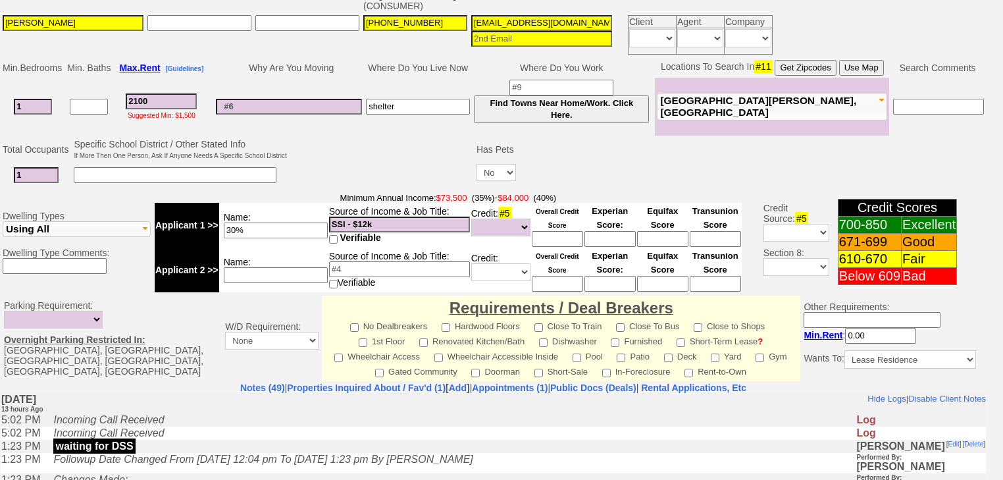
scroll to position [583, 0]
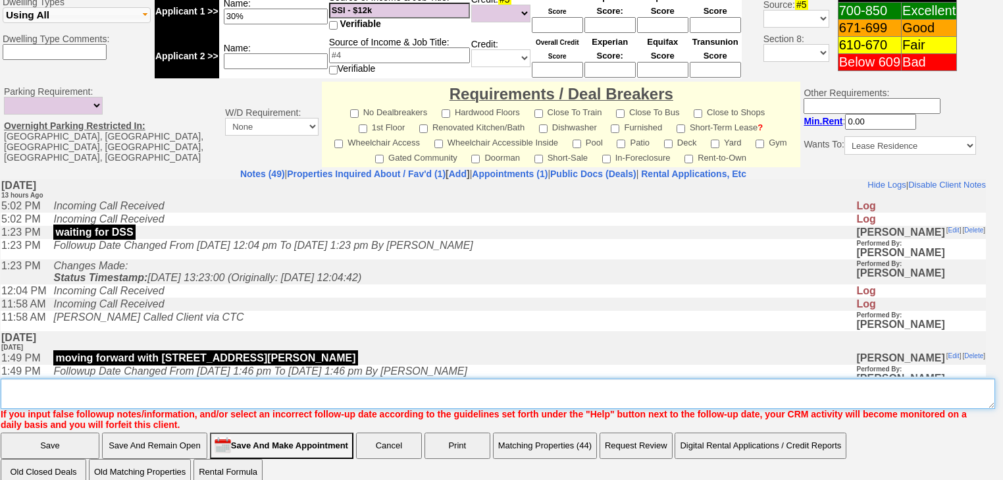
click at [137, 378] on textarea "Insert New Note Here" at bounding box center [498, 393] width 995 height 30
type textarea "f"
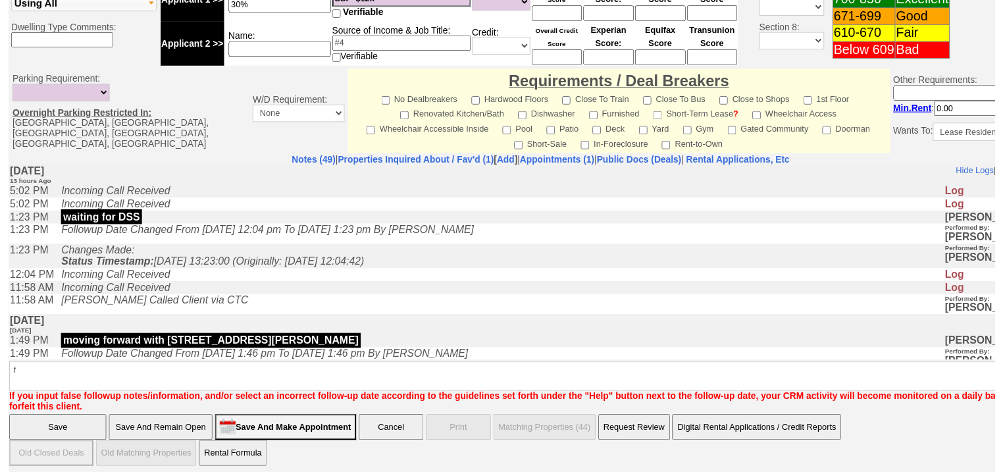
scroll to position [525, 0]
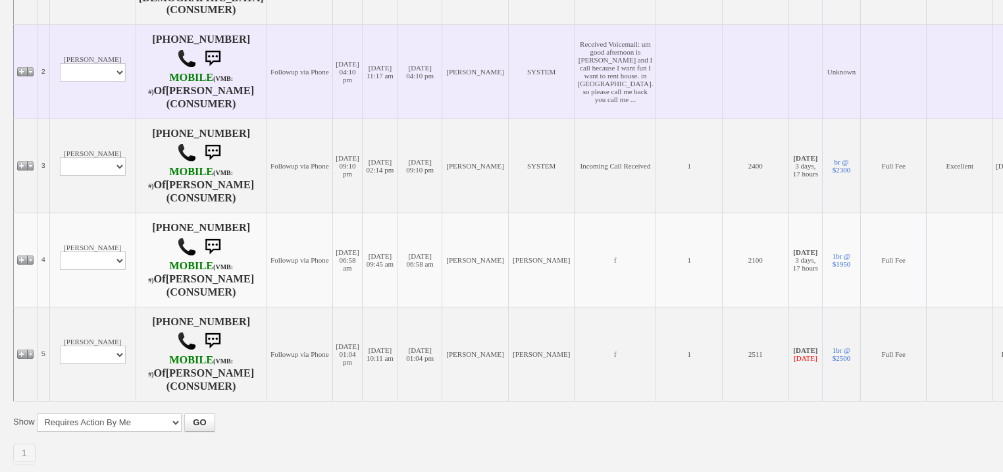
scroll to position [472, 0]
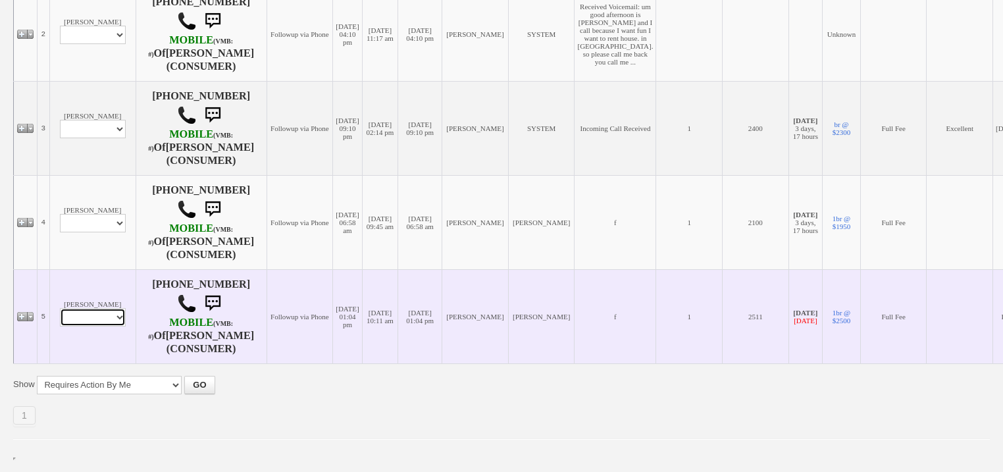
click at [93, 319] on select "Profile Edit Print Email Externally (Will Not Be Tracked In CRM) Closed Deals" at bounding box center [93, 317] width 66 height 18
select select "ChangeURL,/crm/custom/edit_client_form.php?redirect=%2Fcrm%2Fclients.php&id=166…"
click at [60, 309] on select "Profile Edit Print Email Externally (Will Not Be Tracked In CRM) Closed Deals" at bounding box center [93, 317] width 66 height 18
select select
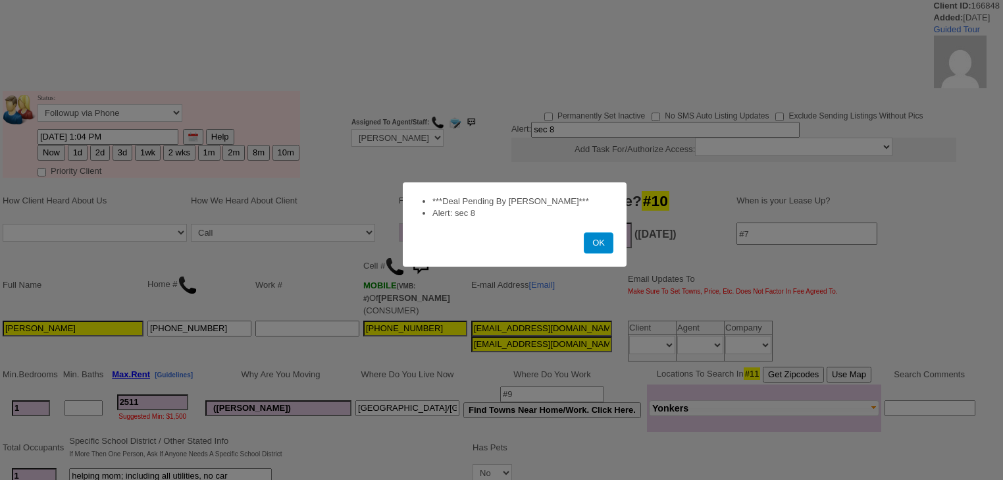
click at [611, 245] on button "OK" at bounding box center [599, 242] width 30 height 21
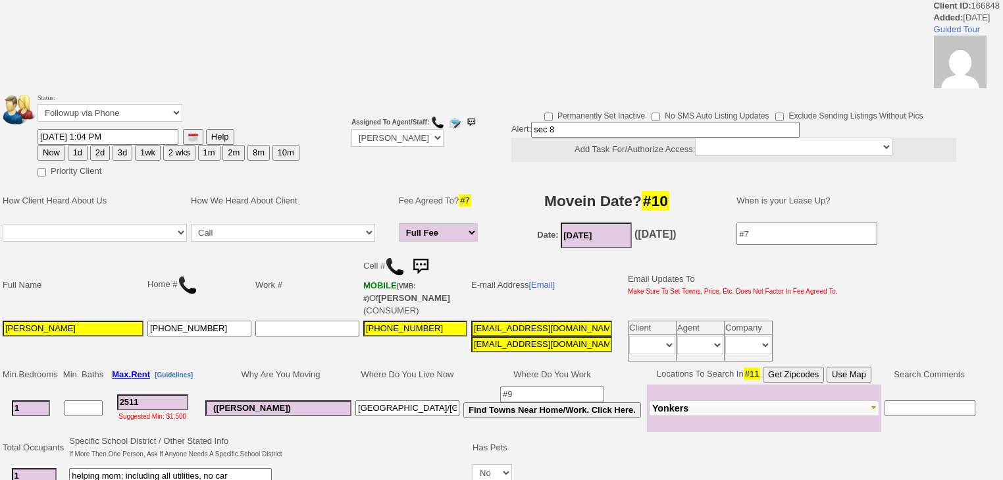
click at [181, 151] on button "2 wks" at bounding box center [179, 153] width 32 height 16
type input "09/25/2025 06:58 AM"
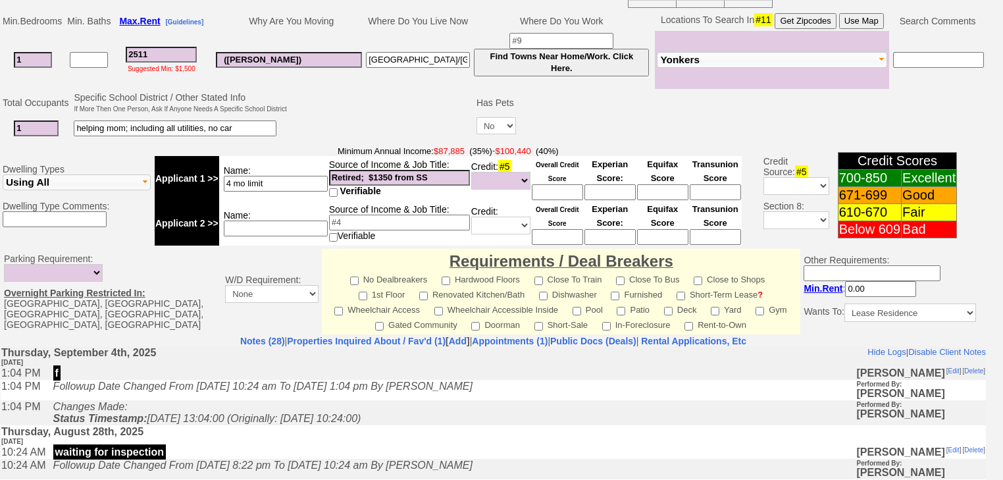
scroll to position [583, 0]
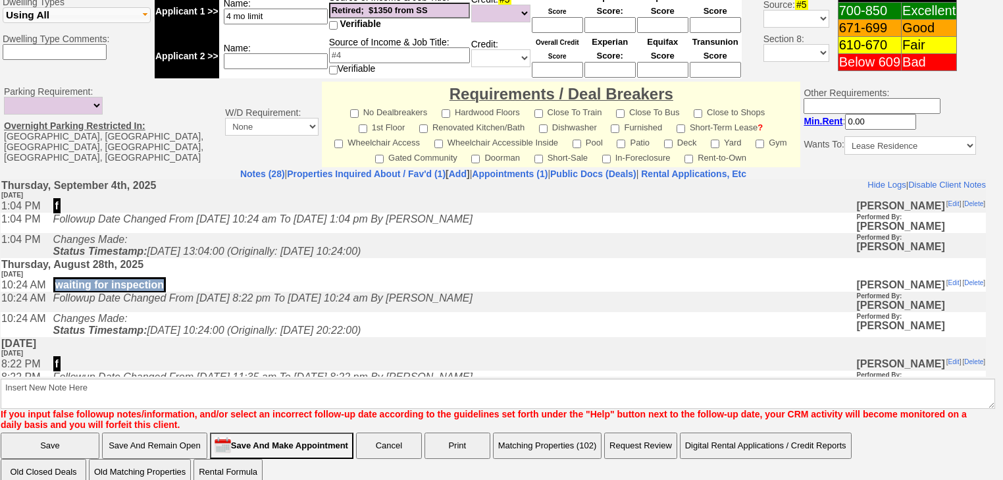
drag, startPoint x: 173, startPoint y: 292, endPoint x: 61, endPoint y: 285, distance: 112.1
click at [61, 285] on td "waiting for inspection" at bounding box center [452, 284] width 810 height 13
copy p "waiting for inspection"
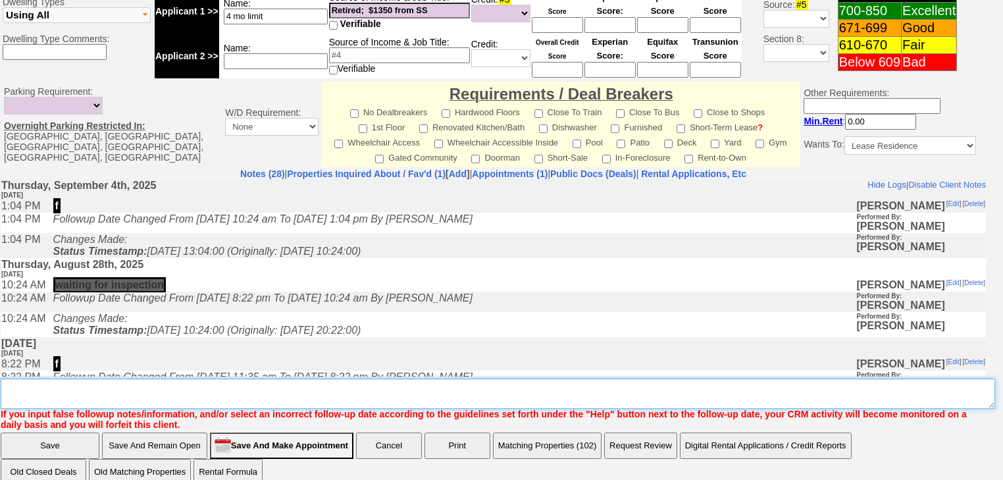
click at [70, 378] on textarea "Insert New Note Here" at bounding box center [498, 393] width 995 height 30
paste textarea "waiting for inspection"
type textarea "waiting for inspection"
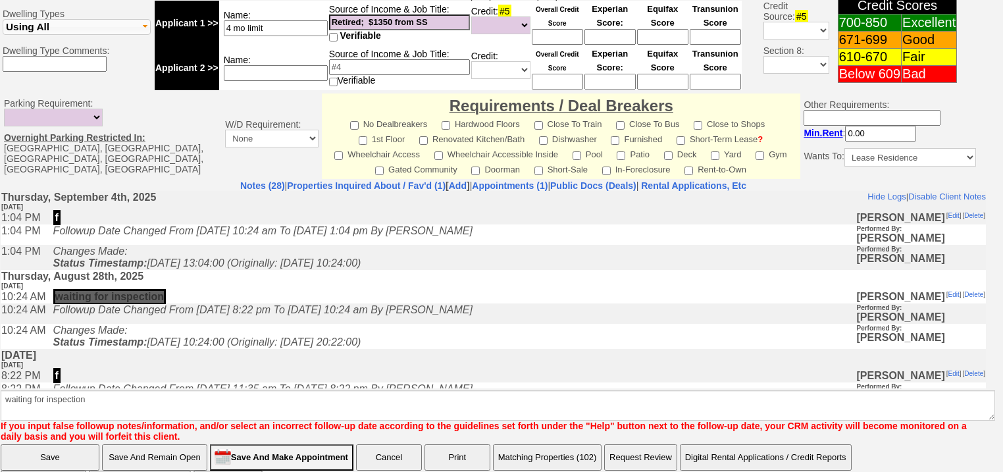
click at [67, 444] on input "Save" at bounding box center [50, 457] width 99 height 26
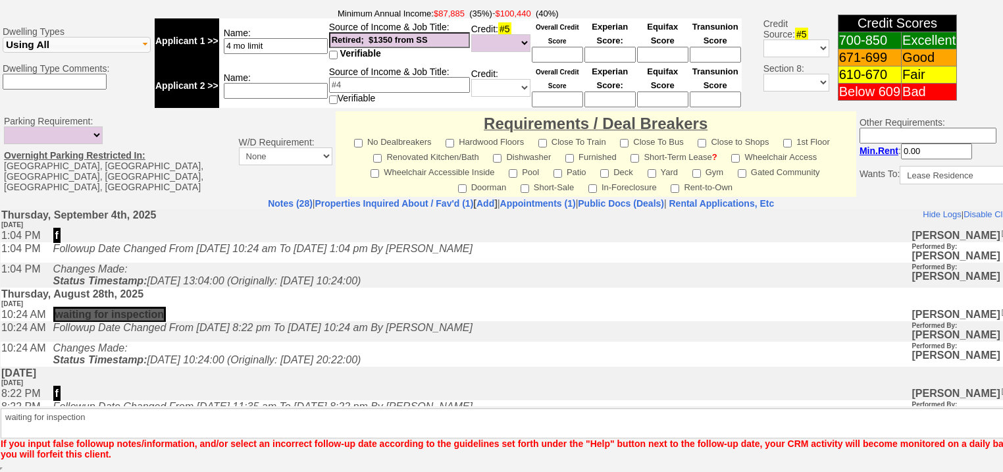
scroll to position [525, 0]
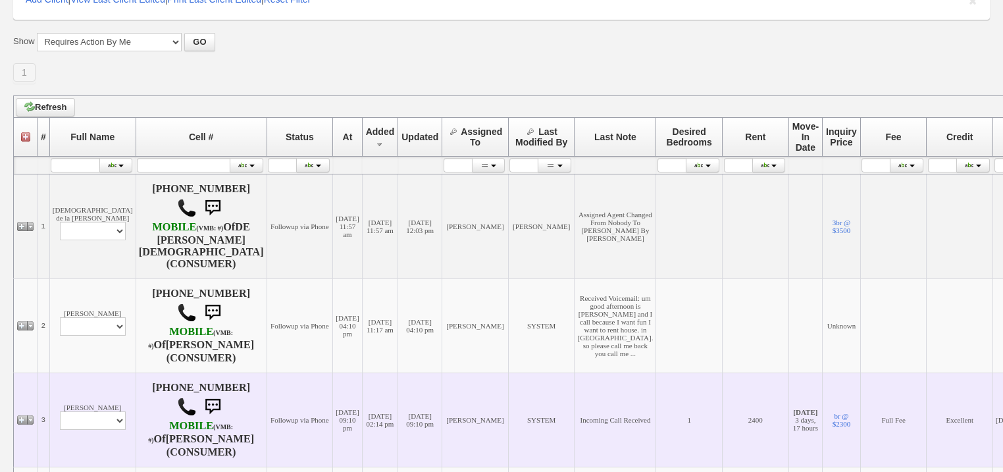
scroll to position [116, 0]
